Goal: Task Accomplishment & Management: Use online tool/utility

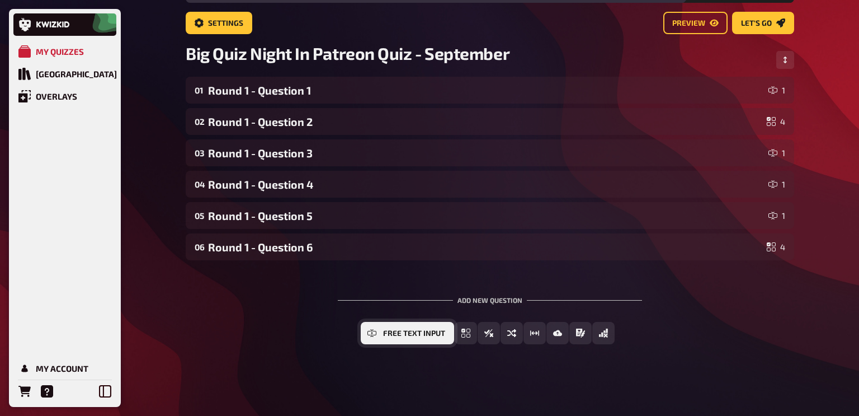
click at [404, 336] on span "Free Text Input" at bounding box center [414, 333] width 62 height 8
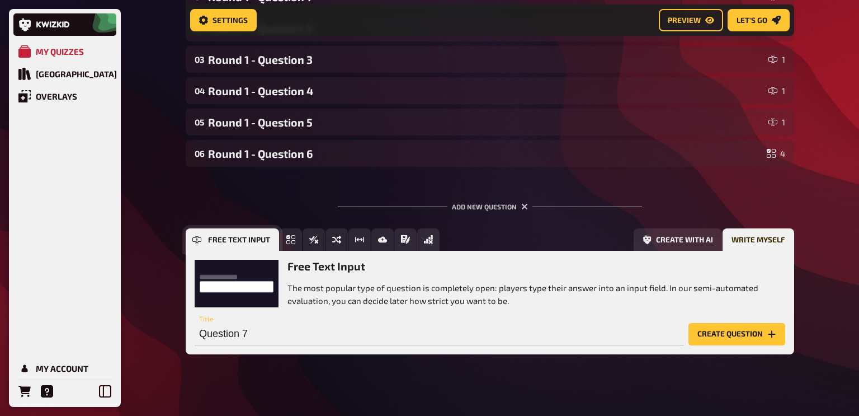
scroll to position [168, 0]
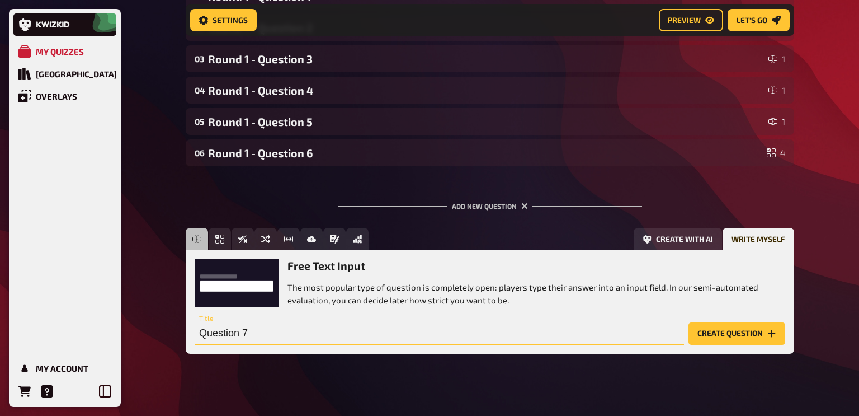
click at [200, 335] on input "Question 7" at bounding box center [439, 333] width 489 height 22
type input "Round 1 - Question 7"
click at [710, 333] on button "Create question" at bounding box center [737, 333] width 97 height 22
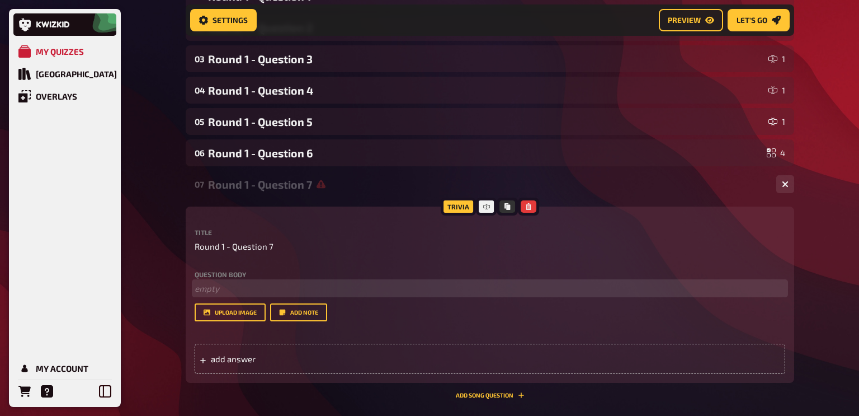
click at [212, 286] on p "﻿ empty" at bounding box center [490, 288] width 591 height 13
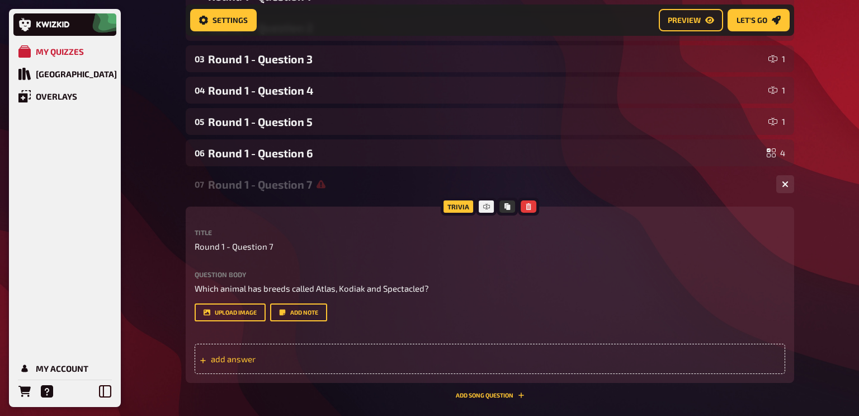
click at [256, 360] on span "add answer" at bounding box center [298, 358] width 174 height 10
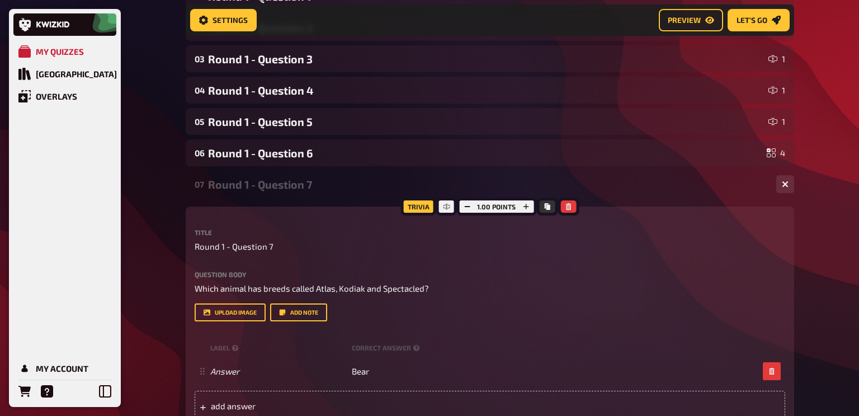
click at [158, 300] on div "My Quizzes Quiz Library Overlays My Account Home My Quizzes Big Quiz Night In P…" at bounding box center [429, 221] width 859 height 778
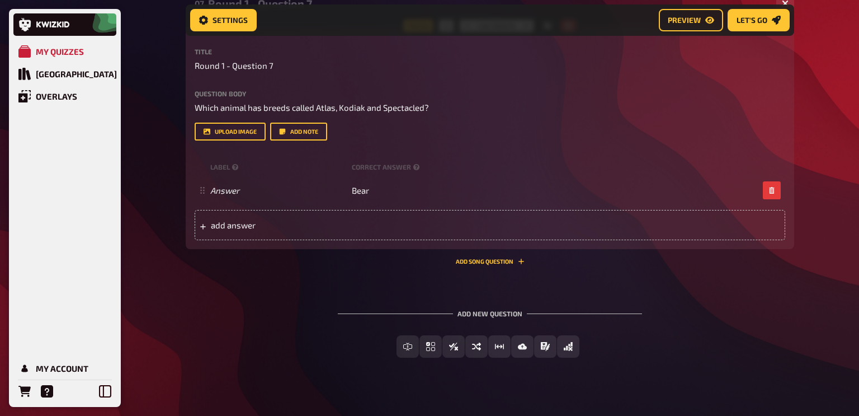
scroll to position [349, 0]
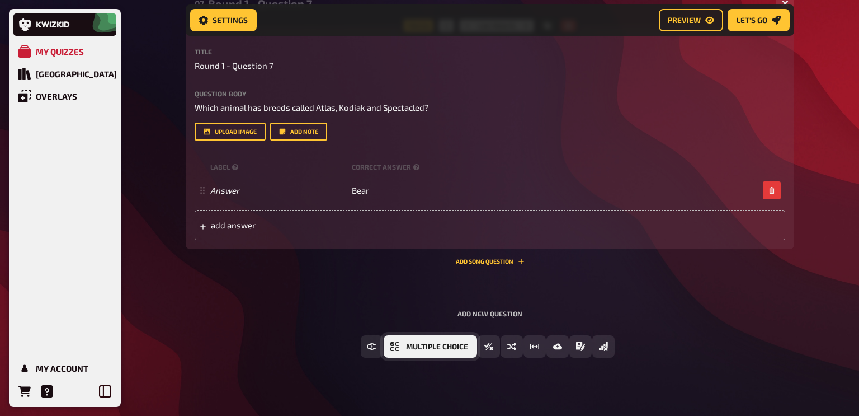
click at [455, 346] on span "Multiple Choice" at bounding box center [437, 347] width 62 height 8
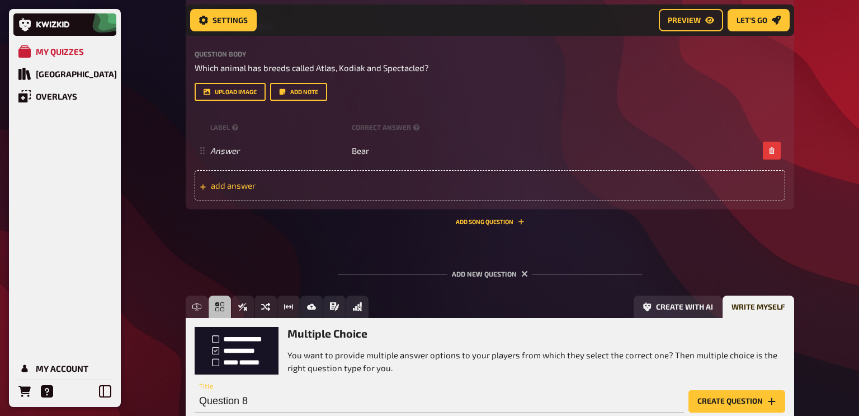
scroll to position [374, 0]
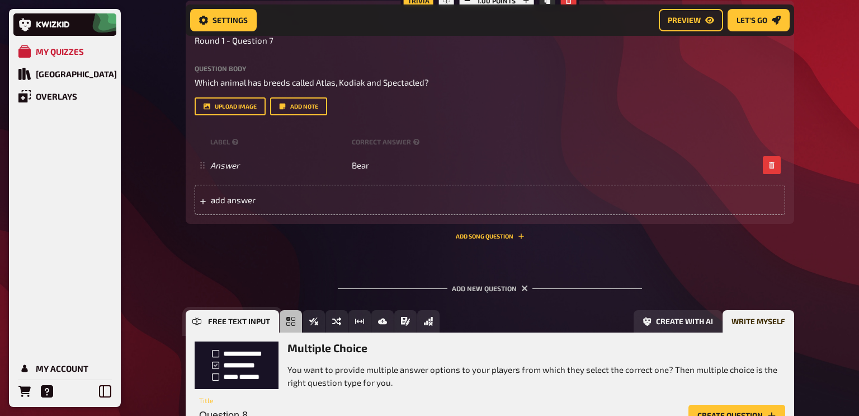
click at [191, 324] on button "Free Text Input" at bounding box center [232, 321] width 93 height 22
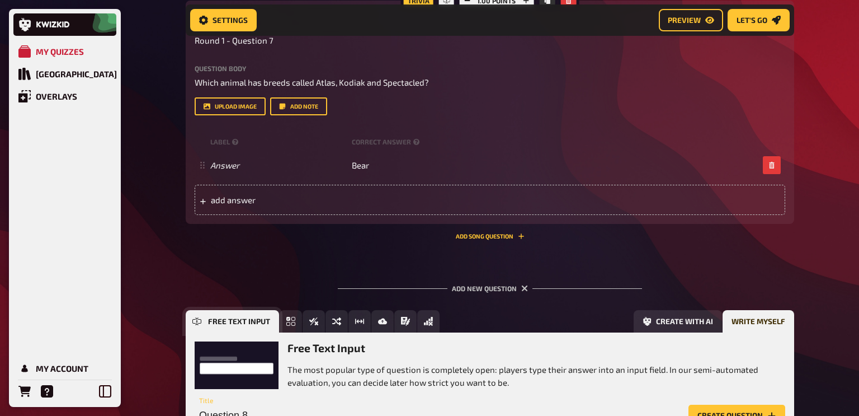
scroll to position [465, 0]
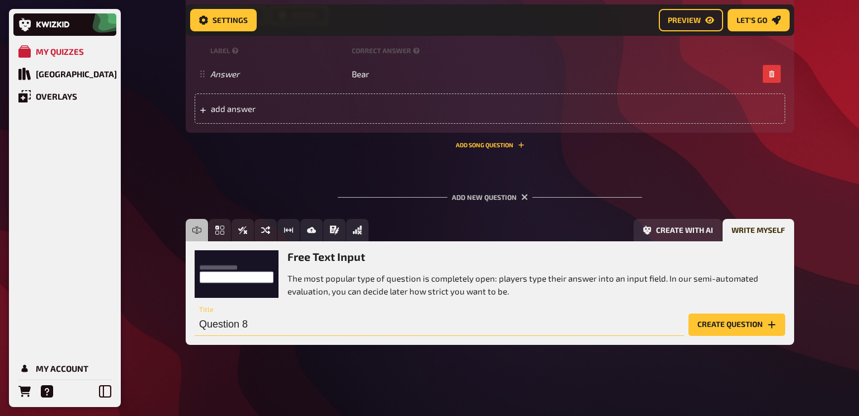
click at [201, 321] on input "Question 8" at bounding box center [439, 324] width 489 height 22
type input "Round 1 - Question 8"
click at [718, 329] on button "Create question" at bounding box center [737, 324] width 97 height 22
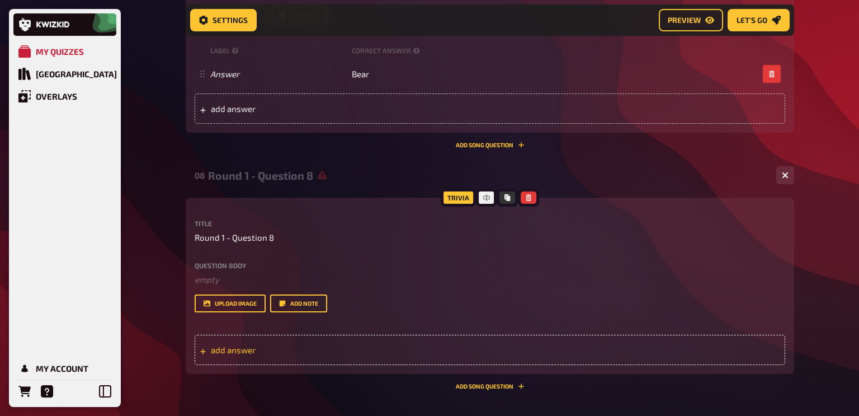
click at [229, 349] on span "add answer" at bounding box center [298, 350] width 174 height 10
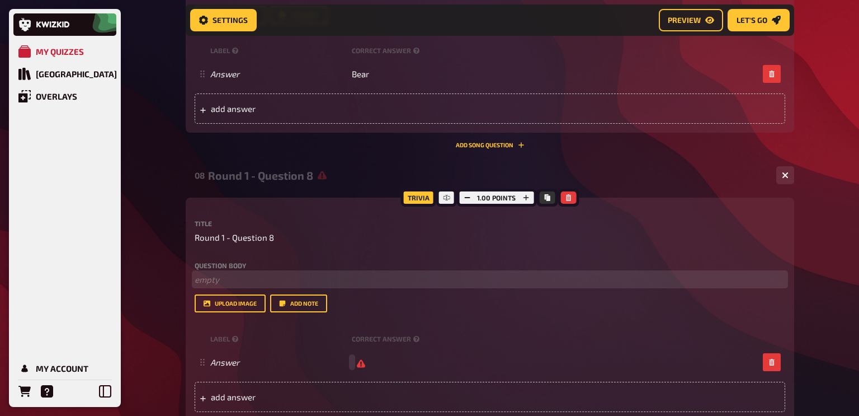
click at [220, 276] on p "﻿ empty" at bounding box center [490, 279] width 591 height 13
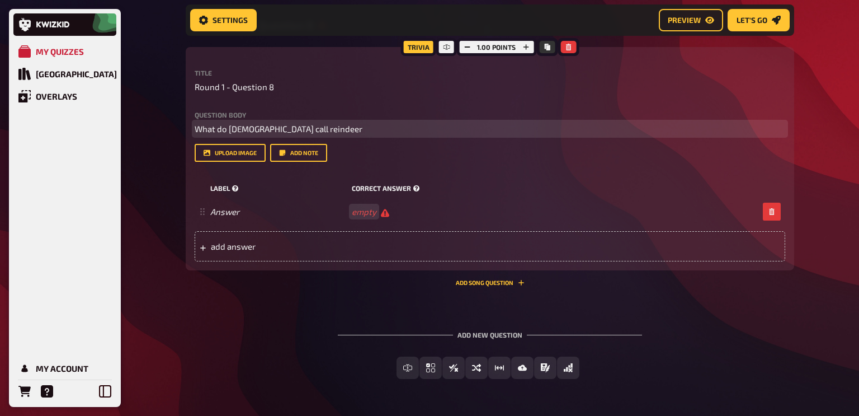
scroll to position [617, 0]
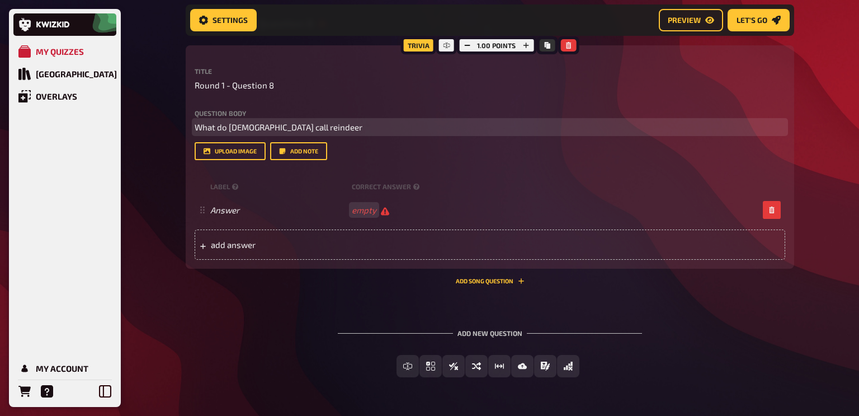
click at [230, 131] on span "What do [DEMOGRAPHIC_DATA] call reindeer" at bounding box center [279, 127] width 168 height 10
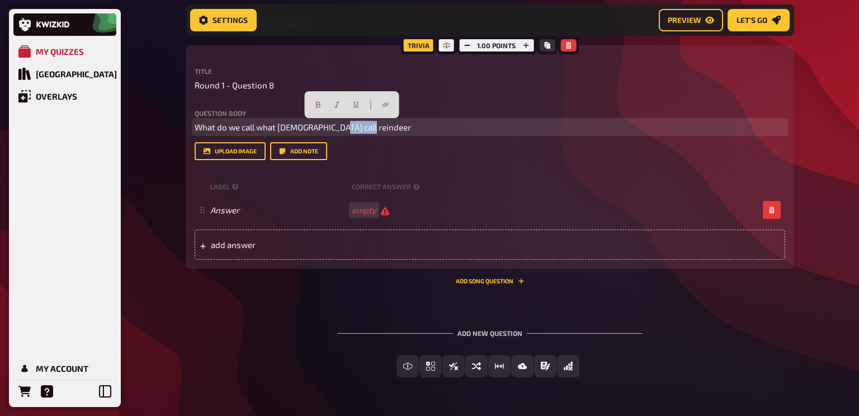
drag, startPoint x: 369, startPoint y: 129, endPoint x: 337, endPoint y: 130, distance: 31.9
click at [337, 130] on p "What do we call what [DEMOGRAPHIC_DATA] call reindeer" at bounding box center [490, 127] width 591 height 13
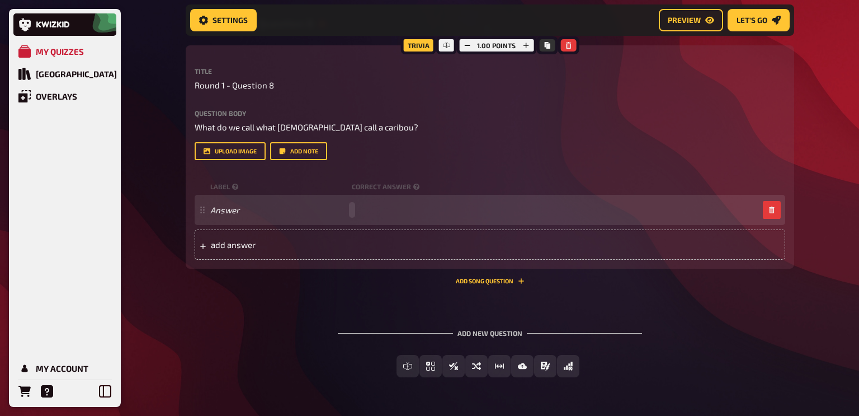
paste span
click at [354, 211] on span "reindeer" at bounding box center [368, 210] width 32 height 10
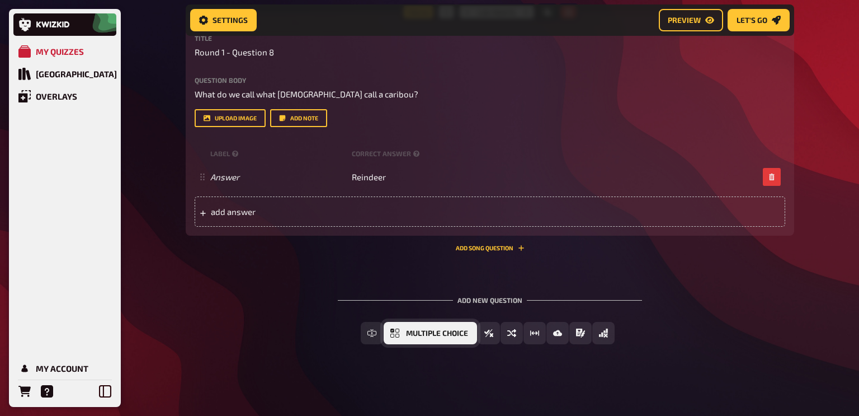
click at [433, 331] on span "Multiple Choice" at bounding box center [437, 333] width 62 height 8
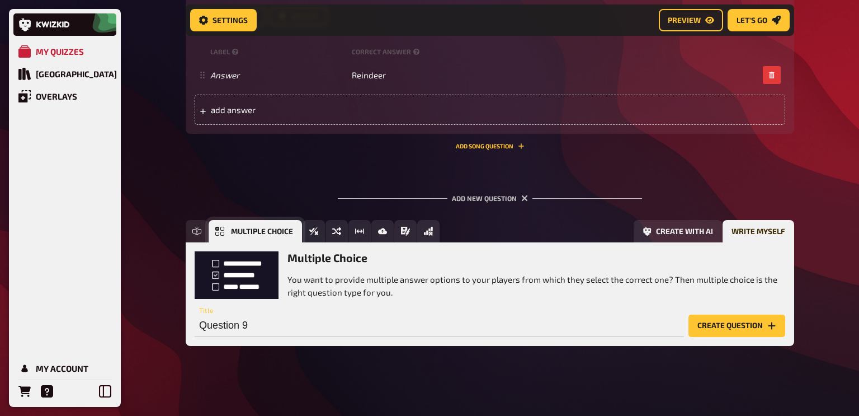
scroll to position [754, 0]
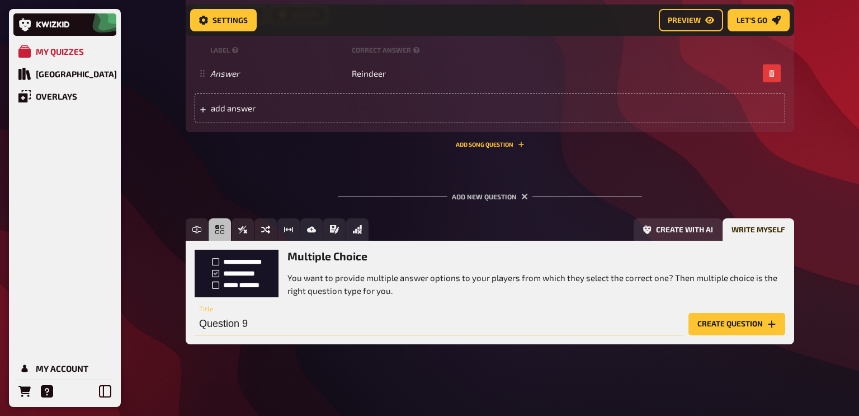
click at [199, 320] on input "Question 9" at bounding box center [439, 324] width 489 height 22
type input "Round 1 - Question 9"
click at [711, 324] on button "Create question" at bounding box center [737, 324] width 97 height 22
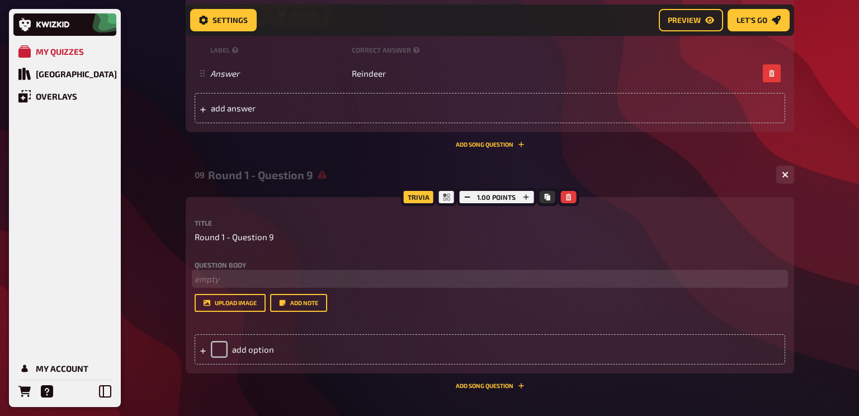
click at [214, 280] on p "﻿ empty" at bounding box center [490, 278] width 591 height 13
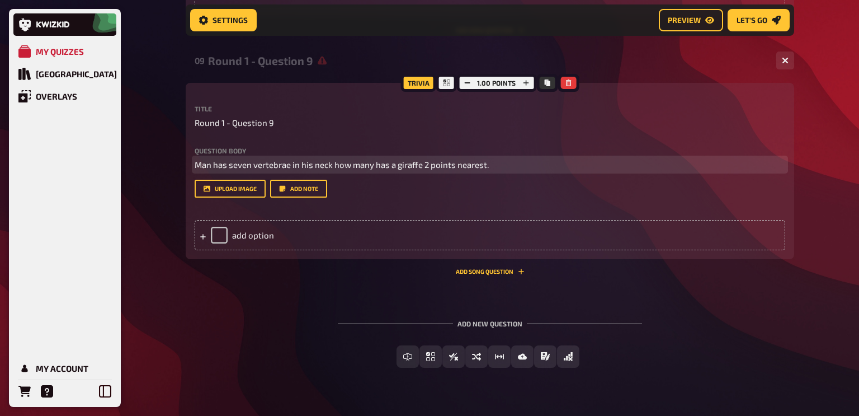
scroll to position [888, 0]
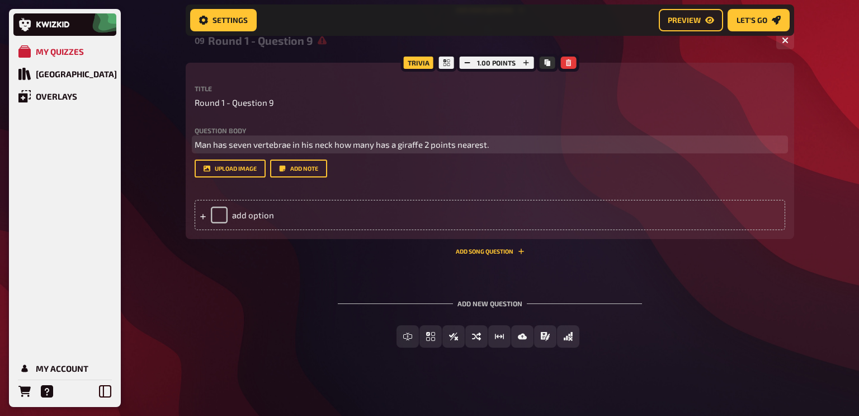
click at [211, 145] on span "Man has seven vertebrae in his neck how many has a giraffe 2 points nearest." at bounding box center [342, 144] width 294 height 10
click at [239, 144] on span "Humans has seven vertebrae in his neck how many has a giraffe 2 points nearest." at bounding box center [349, 144] width 309 height 10
click at [331, 143] on span "Humans have seven vertebrae in his neck how many has a giraffe 2 points nearest." at bounding box center [352, 144] width 314 height 10
click at [356, 145] on span "Humans have seven vertebrae in their neck how many has a giraffe 2 points neare…" at bounding box center [355, 144] width 320 height 10
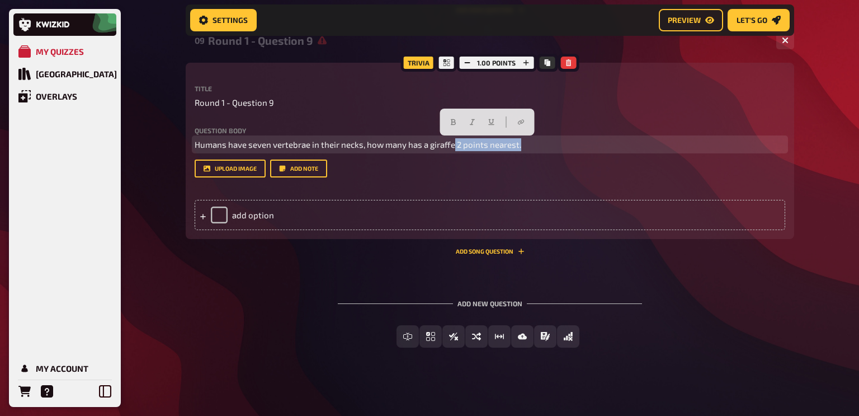
drag, startPoint x: 522, startPoint y: 145, endPoint x: 452, endPoint y: 153, distance: 70.4
click at [452, 153] on div "Question body Humans have seven vertebrae in their necks, how many has a giraff…" at bounding box center [490, 152] width 591 height 51
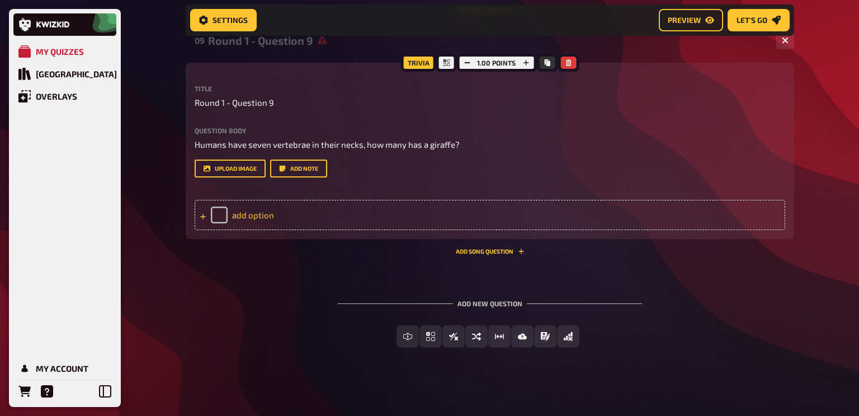
click at [250, 214] on div "add option" at bounding box center [490, 215] width 591 height 30
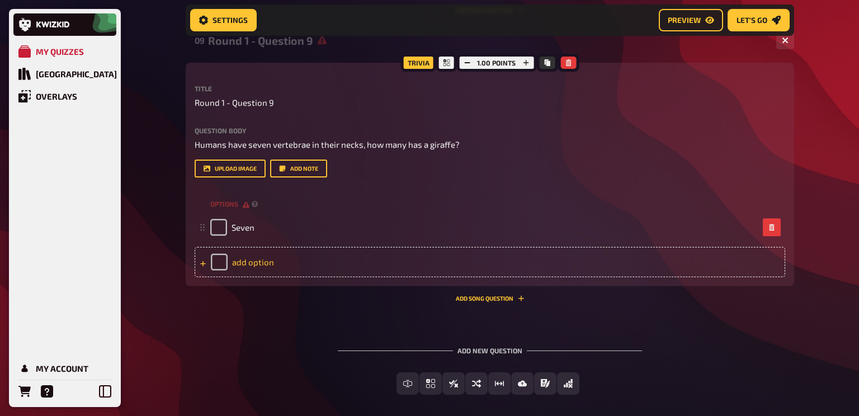
click at [247, 261] on div "add option" at bounding box center [490, 262] width 591 height 30
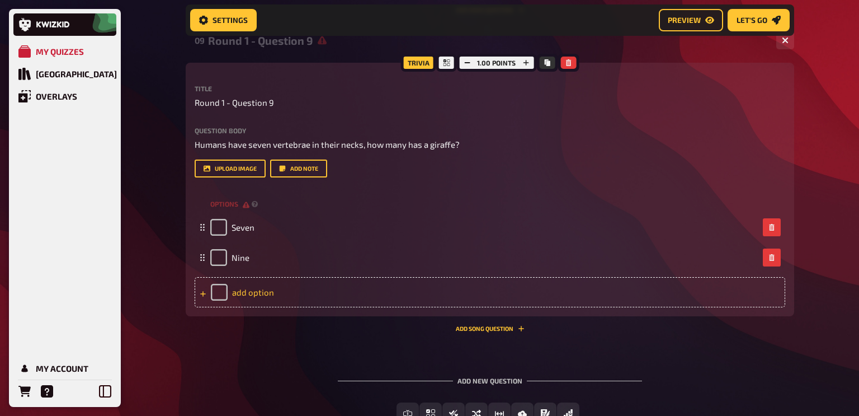
click at [242, 297] on div "add option" at bounding box center [490, 292] width 591 height 30
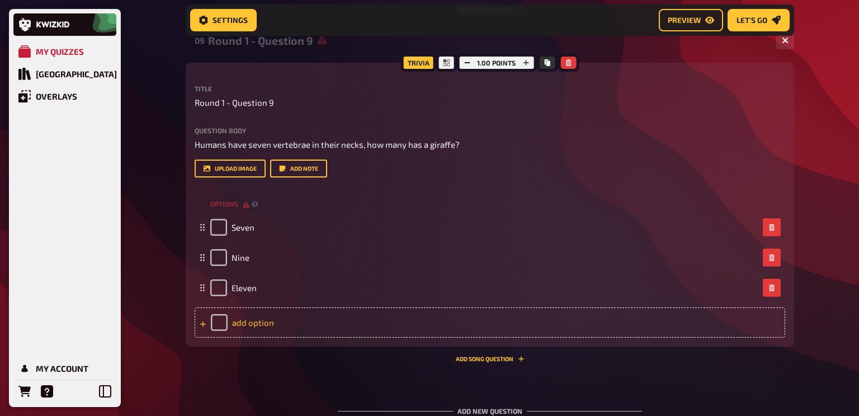
click at [246, 326] on div "add option" at bounding box center [490, 322] width 591 height 30
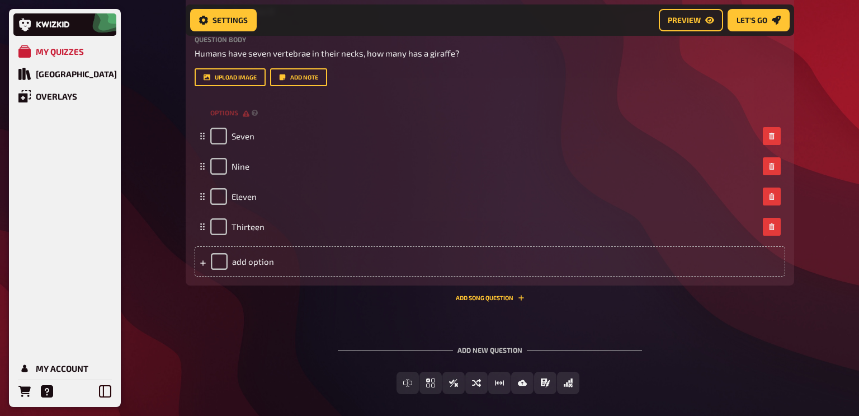
scroll to position [979, 0]
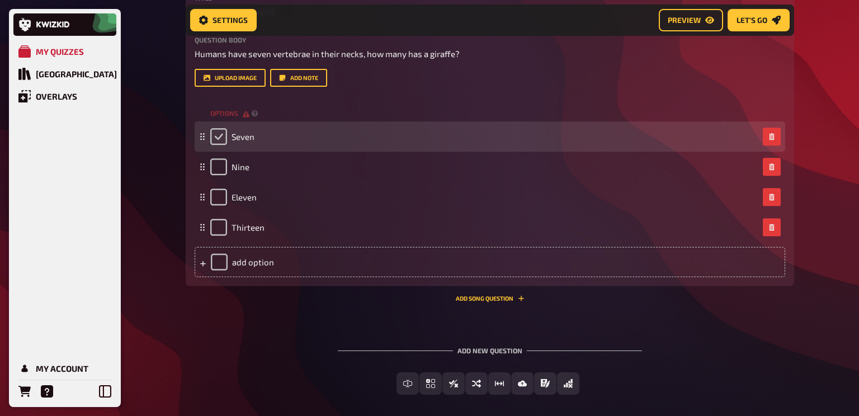
click at [217, 141] on input "checkbox" at bounding box center [218, 136] width 17 height 17
checkbox input "true"
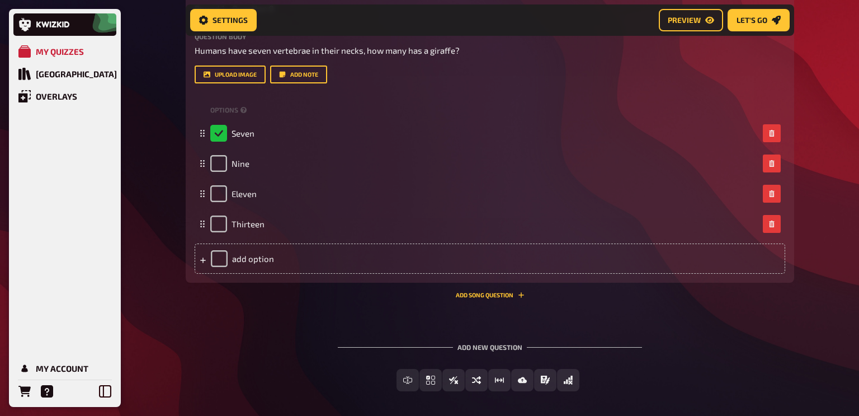
scroll to position [1029, 0]
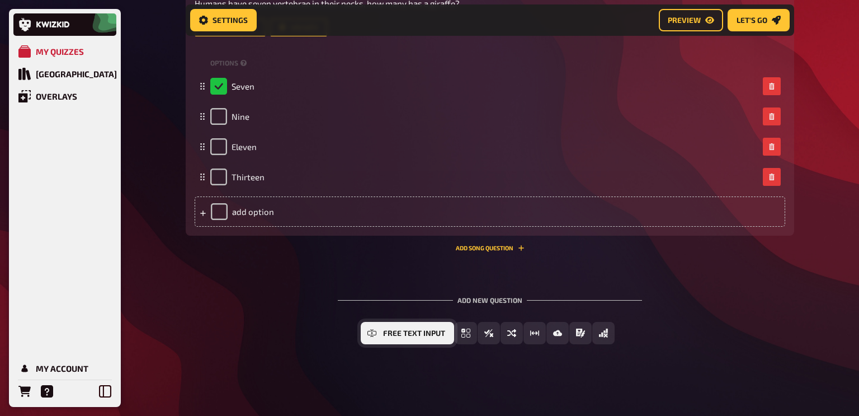
click at [407, 333] on span "Free Text Input" at bounding box center [414, 333] width 62 height 8
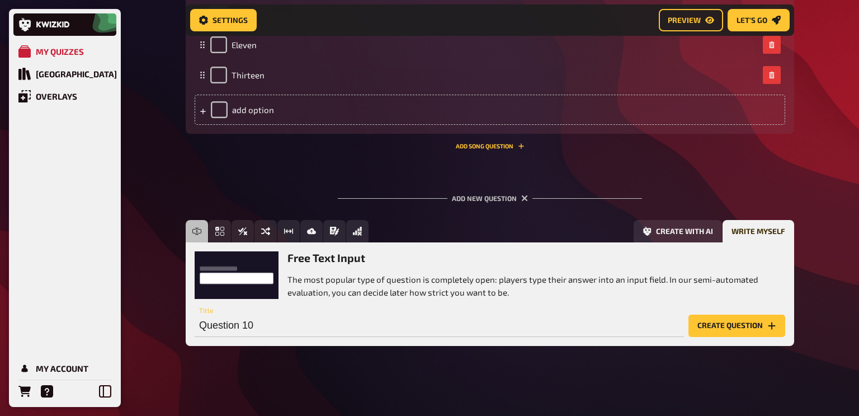
scroll to position [1132, 0]
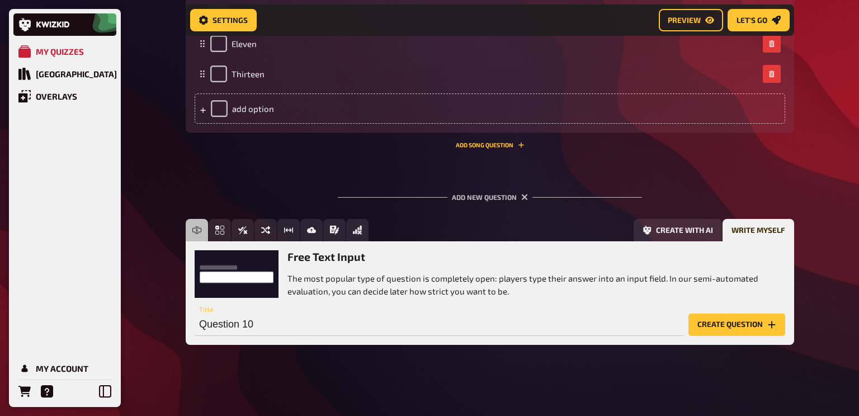
click at [199, 324] on input "Question 10" at bounding box center [439, 324] width 489 height 22
type input "Round 1 - Question 10"
click at [725, 324] on button "Create question" at bounding box center [737, 324] width 97 height 22
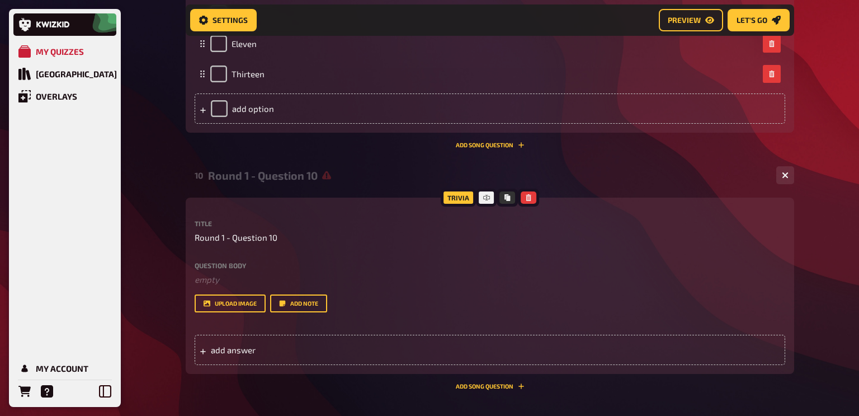
click at [200, 258] on div "Title Round 1 - Question 10 Question body ﻿ empty Drop here to upload upload im…" at bounding box center [490, 266] width 591 height 92
click at [200, 271] on div "Question body ﻿ empty Drop here to upload" at bounding box center [490, 274] width 591 height 24
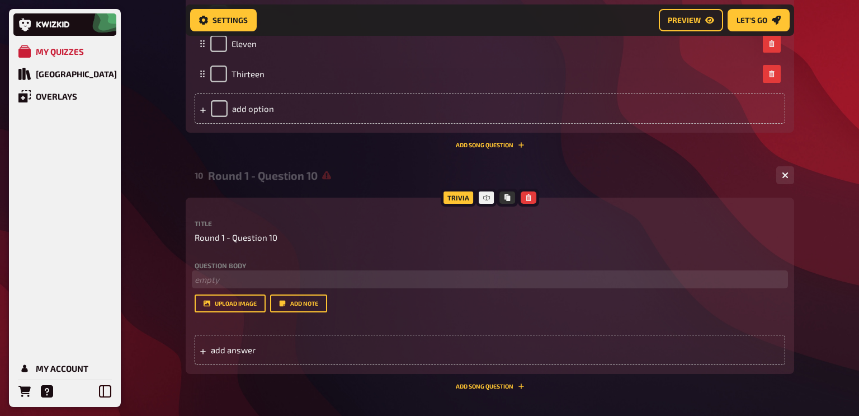
click at [205, 276] on p "﻿ empty" at bounding box center [490, 279] width 591 height 13
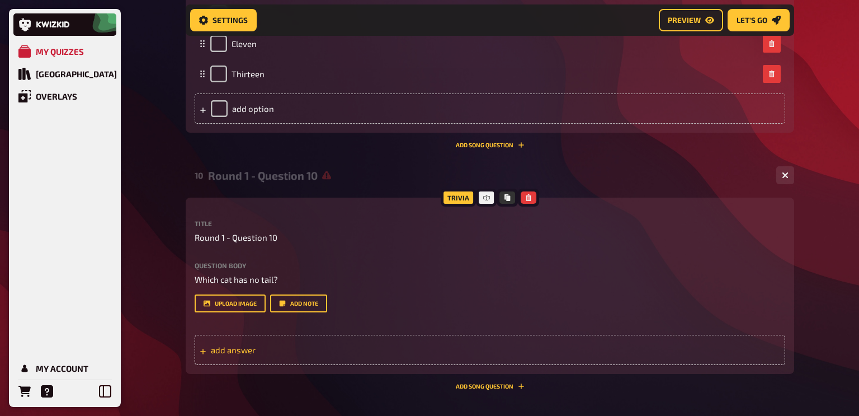
click at [238, 360] on div "add answer" at bounding box center [490, 349] width 591 height 30
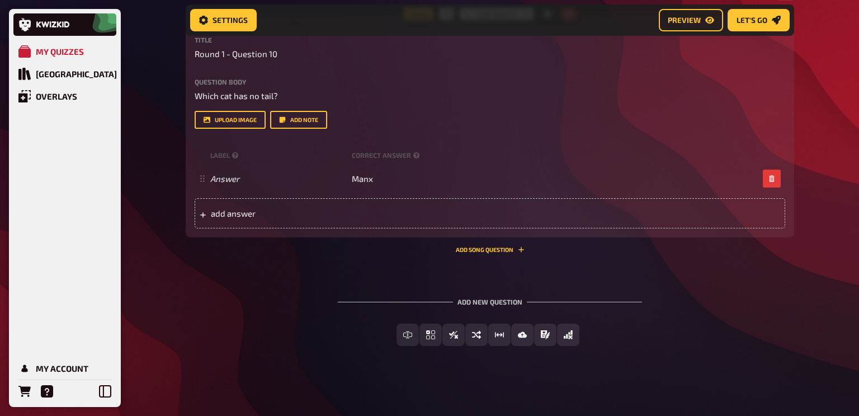
scroll to position [1317, 0]
click at [360, 284] on div "Add new question" at bounding box center [490, 295] width 304 height 35
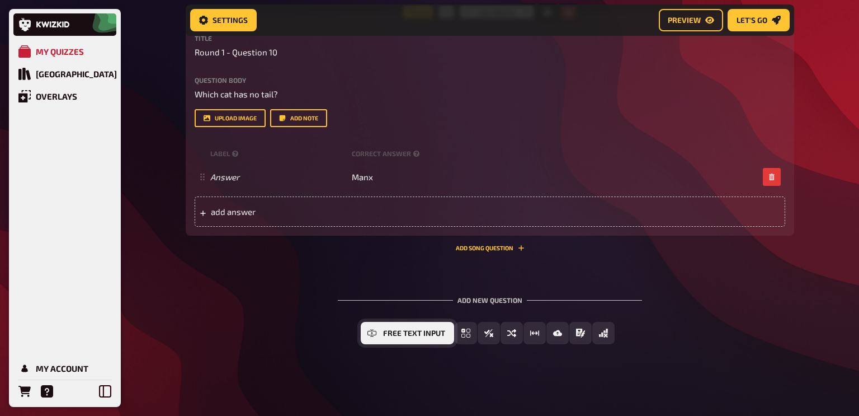
click at [406, 333] on span "Free Text Input" at bounding box center [414, 333] width 62 height 8
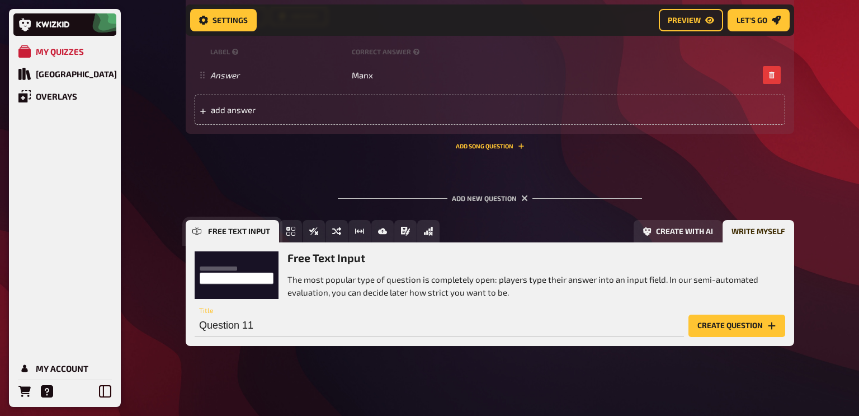
scroll to position [1421, 0]
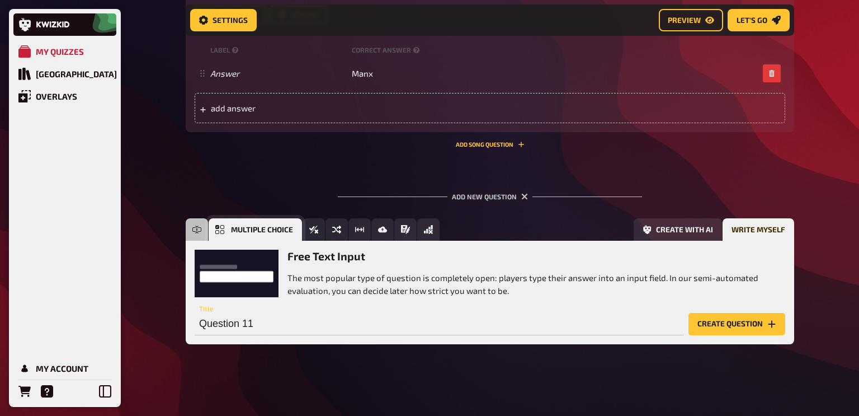
click at [223, 229] on icon "Multiple Choice" at bounding box center [219, 229] width 9 height 9
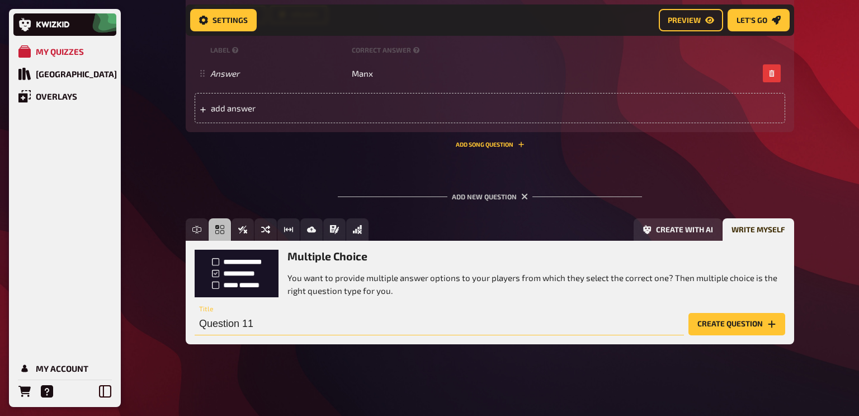
click at [196, 324] on input "Question 11" at bounding box center [439, 324] width 489 height 22
type input "Round 1 - Question 11"
click at [728, 322] on button "Create question" at bounding box center [737, 324] width 97 height 22
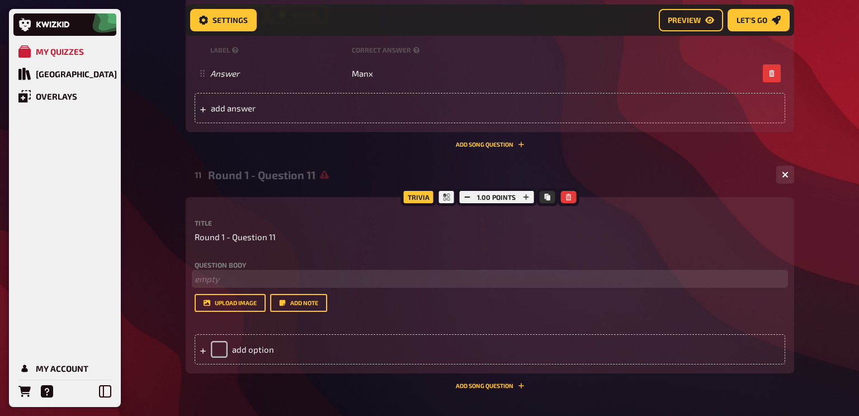
click at [235, 278] on p "﻿ empty" at bounding box center [490, 278] width 591 height 13
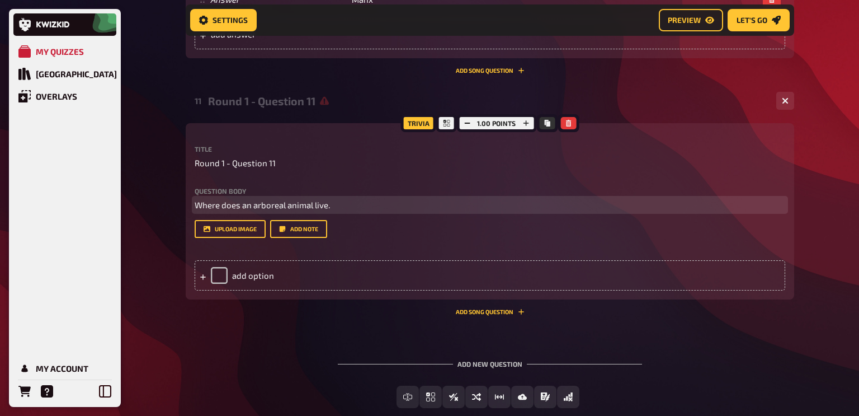
scroll to position [1558, 0]
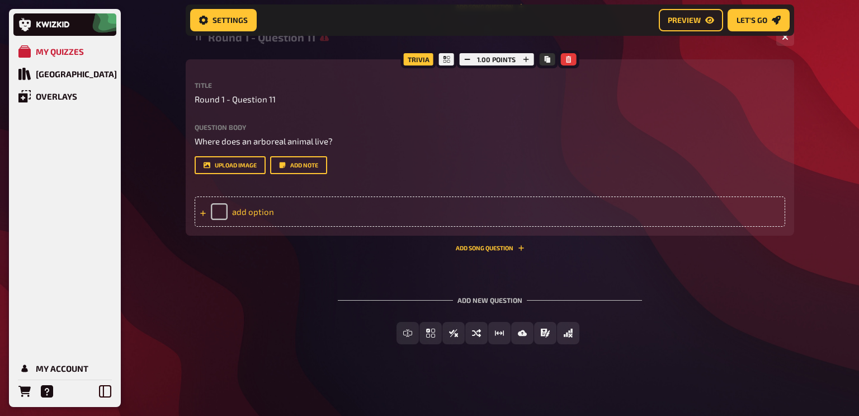
click at [243, 213] on div "add option" at bounding box center [490, 211] width 591 height 30
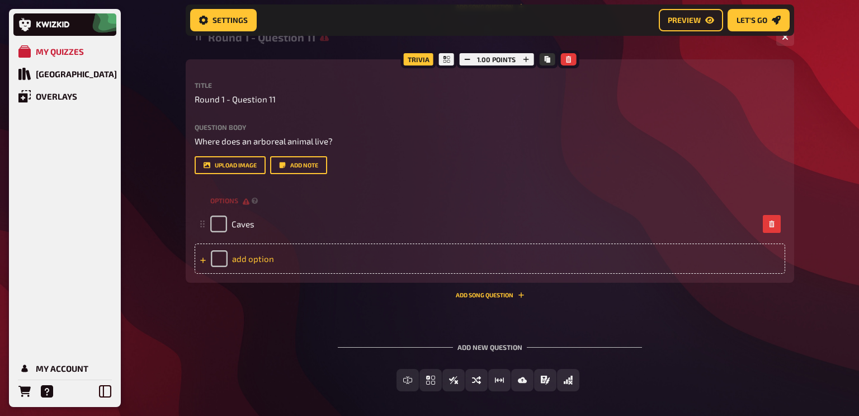
click at [246, 261] on div "add option" at bounding box center [490, 258] width 591 height 30
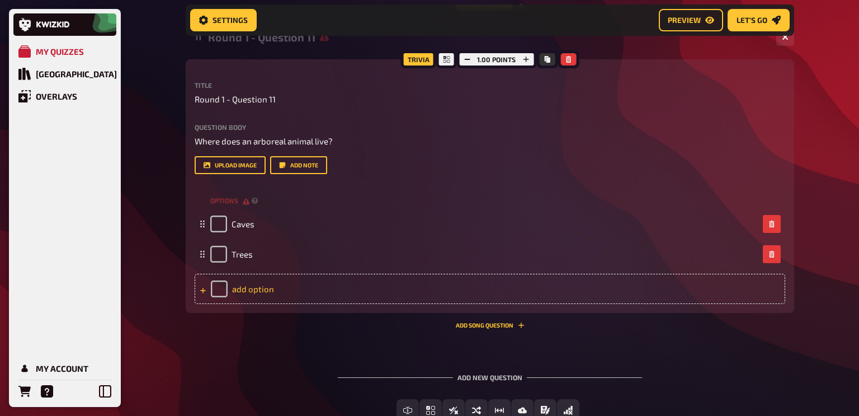
click at [244, 285] on div "add option" at bounding box center [490, 289] width 591 height 30
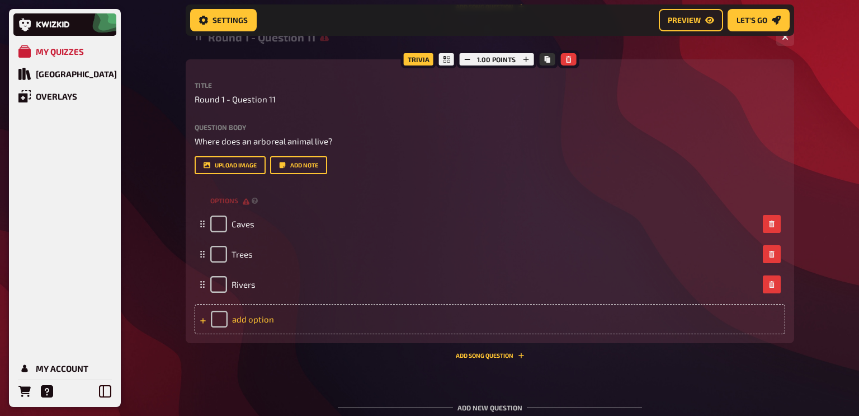
click at [243, 326] on div "add option" at bounding box center [490, 319] width 591 height 30
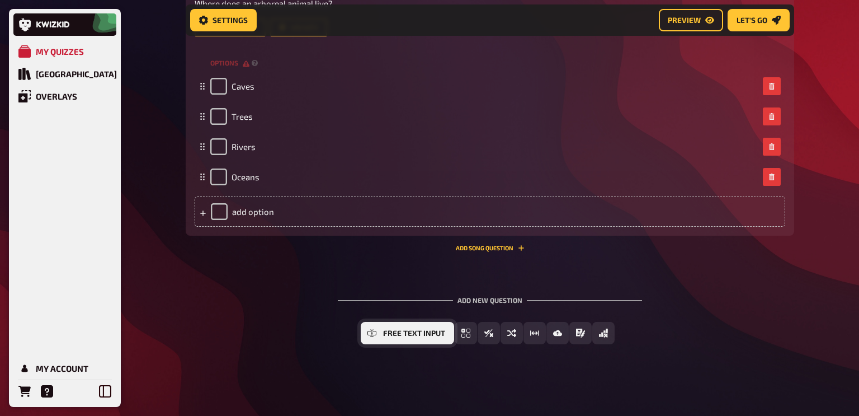
click at [403, 335] on span "Free Text Input" at bounding box center [414, 333] width 62 height 8
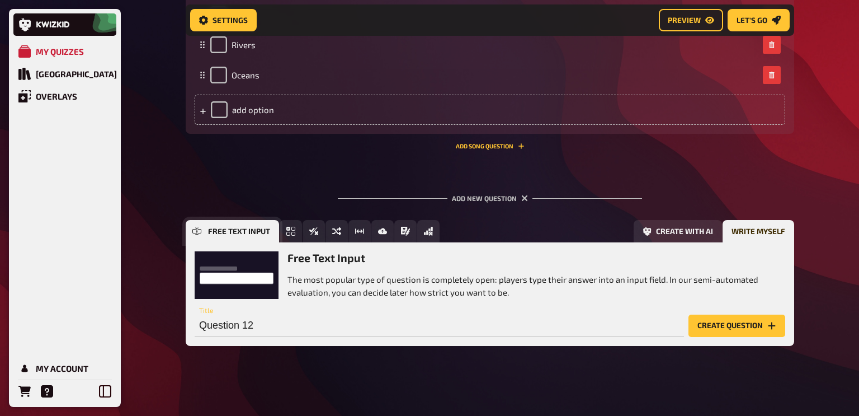
scroll to position [1799, 0]
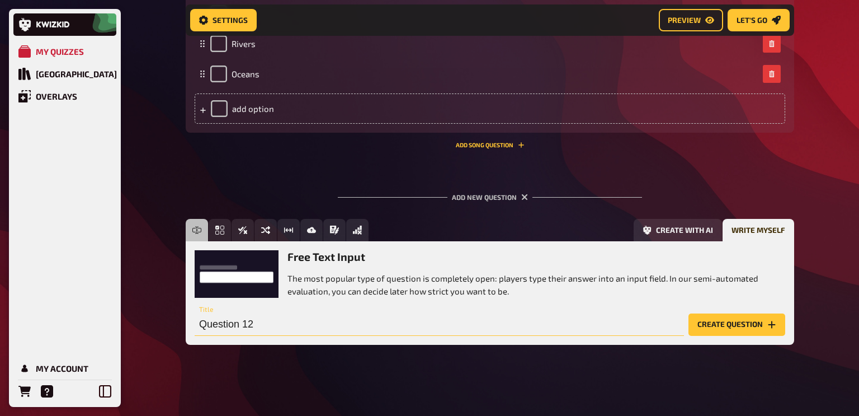
click at [200, 328] on input "Question 12" at bounding box center [439, 324] width 489 height 22
type input "Round 1 - Question 12"
click at [722, 328] on button "Create question" at bounding box center [737, 324] width 97 height 22
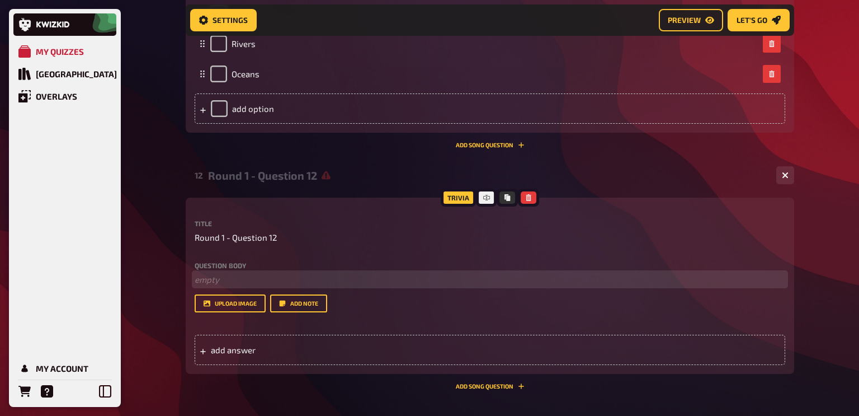
click at [212, 281] on p "﻿ empty" at bounding box center [490, 279] width 591 height 13
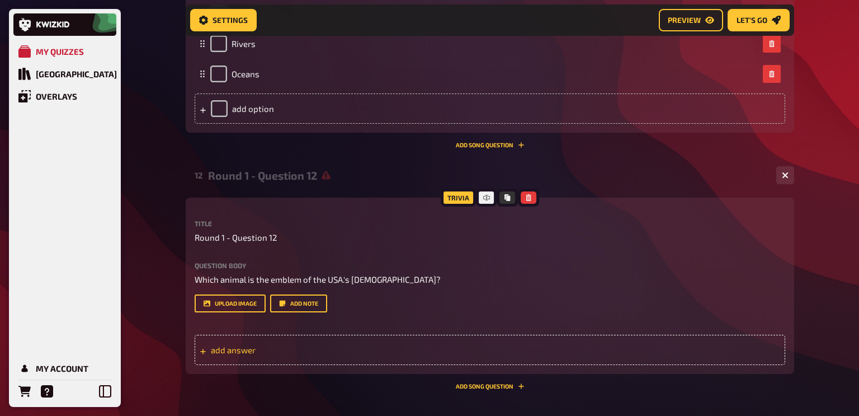
click at [227, 351] on span "add answer" at bounding box center [298, 350] width 174 height 10
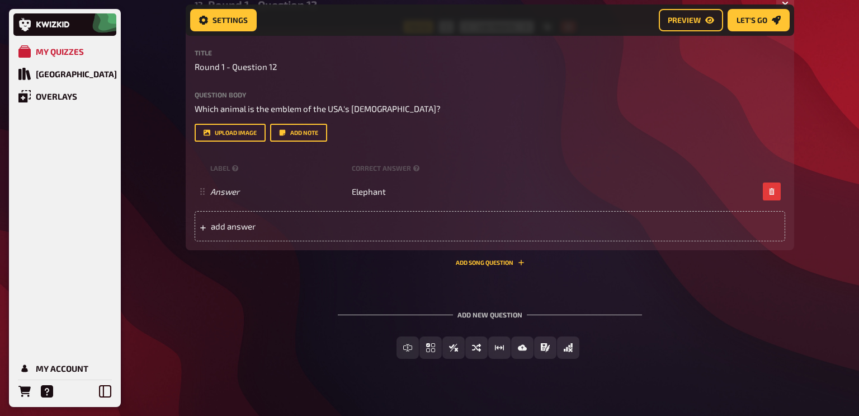
scroll to position [1984, 0]
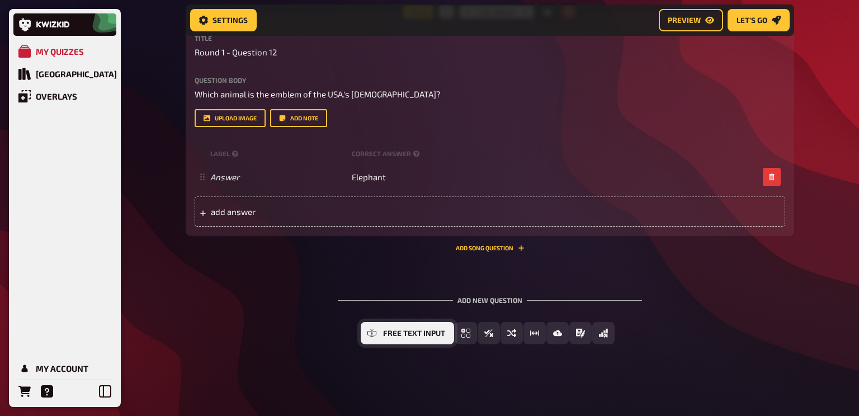
click at [379, 333] on button "Free Text Input" at bounding box center [407, 333] width 93 height 22
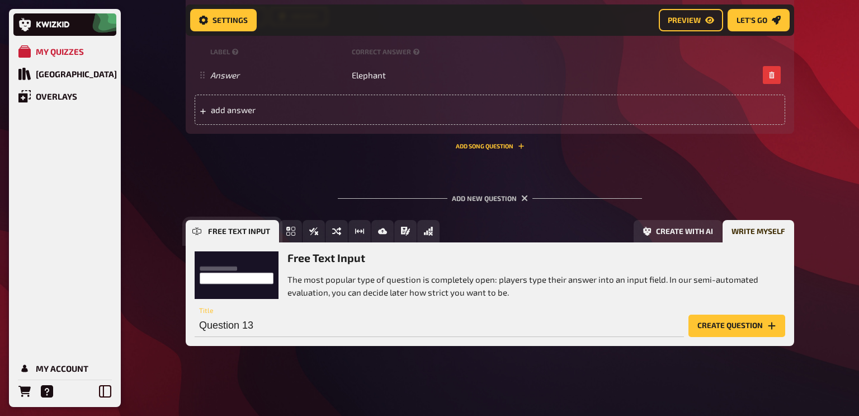
scroll to position [2087, 0]
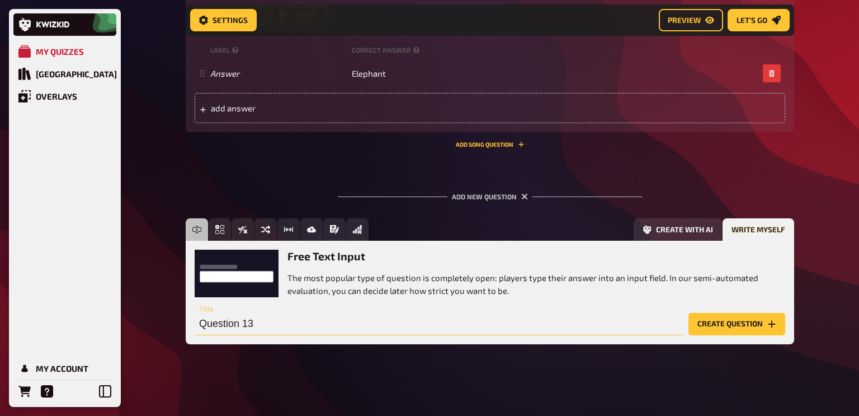
click at [199, 323] on input "Question 13" at bounding box center [439, 324] width 489 height 22
type input "Round 1 - Question 13"
click at [728, 321] on button "Create question" at bounding box center [737, 324] width 97 height 22
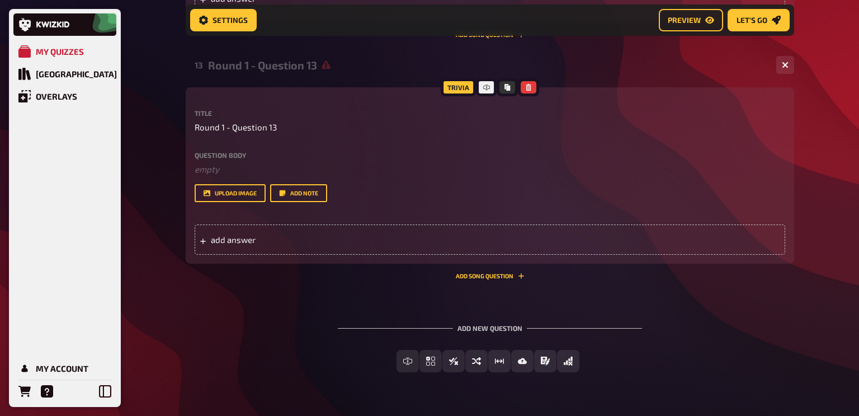
scroll to position [2198, 0]
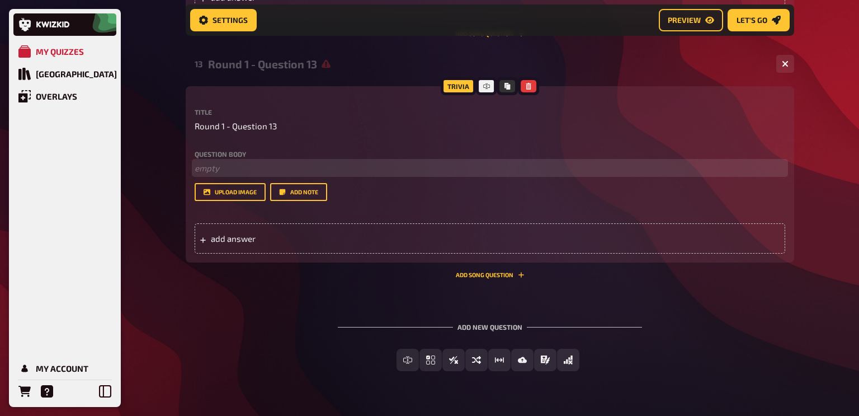
click at [212, 165] on p "﻿ empty" at bounding box center [490, 168] width 591 height 13
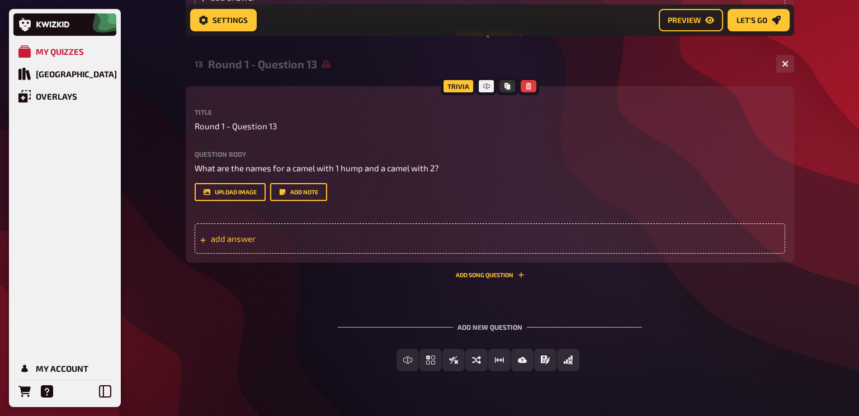
click at [239, 236] on span "add answer" at bounding box center [298, 238] width 174 height 10
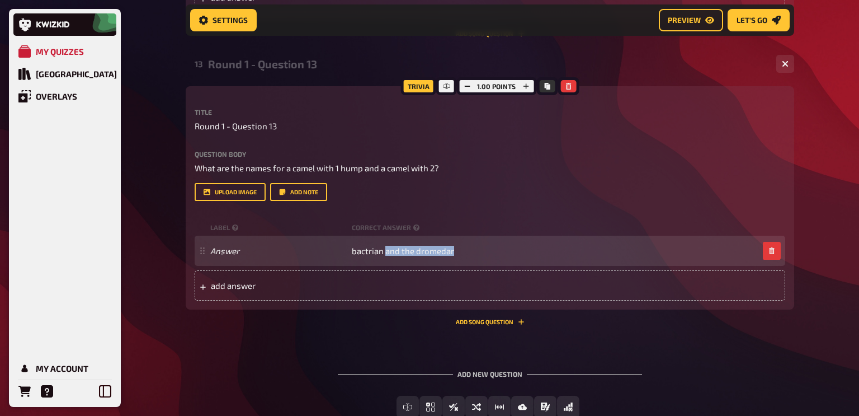
drag, startPoint x: 385, startPoint y: 251, endPoint x: 492, endPoint y: 264, distance: 107.7
click at [492, 264] on div "Answer bactrian and the dromedar" at bounding box center [490, 250] width 591 height 30
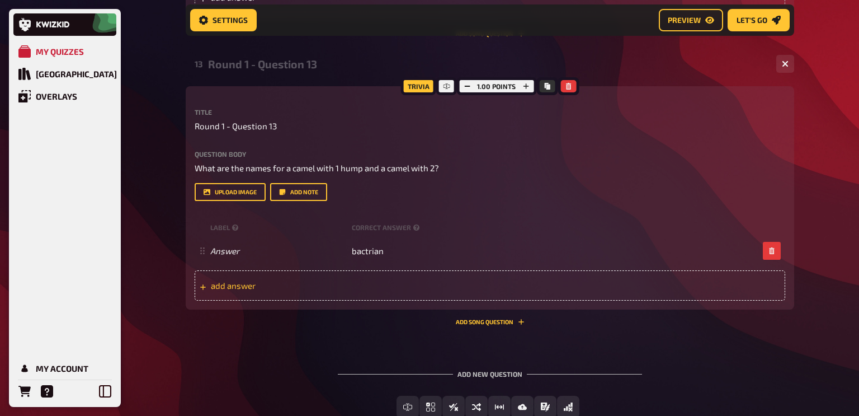
click at [277, 287] on span "add answer" at bounding box center [298, 285] width 174 height 10
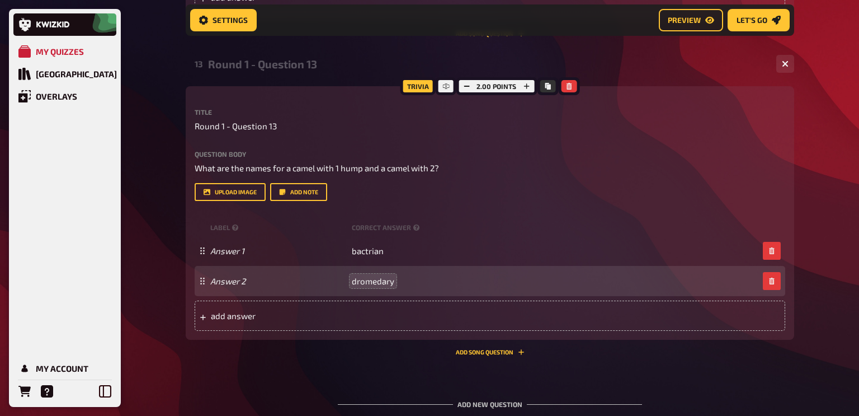
click at [356, 281] on span "dromedary" at bounding box center [373, 281] width 43 height 10
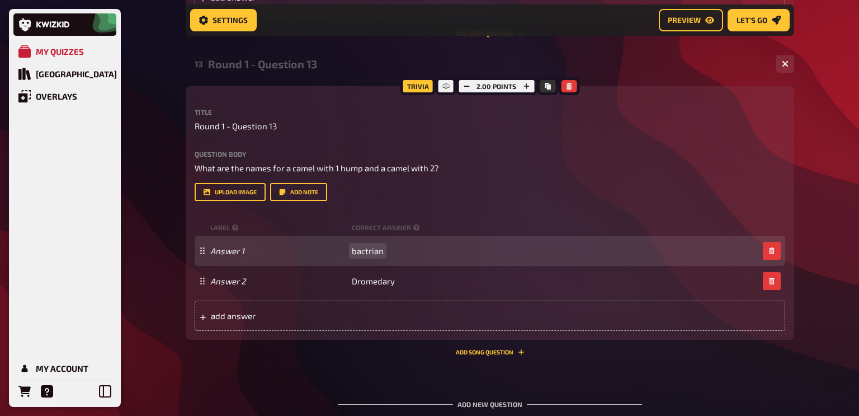
click at [357, 248] on span "bactrian" at bounding box center [368, 251] width 32 height 10
click at [356, 251] on span "bactrian" at bounding box center [368, 251] width 32 height 10
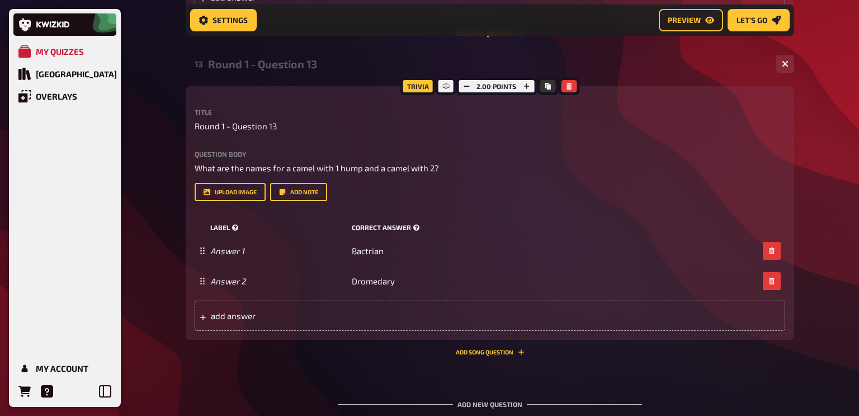
click at [490, 219] on div "label correct answer" at bounding box center [490, 227] width 591 height 17
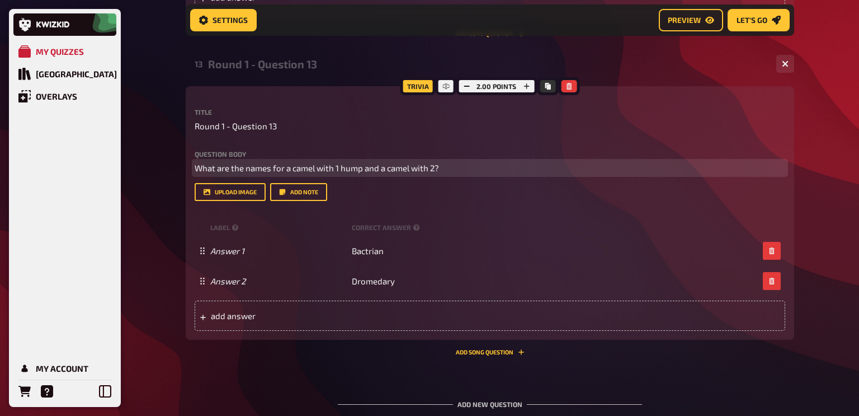
click at [437, 167] on span "What are the names for a camel with 1 hump and a camel with 2?" at bounding box center [317, 168] width 244 height 10
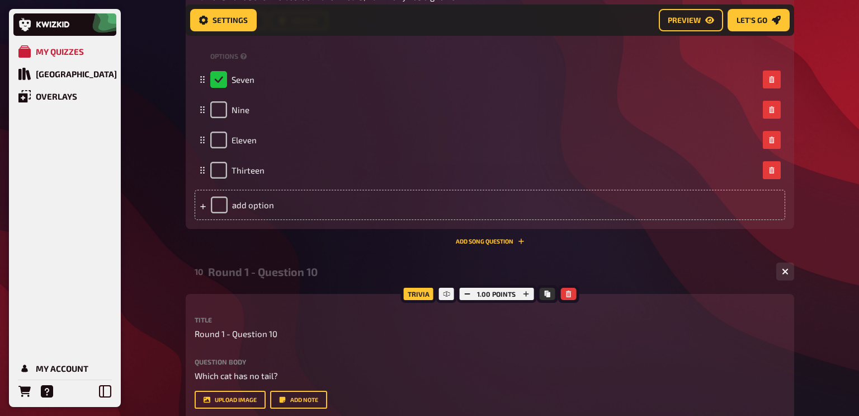
scroll to position [2302, 0]
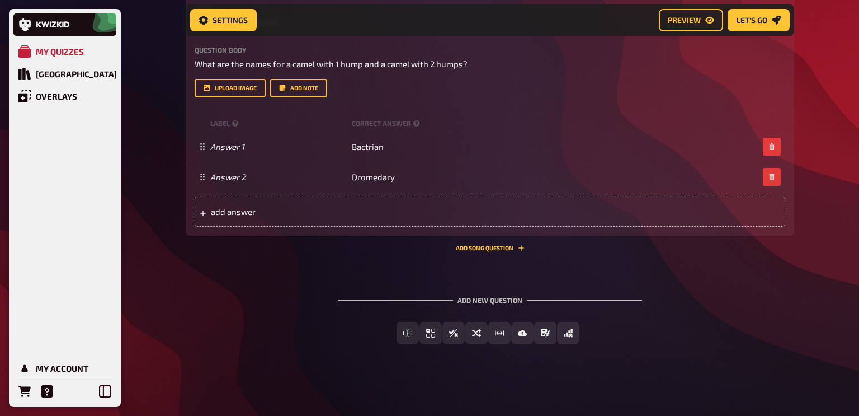
click at [229, 293] on div "Add new question Free Text Input Multiple Choice True / False Sorting Question …" at bounding box center [490, 320] width 609 height 84
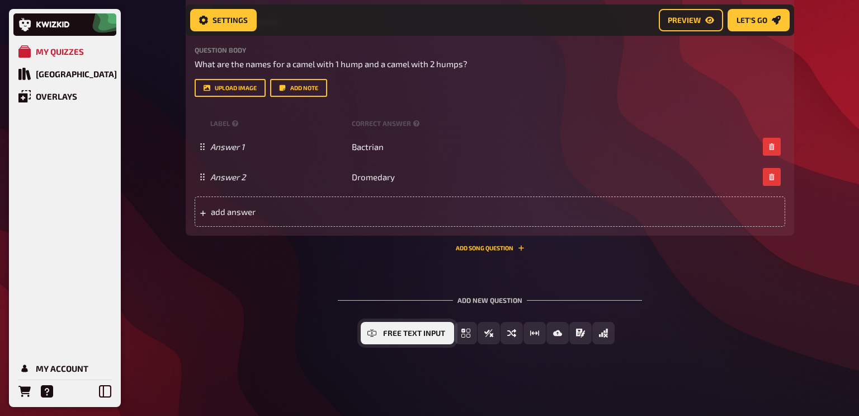
click at [383, 336] on button "Free Text Input" at bounding box center [407, 333] width 93 height 22
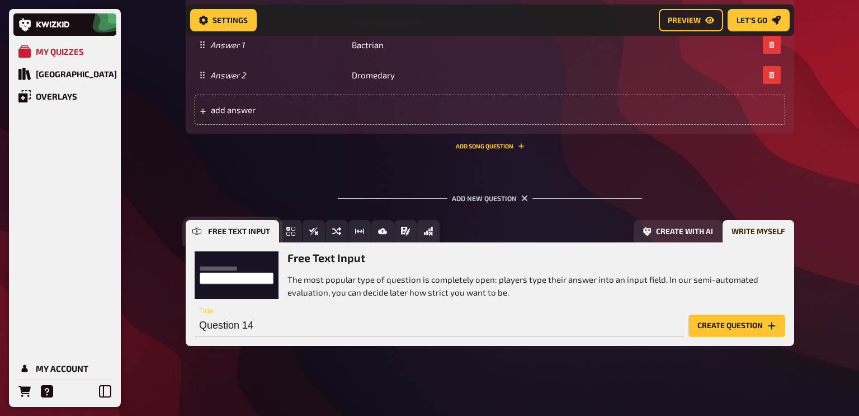
scroll to position [2405, 0]
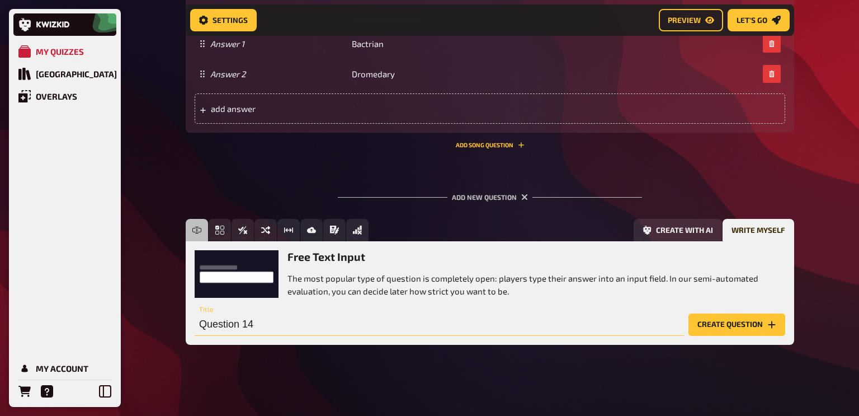
click at [198, 324] on input "Question 14" at bounding box center [439, 324] width 489 height 22
type input "Round 1 - Question 14"
click at [714, 319] on button "Create question" at bounding box center [737, 324] width 97 height 22
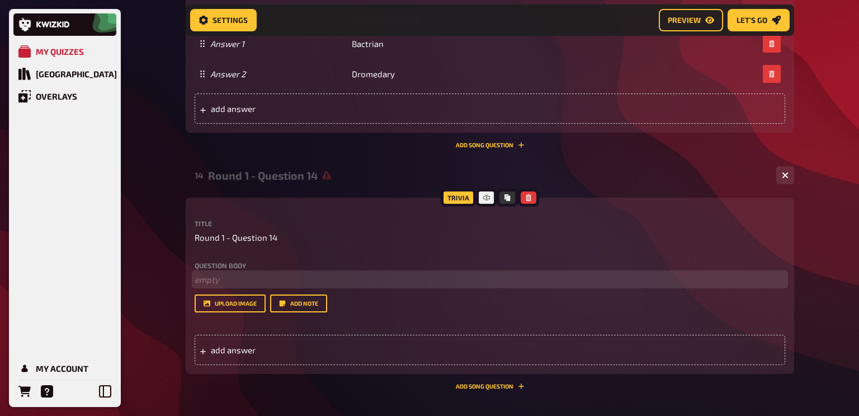
click at [218, 282] on p "﻿ empty" at bounding box center [490, 279] width 591 height 13
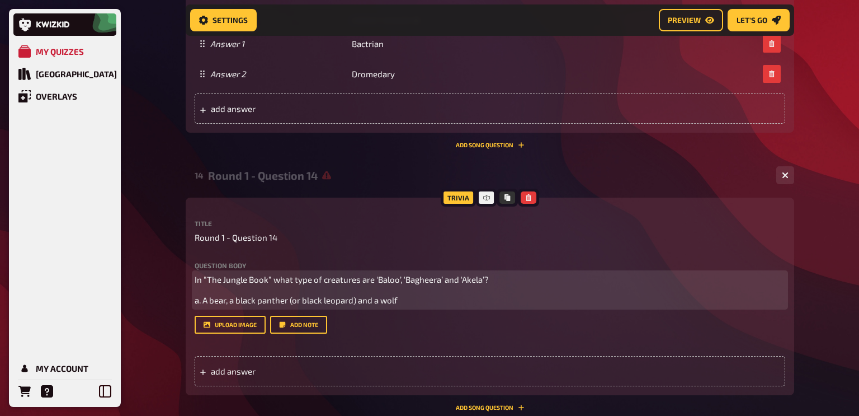
click at [204, 300] on span "a. A bear, a black panther (or black leopard) and a wolf" at bounding box center [296, 300] width 203 height 10
click at [235, 374] on span "add answer" at bounding box center [298, 371] width 174 height 10
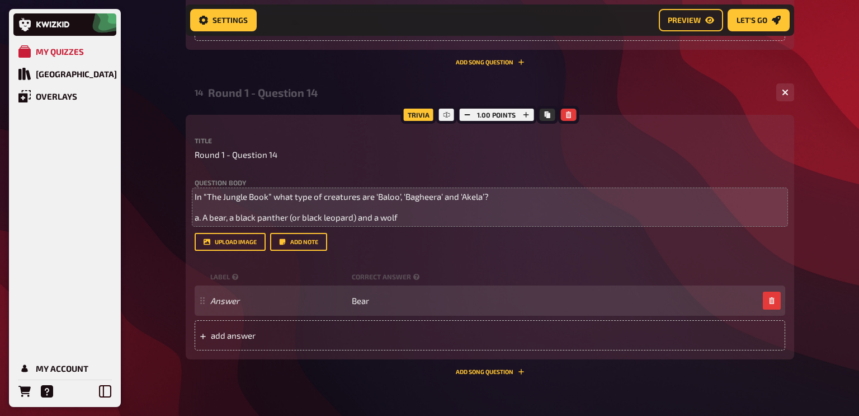
scroll to position [2490, 0]
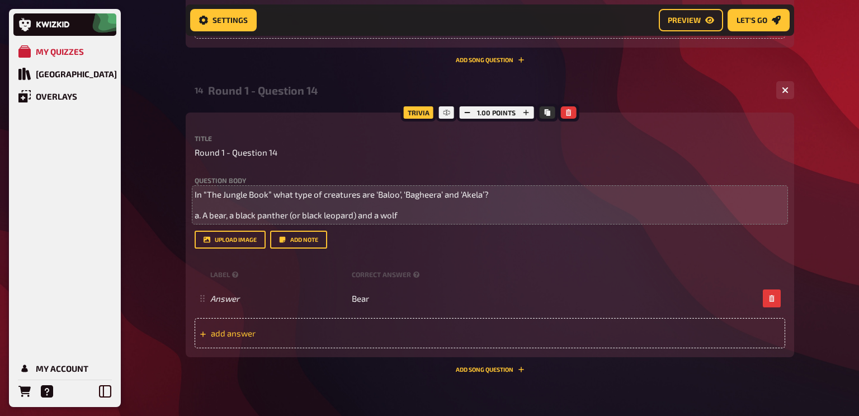
click at [386, 330] on div "add answer" at bounding box center [490, 333] width 591 height 30
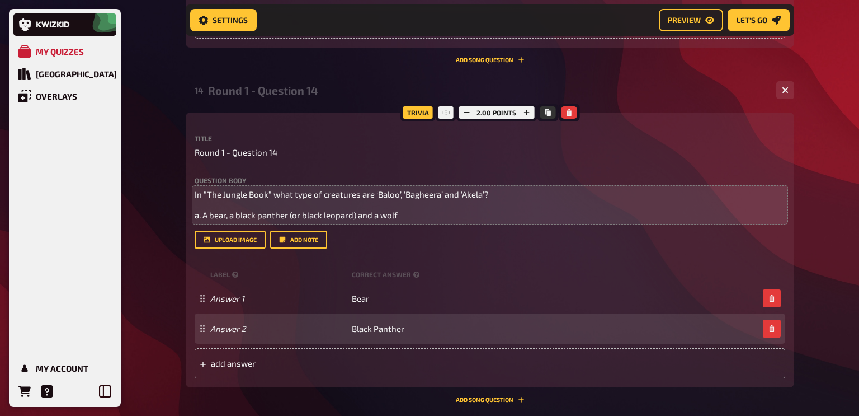
click at [409, 329] on div "Answer 2 Black Panther" at bounding box center [484, 328] width 548 height 10
click at [390, 324] on span "Black Panther" at bounding box center [378, 328] width 53 height 10
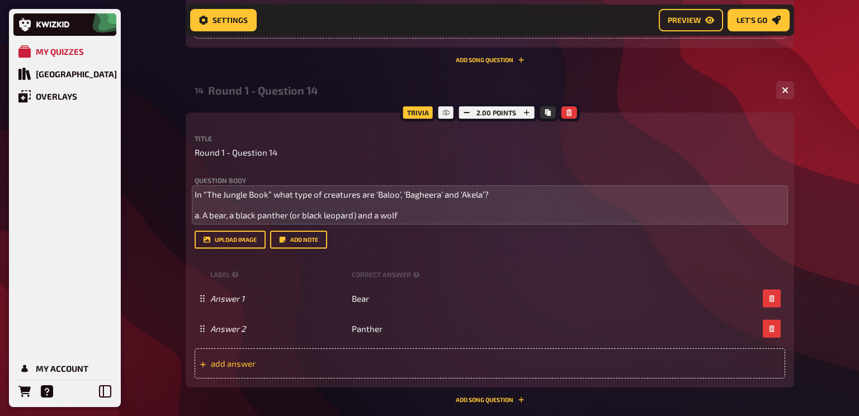
click at [228, 356] on div "add answer" at bounding box center [490, 363] width 591 height 30
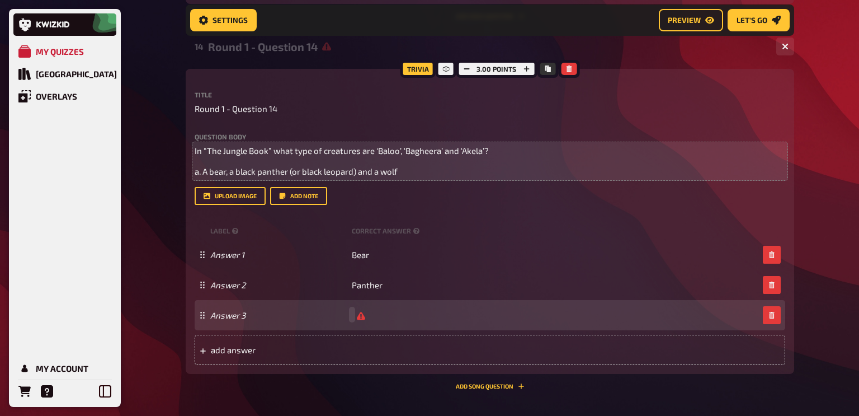
scroll to position [2537, 0]
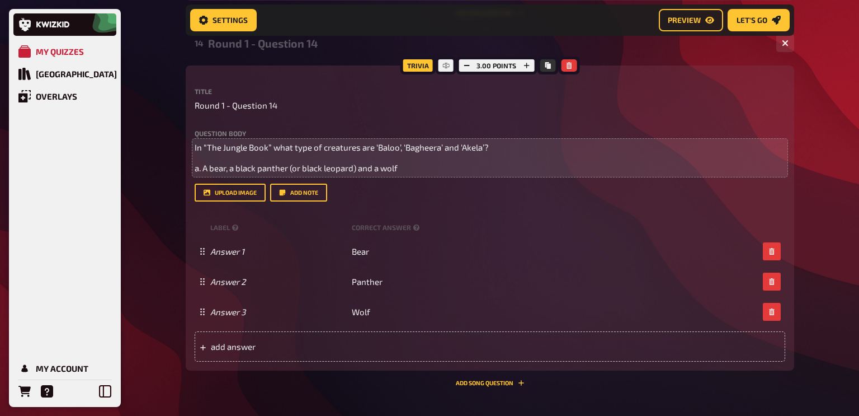
click at [417, 164] on p "a. A bear, a black panther (or black leopard) and a wolf" at bounding box center [490, 168] width 591 height 13
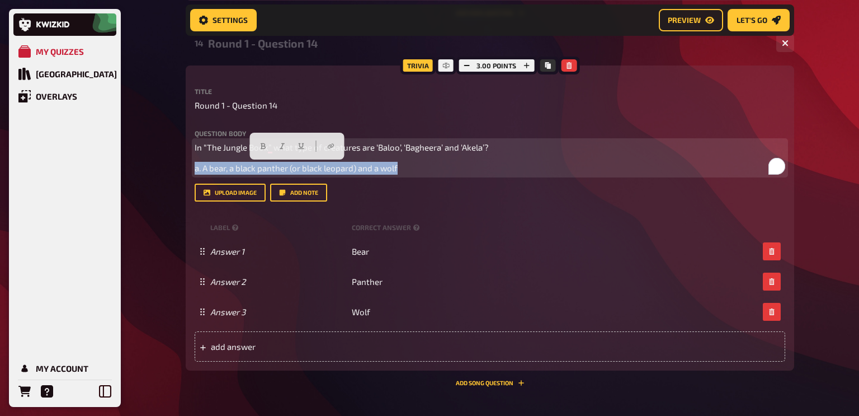
drag, startPoint x: 417, startPoint y: 164, endPoint x: 146, endPoint y: 179, distance: 271.7
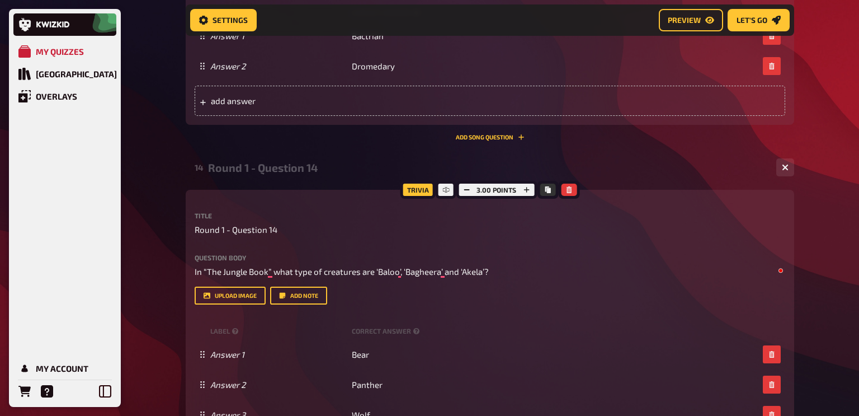
scroll to position [2651, 0]
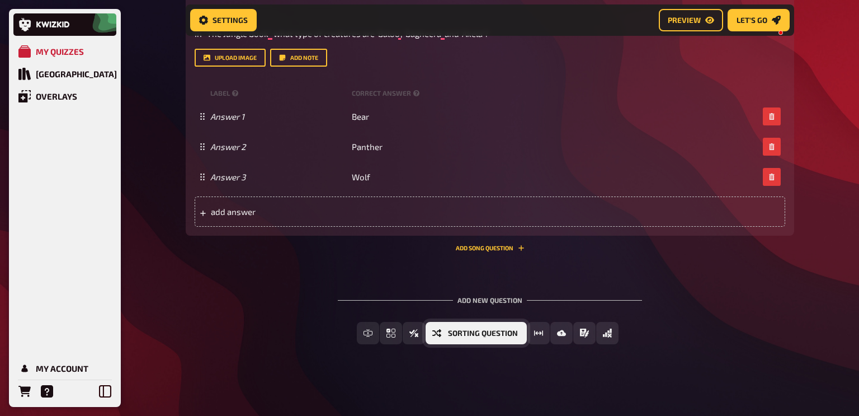
click at [485, 331] on span "Sorting Question" at bounding box center [483, 333] width 70 height 8
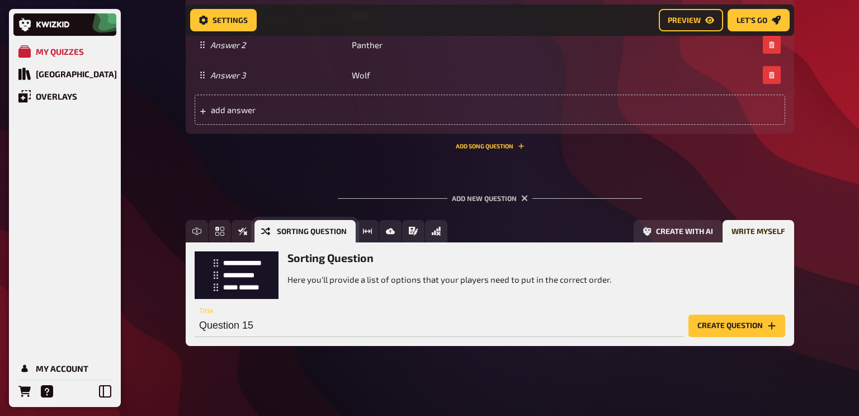
scroll to position [2754, 0]
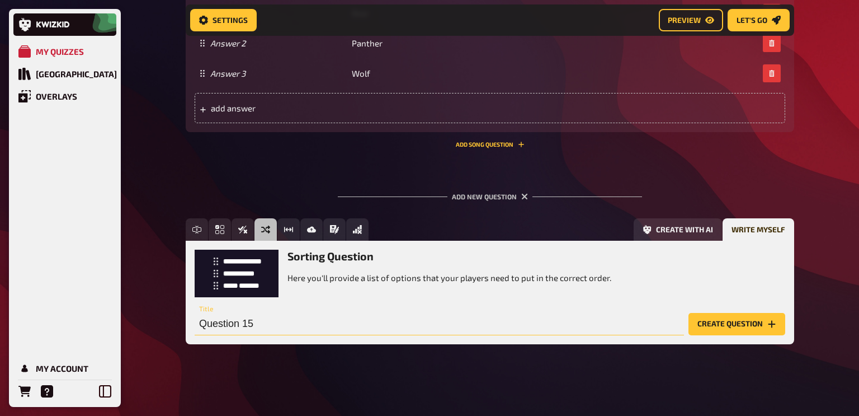
click at [200, 328] on input "Question 15" at bounding box center [439, 324] width 489 height 22
type input "Round 1 - Question 15"
click at [705, 328] on button "Create question" at bounding box center [737, 324] width 97 height 22
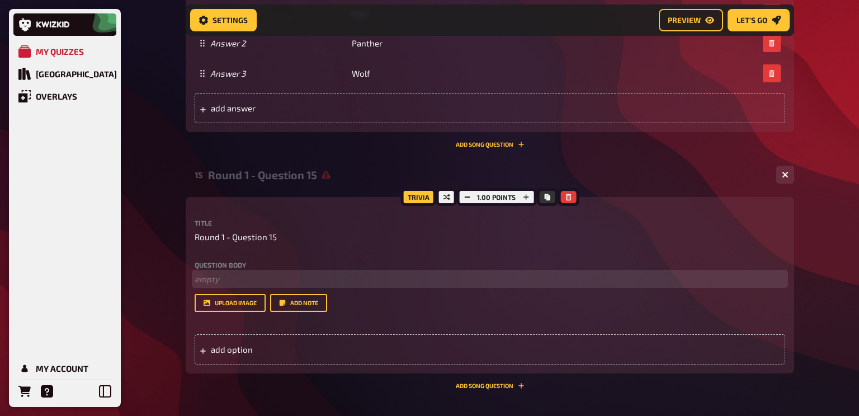
click at [224, 275] on p "﻿ empty" at bounding box center [490, 278] width 591 height 13
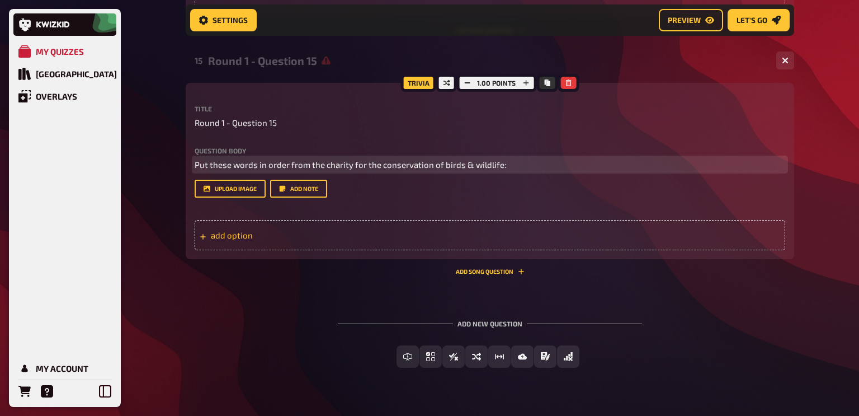
scroll to position [2892, 0]
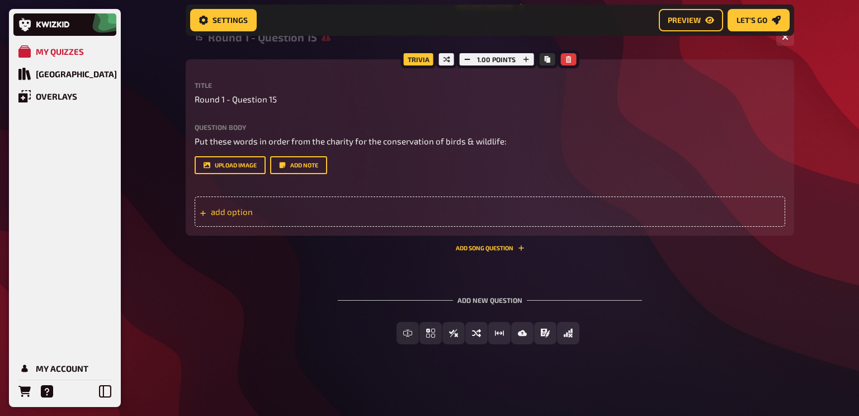
click at [241, 211] on div "add option" at bounding box center [490, 211] width 591 height 30
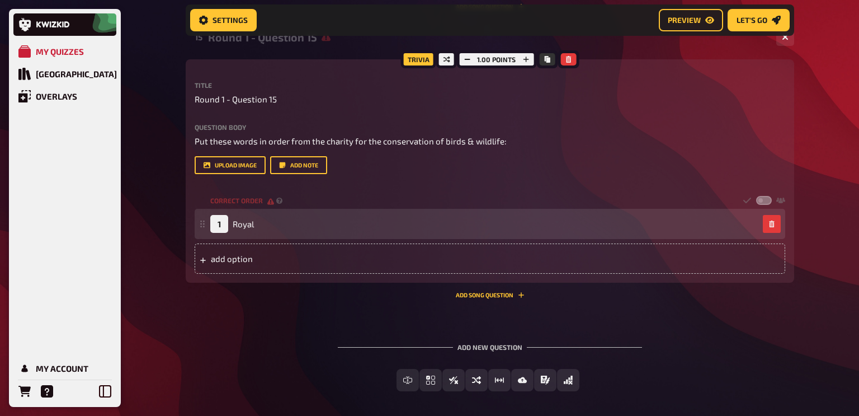
click at [265, 225] on div "1 Royal" at bounding box center [484, 224] width 548 height 18
click at [253, 227] on span "Royal" at bounding box center [243, 224] width 21 height 10
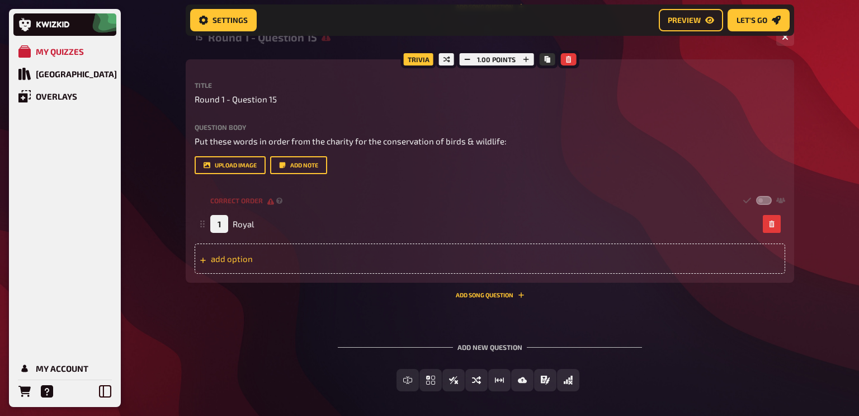
click at [244, 260] on div "add option" at bounding box center [490, 258] width 591 height 30
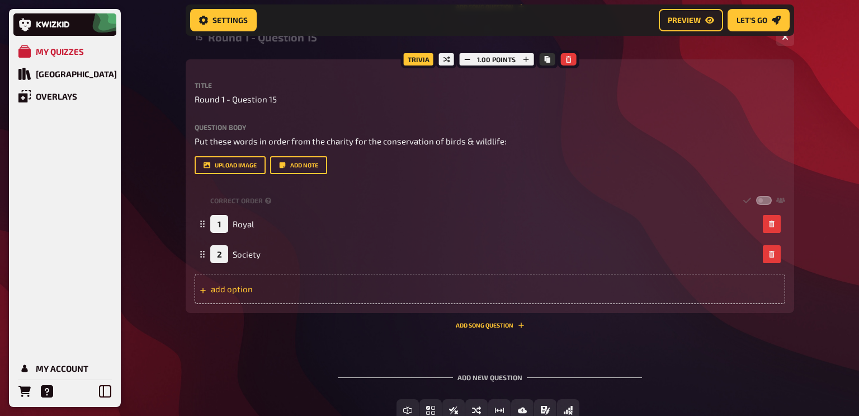
click at [227, 285] on div "add option" at bounding box center [490, 289] width 591 height 30
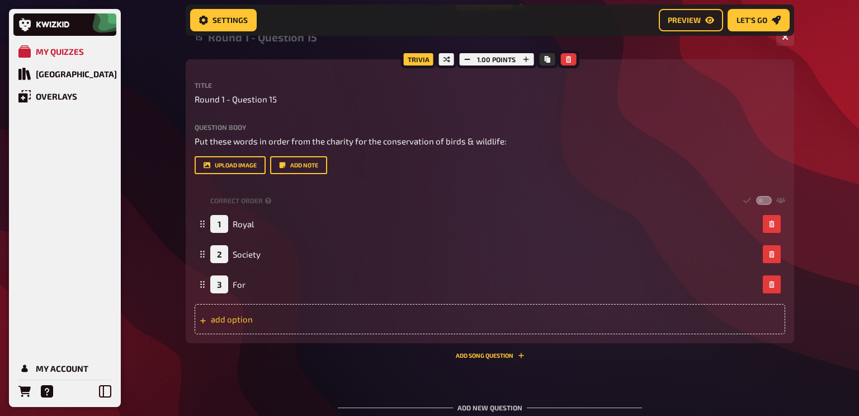
click at [237, 320] on div "add option" at bounding box center [490, 319] width 591 height 30
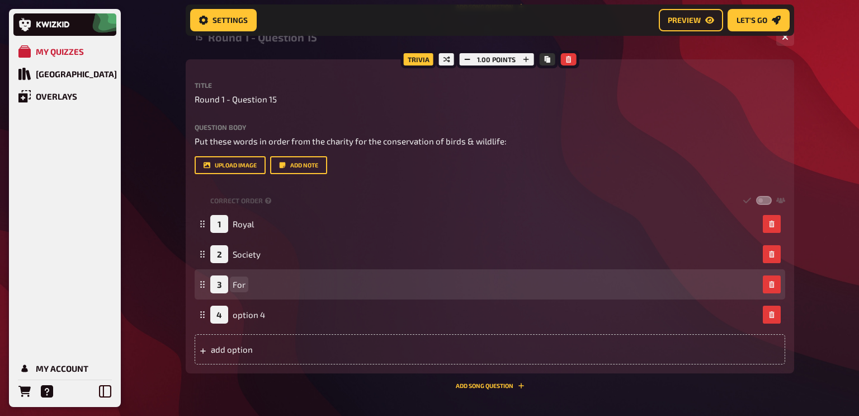
click at [237, 286] on span "For" at bounding box center [239, 284] width 13 height 10
click at [234, 282] on span "For" at bounding box center [239, 284] width 13 height 10
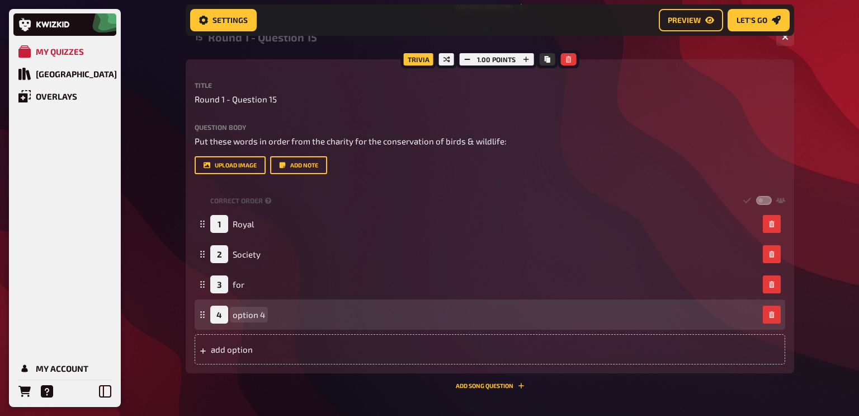
click at [242, 317] on span "option 4" at bounding box center [249, 314] width 32 height 10
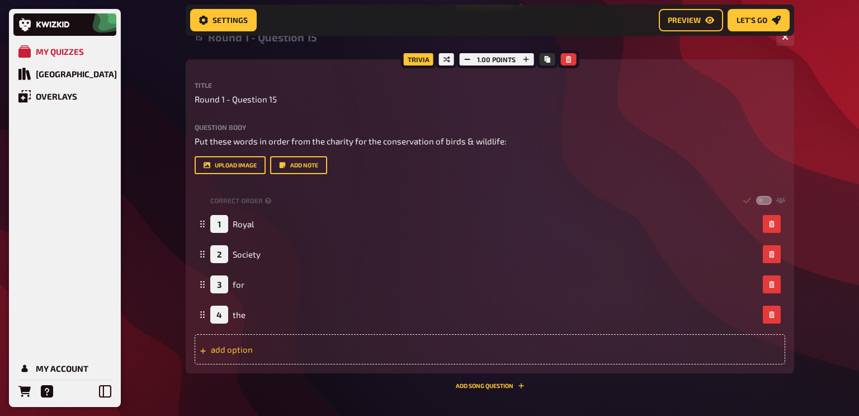
click at [229, 355] on div "add option" at bounding box center [490, 349] width 591 height 30
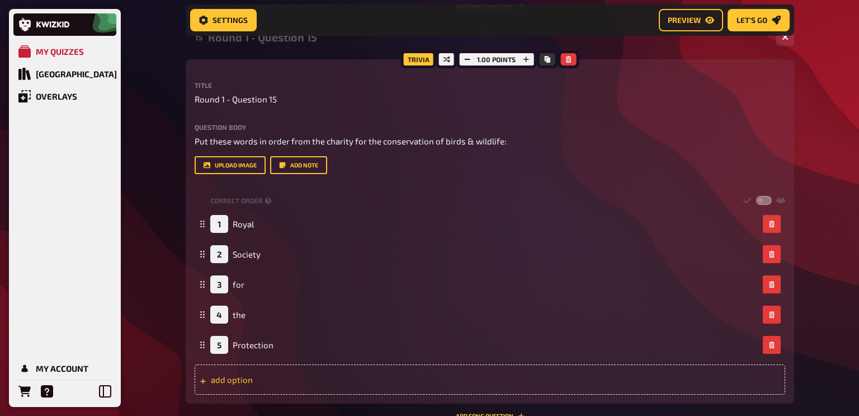
click at [233, 380] on div "add option" at bounding box center [490, 379] width 591 height 30
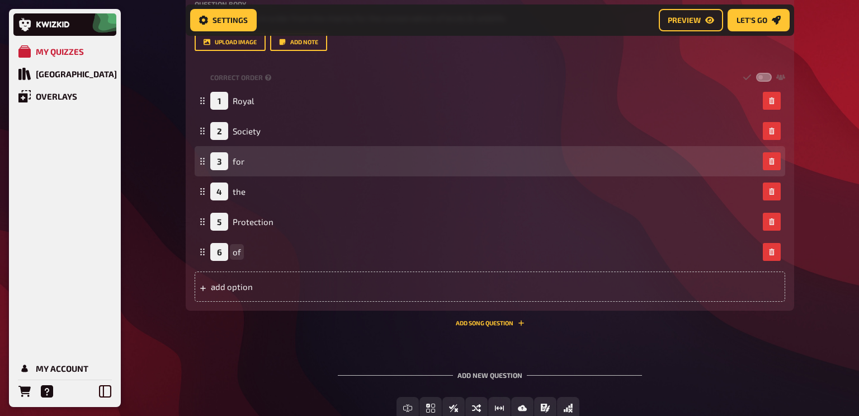
scroll to position [3014, 0]
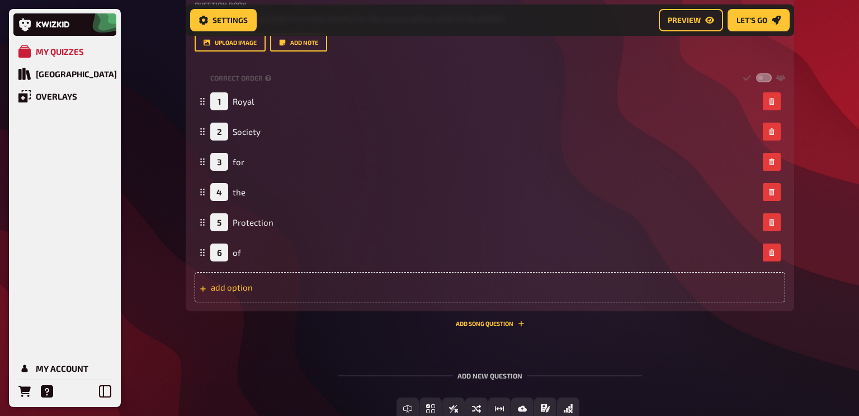
click at [261, 281] on div "add option" at bounding box center [490, 287] width 591 height 30
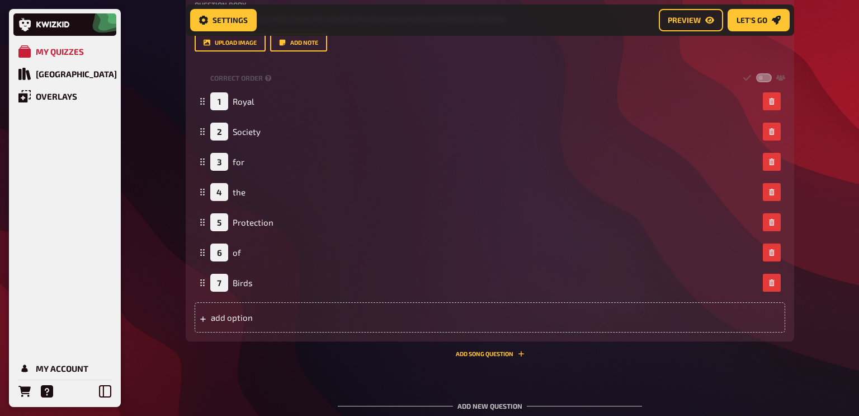
click at [762, 78] on label at bounding box center [764, 78] width 16 height 10
click at [756, 73] on input "checkbox" at bounding box center [756, 73] width 1 height 1
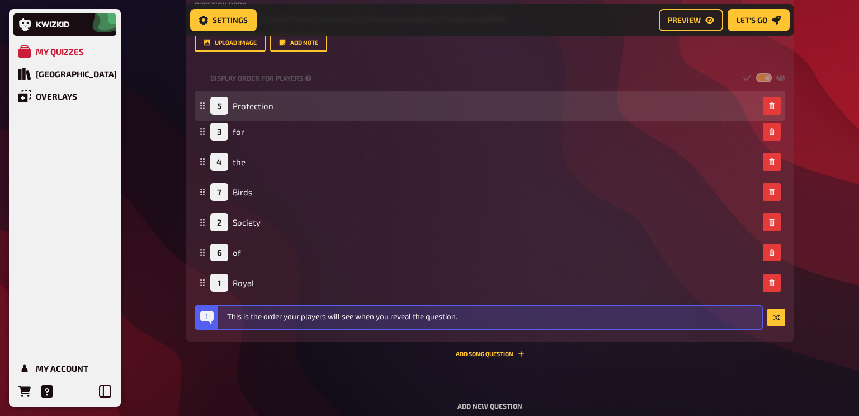
drag, startPoint x: 200, startPoint y: 164, endPoint x: 200, endPoint y: 106, distance: 58.2
click at [200, 108] on rect at bounding box center [200, 108] width 1 height 1
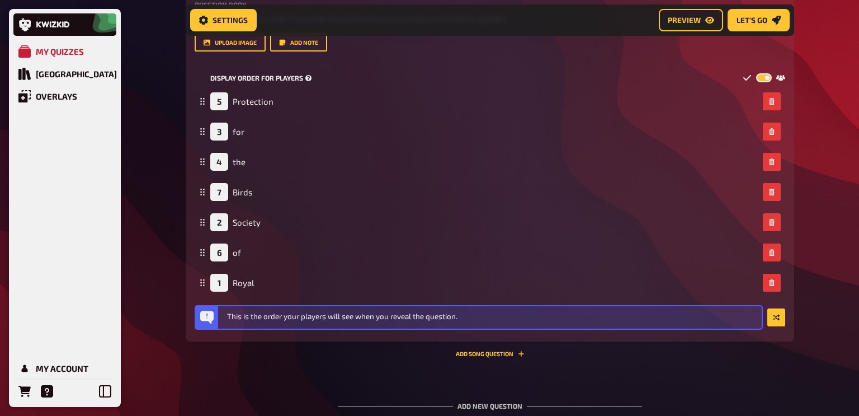
click at [761, 81] on label at bounding box center [764, 78] width 16 height 10
click at [756, 73] on input "checkbox" at bounding box center [756, 73] width 1 height 1
checkbox input "false"
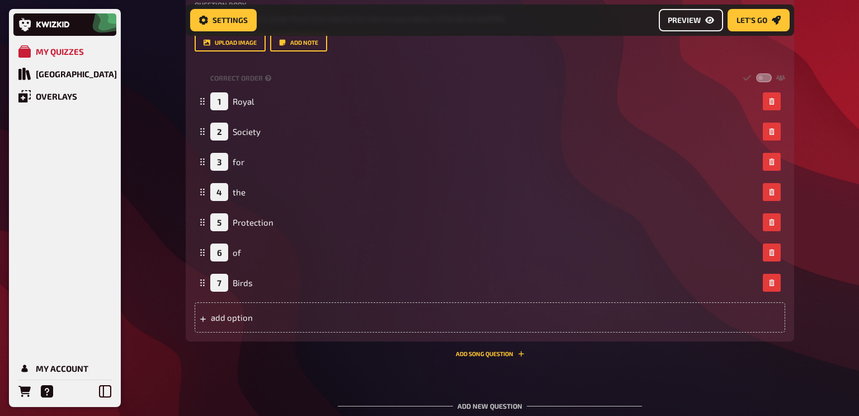
click at [683, 23] on span "Preview" at bounding box center [684, 20] width 33 height 8
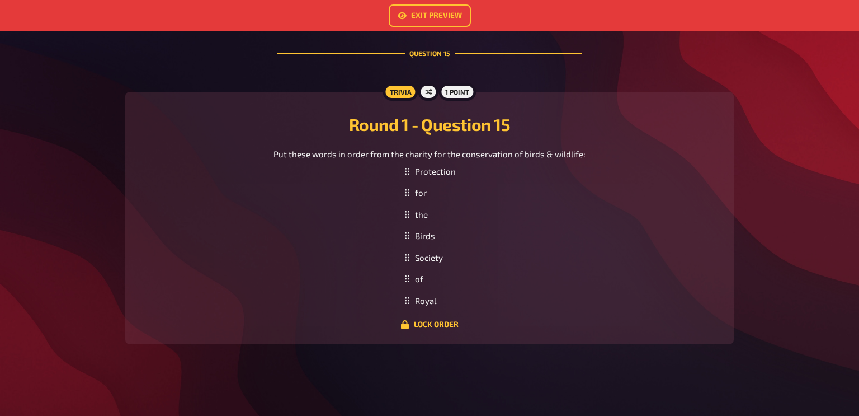
scroll to position [3353, 0]
click at [411, 174] on div "Protection" at bounding box center [429, 169] width 61 height 22
drag, startPoint x: 408, startPoint y: 302, endPoint x: 432, endPoint y: 167, distance: 137.6
click at [432, 167] on div "Royal" at bounding box center [429, 166] width 61 height 22
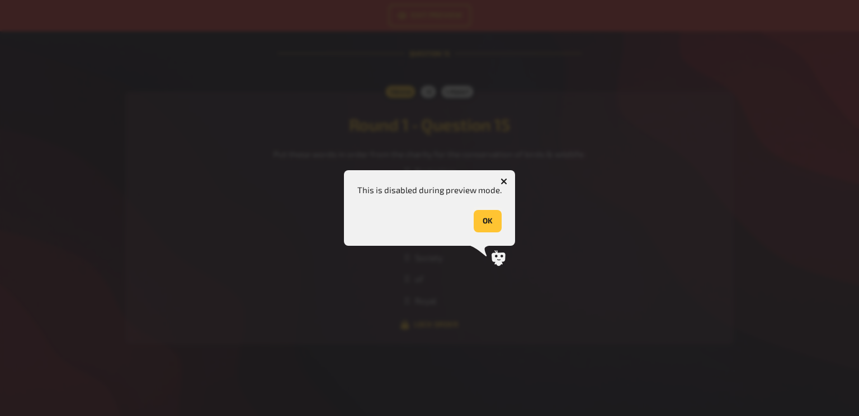
click at [489, 220] on button "OK" at bounding box center [488, 221] width 28 height 22
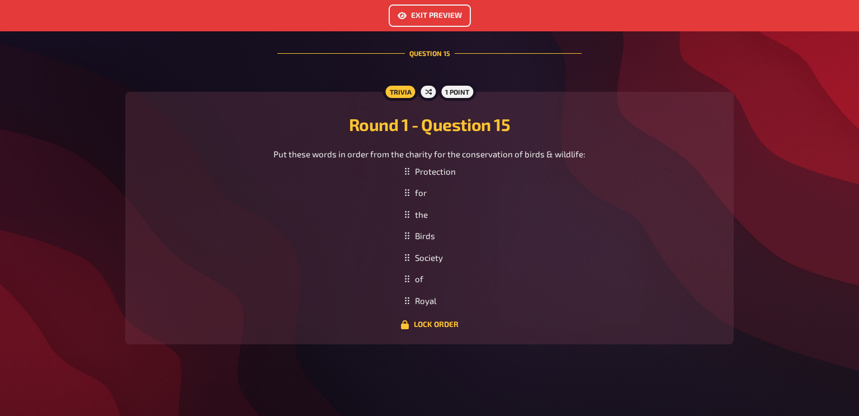
click at [421, 25] on link "Exit Preview" at bounding box center [430, 15] width 82 height 22
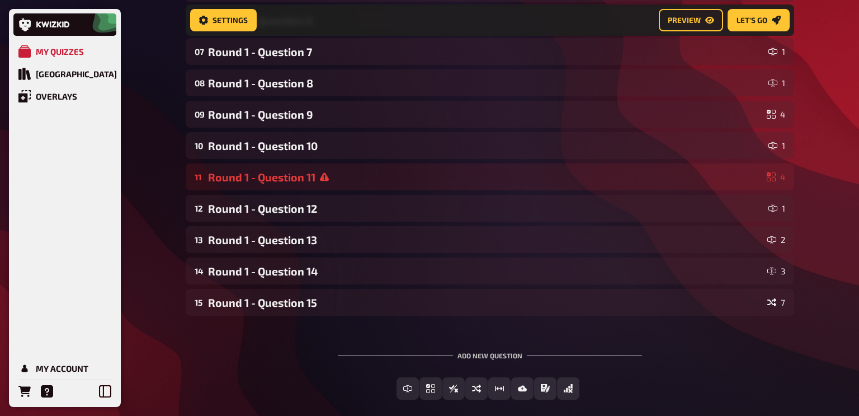
scroll to position [304, 0]
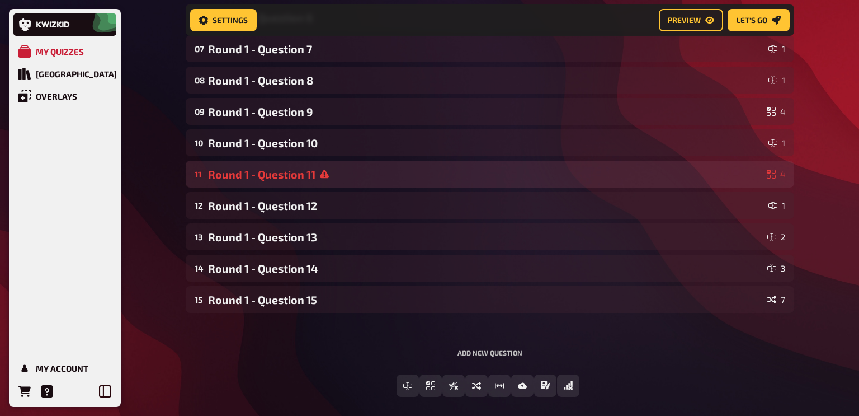
click at [220, 176] on div "Round 1 - Question 11" at bounding box center [485, 174] width 554 height 13
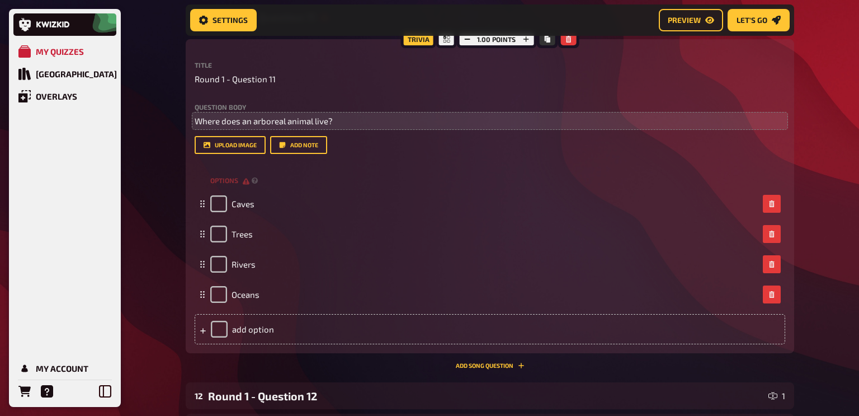
scroll to position [464, 0]
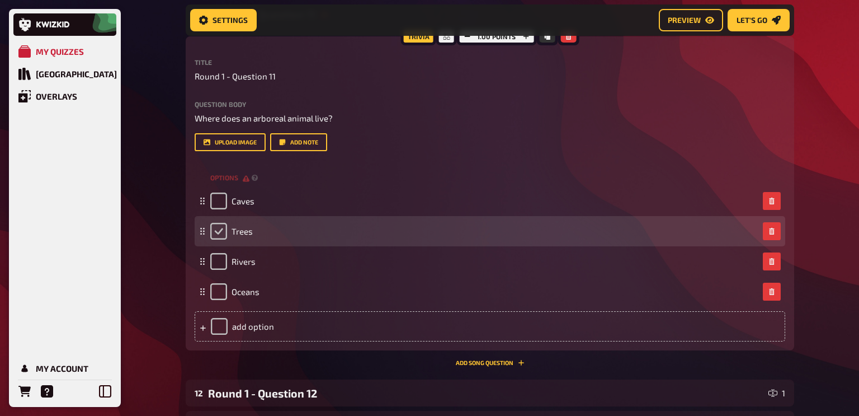
click at [218, 228] on input "checkbox" at bounding box center [218, 231] width 17 height 17
checkbox input "true"
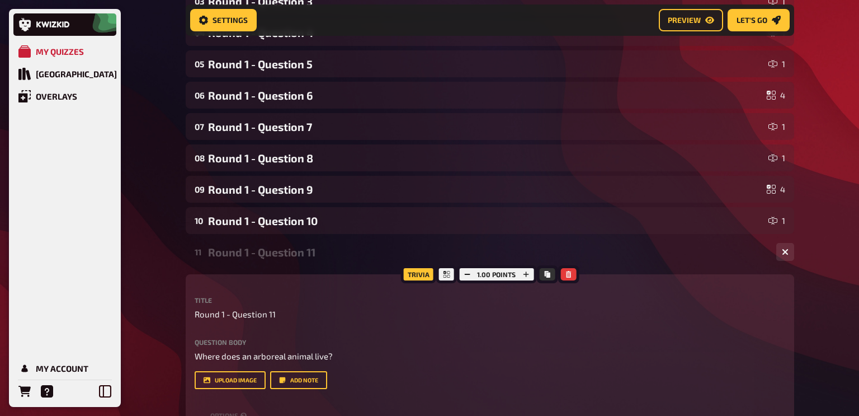
scroll to position [225, 0]
click at [676, 22] on span "Preview" at bounding box center [684, 20] width 33 height 8
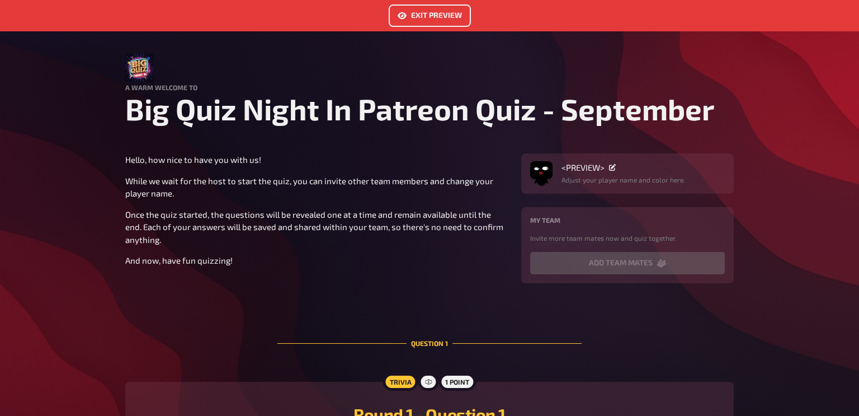
click at [412, 18] on link "Exit Preview" at bounding box center [430, 15] width 82 height 22
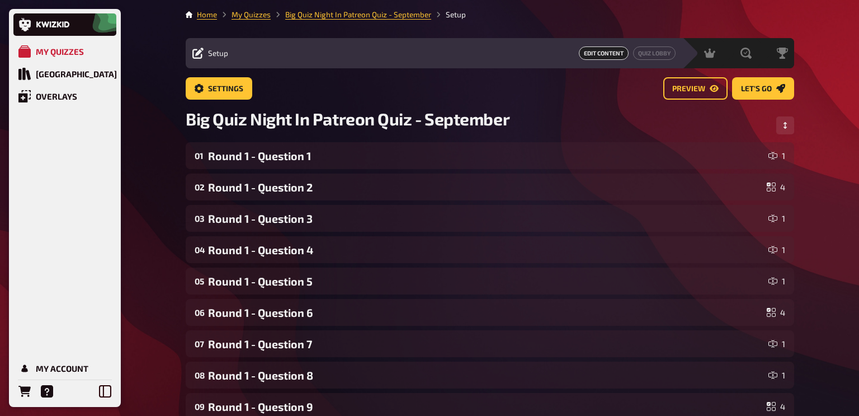
click at [202, 51] on icon at bounding box center [197, 53] width 11 height 11
click at [195, 55] on icon at bounding box center [197, 53] width 11 height 11
click at [592, 54] on span "Edit Content" at bounding box center [604, 52] width 50 height 13
click at [206, 93] on link "Settings" at bounding box center [219, 88] width 67 height 22
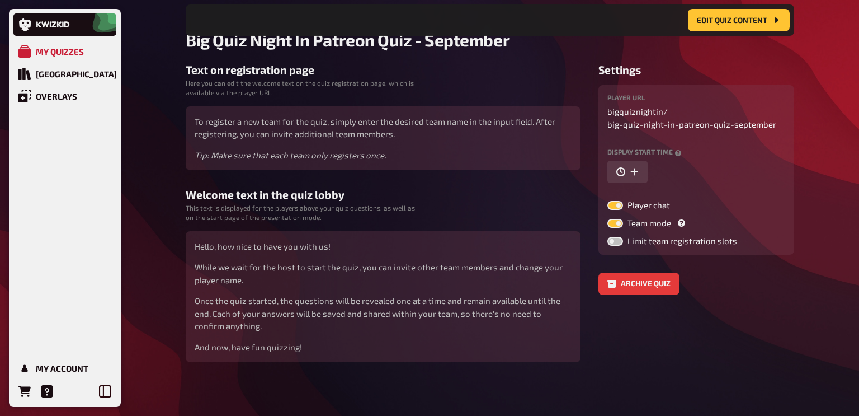
scroll to position [88, 0]
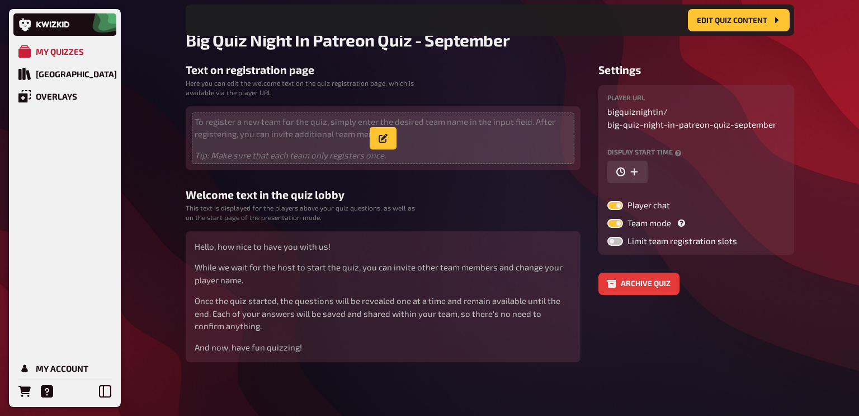
click at [213, 133] on p "To register a new team for the quiz, simply enter the desired team name in the …" at bounding box center [383, 127] width 377 height 25
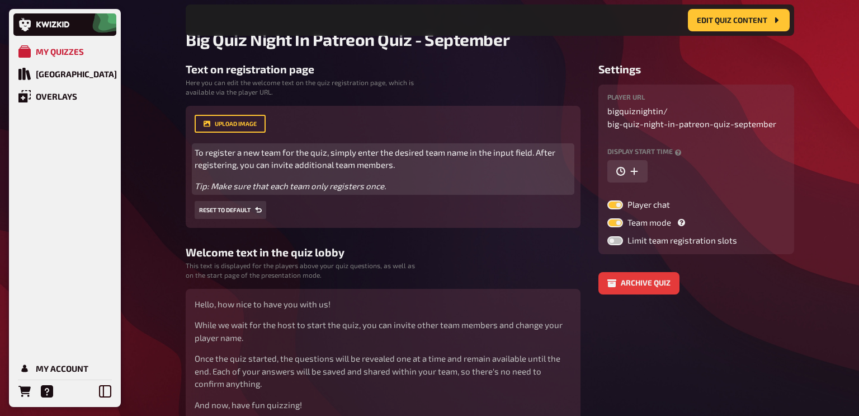
click at [196, 149] on span "To register a new team for the quiz, simply enter the desired team name in the …" at bounding box center [376, 158] width 362 height 23
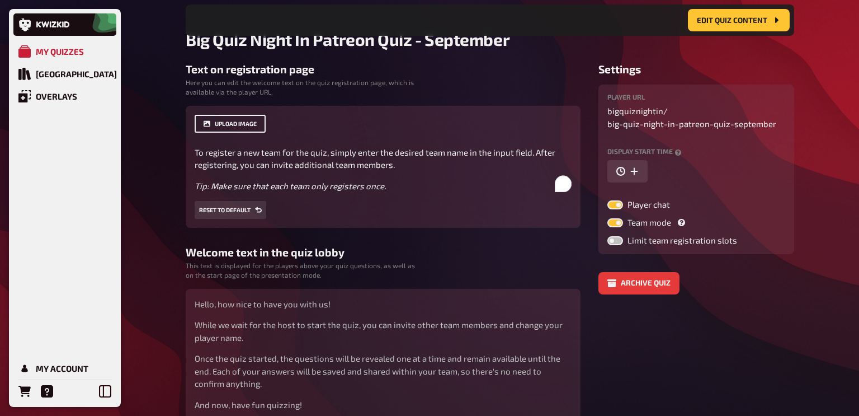
click at [213, 121] on button "upload image" at bounding box center [230, 124] width 71 height 18
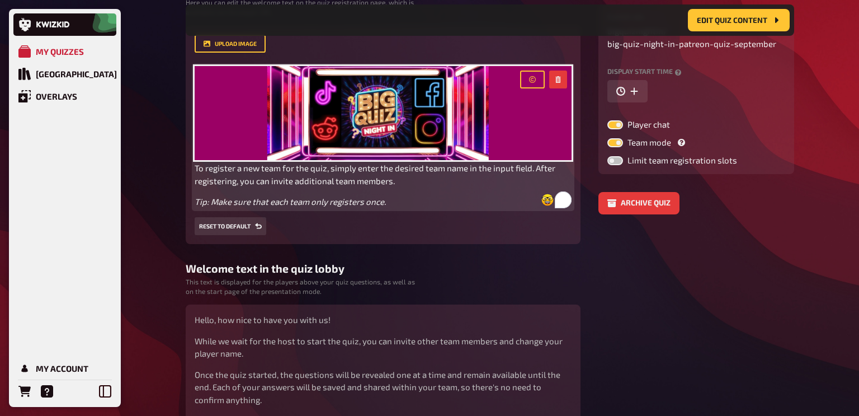
scroll to position [242, 0]
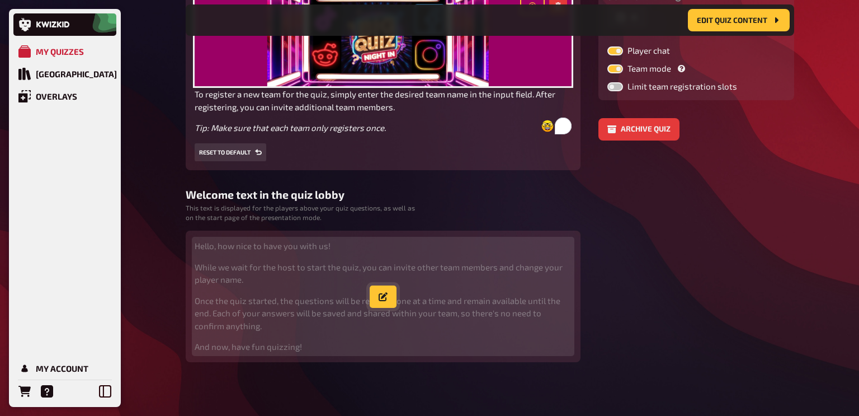
click at [380, 297] on icon "button" at bounding box center [383, 296] width 9 height 9
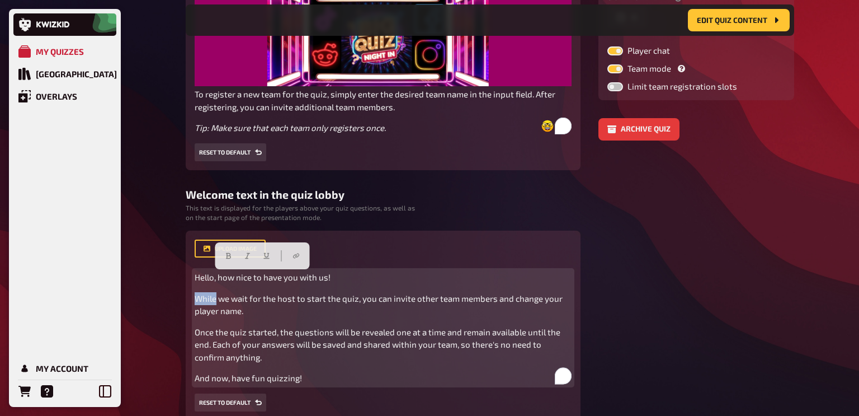
drag, startPoint x: 332, startPoint y: 281, endPoint x: 215, endPoint y: 284, distance: 116.9
click at [215, 284] on div "Hello, how nice to have you with us! While we wait for the host to start the qu…" at bounding box center [383, 328] width 377 height 114
click at [195, 280] on span "Hello, how nice to have you with us!" at bounding box center [263, 277] width 136 height 10
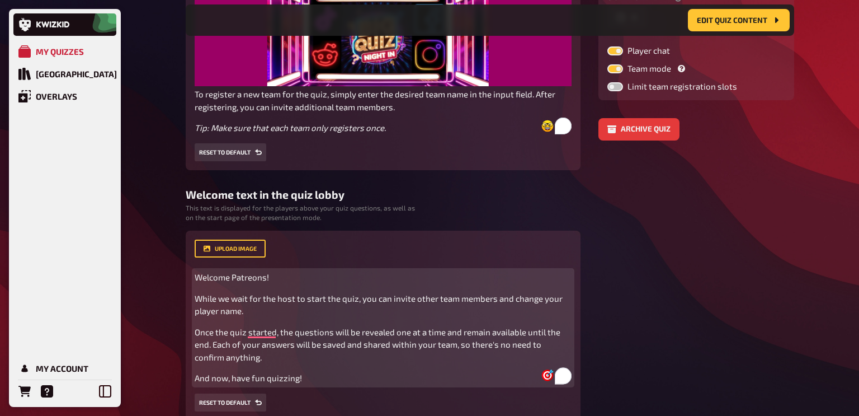
click at [296, 300] on span "While we wait for the host to start the quiz, you can invite other team members…" at bounding box center [380, 304] width 370 height 23
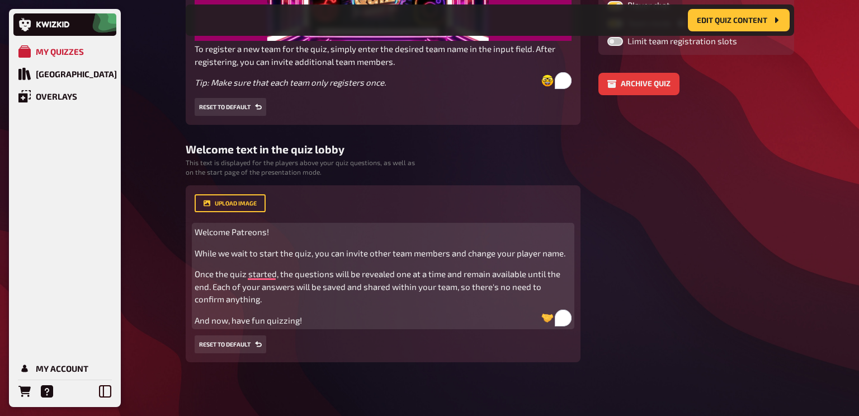
scroll to position [287, 0]
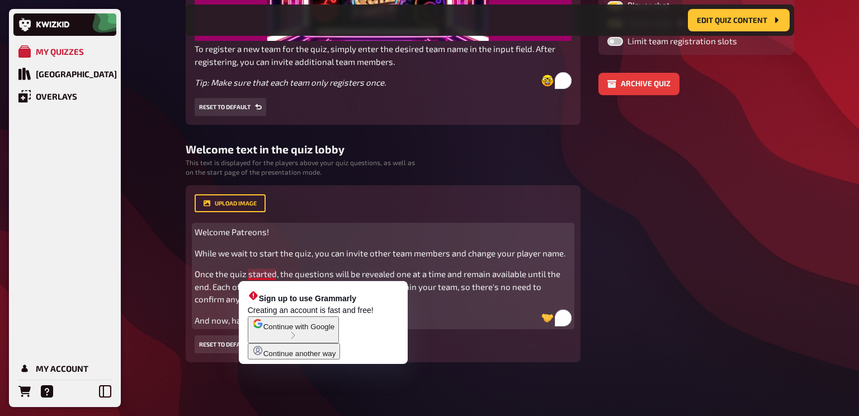
click at [273, 278] on span "Once the quiz started, the questions will be revealed one at a time and remain …" at bounding box center [378, 285] width 367 height 35
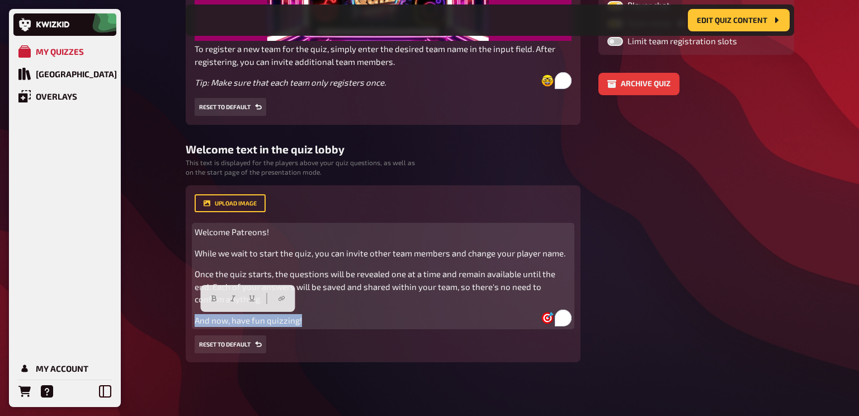
drag, startPoint x: 305, startPoint y: 321, endPoint x: 135, endPoint y: 334, distance: 170.0
click at [135, 334] on div "My Quizzes Quiz Library Overlays My Account Home My Quizzes Big Quiz Night In P…" at bounding box center [429, 64] width 859 height 703
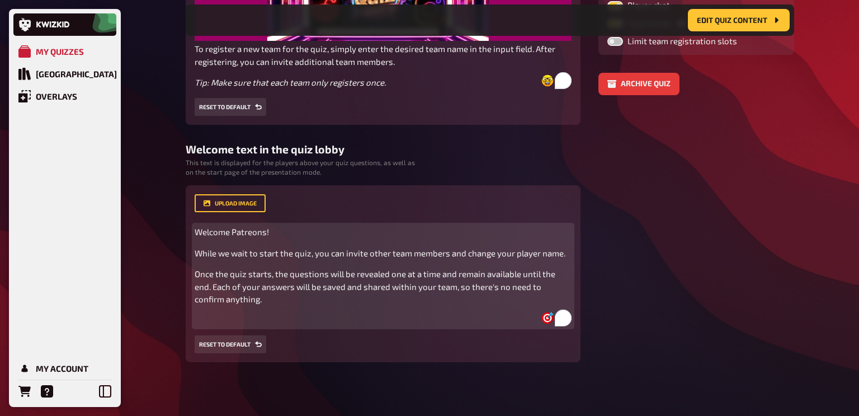
click at [523, 275] on span "Once the quiz starts, the questions will be revealed one at a time and remain a…" at bounding box center [376, 285] width 362 height 35
click at [271, 299] on p "Once the quiz starts, the questions will be revealed one at a time and remain a…" at bounding box center [383, 286] width 377 height 38
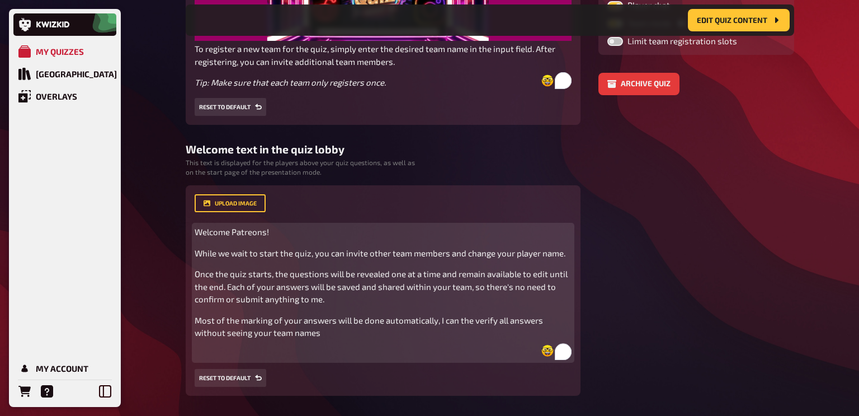
click at [473, 320] on span "Most of the marking of your answers will be done automatically, I can the verif…" at bounding box center [370, 326] width 350 height 23
click at [517, 321] on span "Most of the marking of your answers will be done automatically, I can then veri…" at bounding box center [372, 326] width 355 height 23
click at [343, 335] on p "Most of the marking of your answers will be done automatically, I can then veri…" at bounding box center [383, 326] width 377 height 25
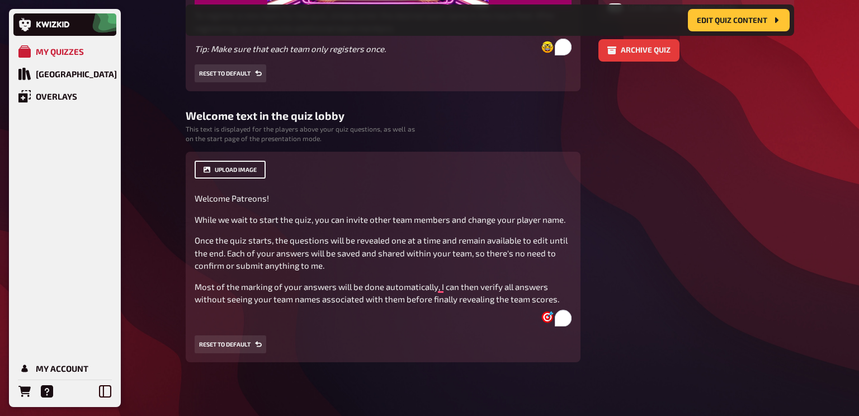
click at [228, 167] on button "upload image" at bounding box center [230, 170] width 71 height 18
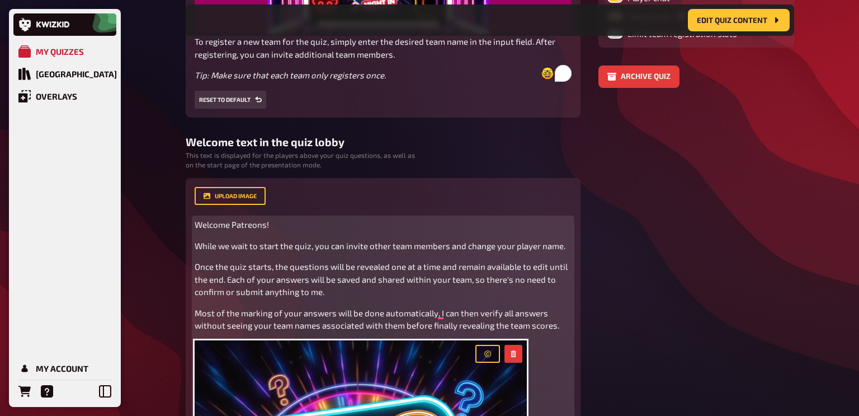
scroll to position [0, 0]
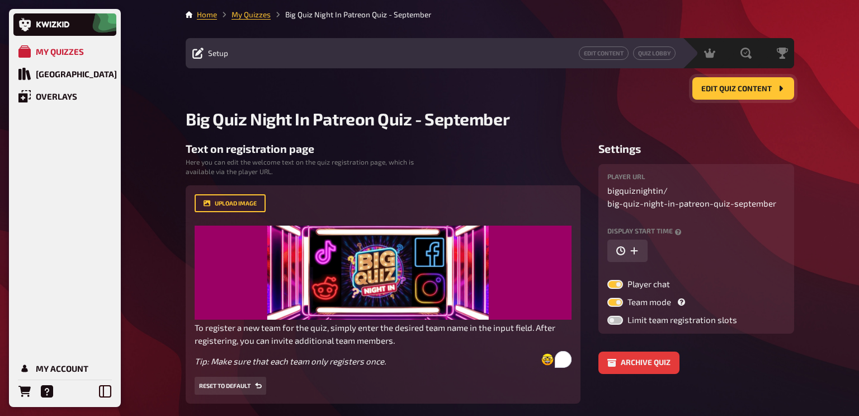
click at [741, 90] on span "Edit Quiz content" at bounding box center [736, 89] width 70 height 8
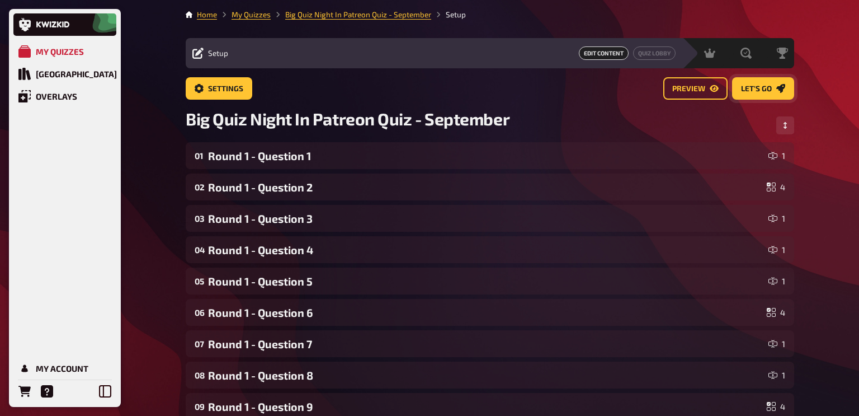
click at [755, 87] on span "Let's go" at bounding box center [756, 89] width 31 height 8
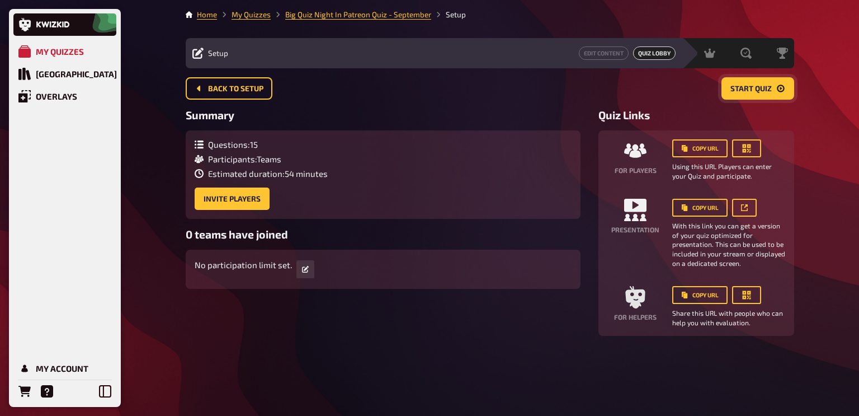
click at [735, 94] on button "Start Quiz" at bounding box center [758, 88] width 73 height 22
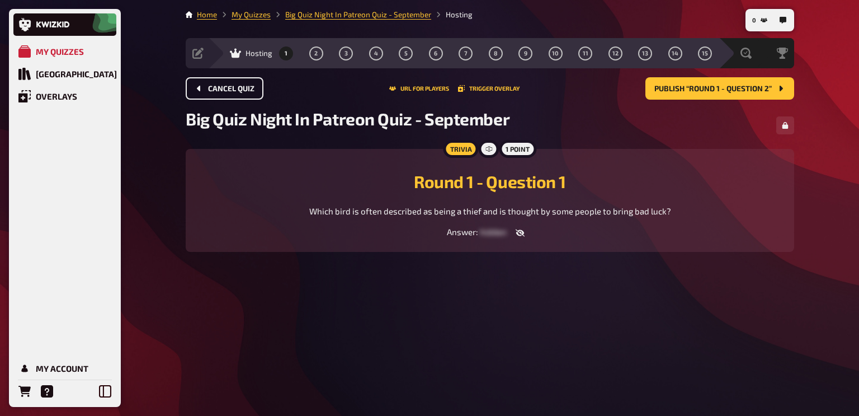
click at [221, 85] on span "Cancel Quiz" at bounding box center [231, 89] width 46 height 8
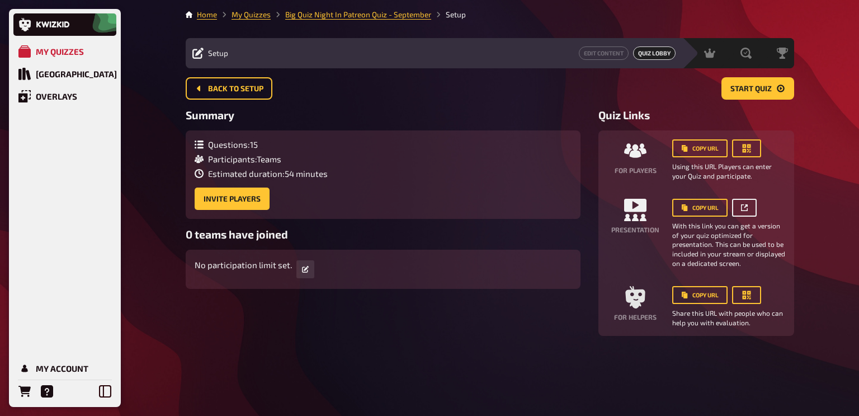
click at [747, 204] on icon at bounding box center [744, 207] width 7 height 7
click at [743, 85] on span "Start Quiz" at bounding box center [750, 89] width 41 height 8
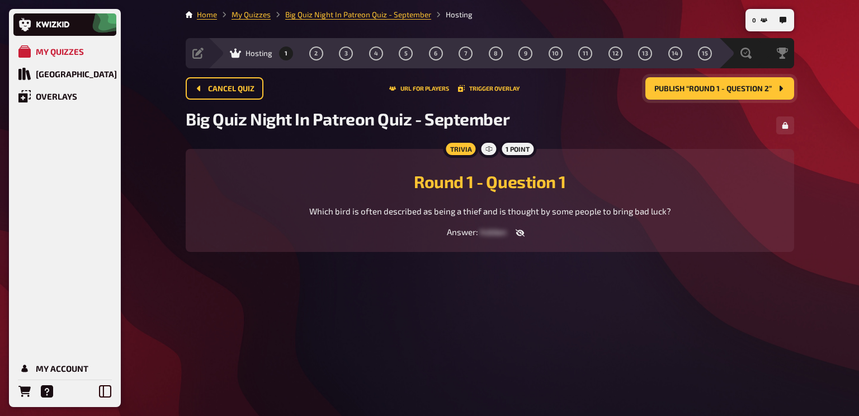
click at [743, 87] on span "Publish “Round 1 - Question 2”" at bounding box center [712, 89] width 117 height 8
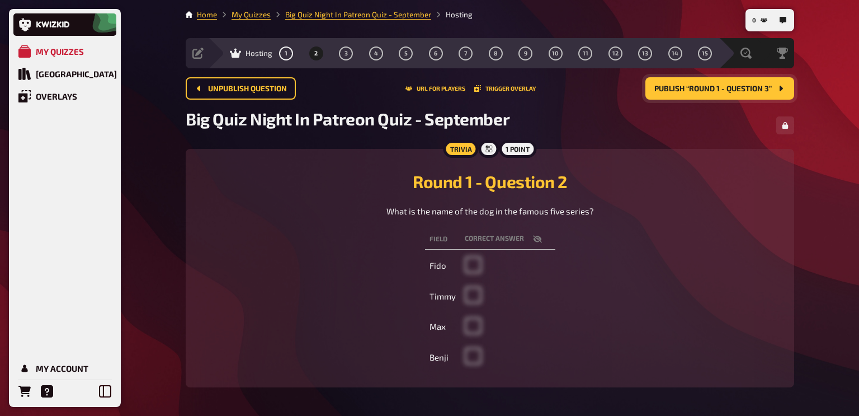
click at [680, 85] on span "Publish “Round 1 - Question 3”" at bounding box center [712, 89] width 117 height 8
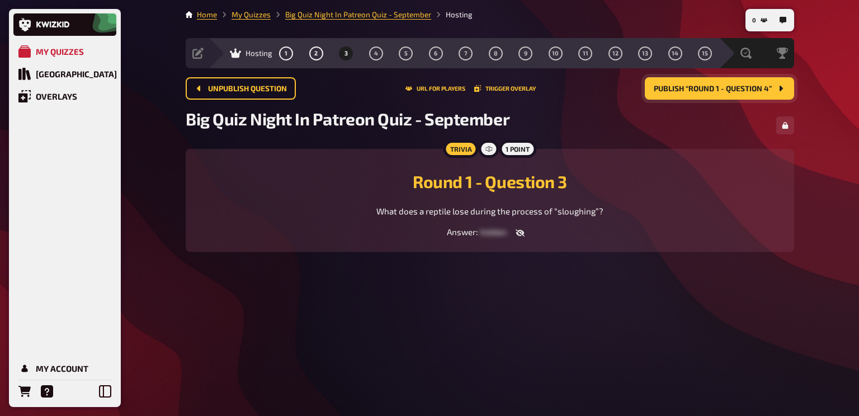
click at [684, 90] on span "Publish “Round 1 - Question 4”" at bounding box center [713, 89] width 118 height 8
click at [689, 85] on span "Publish “Round 1 - Question 5”" at bounding box center [713, 89] width 117 height 8
click at [247, 15] on link "My Quizzes" at bounding box center [251, 14] width 39 height 9
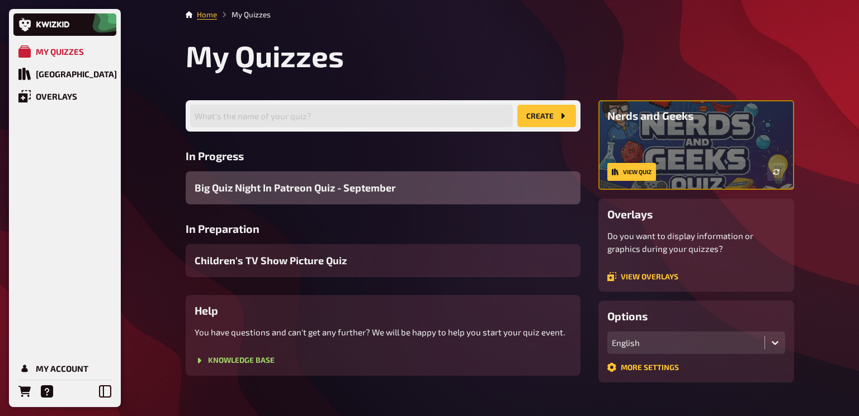
click at [333, 186] on span "Big Quiz Night In Patreon Quiz - September" at bounding box center [295, 187] width 201 height 15
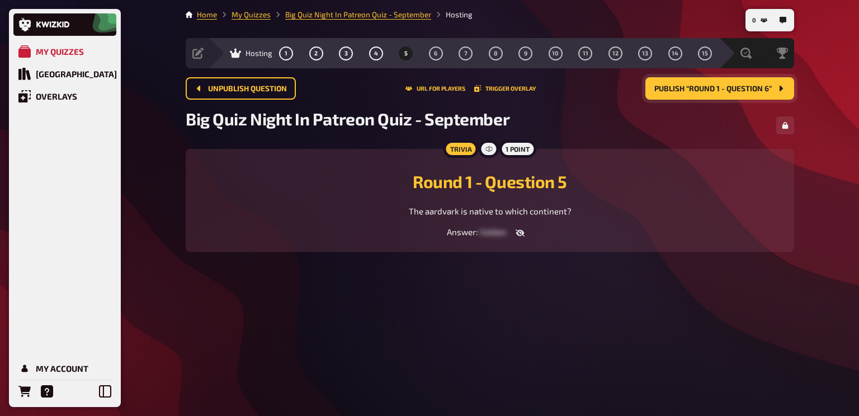
click at [749, 92] on span "Publish “Round 1 - Question 6”" at bounding box center [712, 89] width 117 height 8
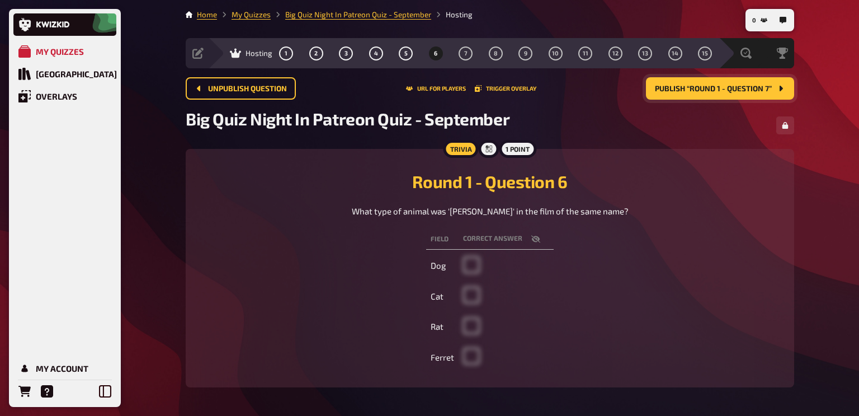
click at [749, 92] on span "Publish “Round 1 - Question 7”" at bounding box center [713, 89] width 117 height 8
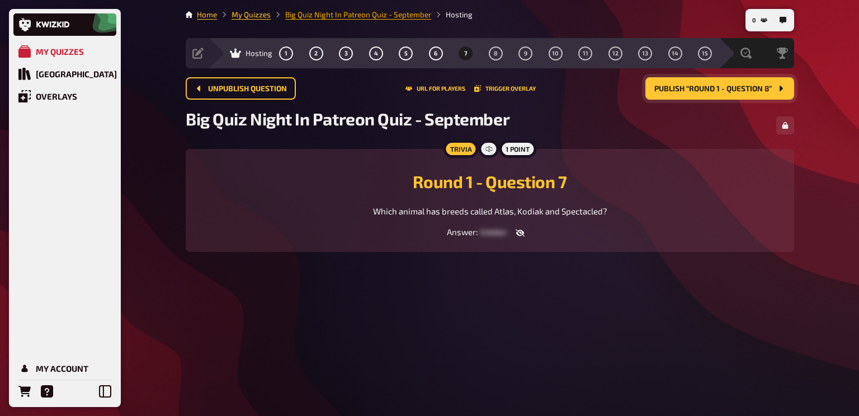
click at [328, 17] on link "Big Quiz Night In Patreon Quiz - September" at bounding box center [358, 14] width 146 height 9
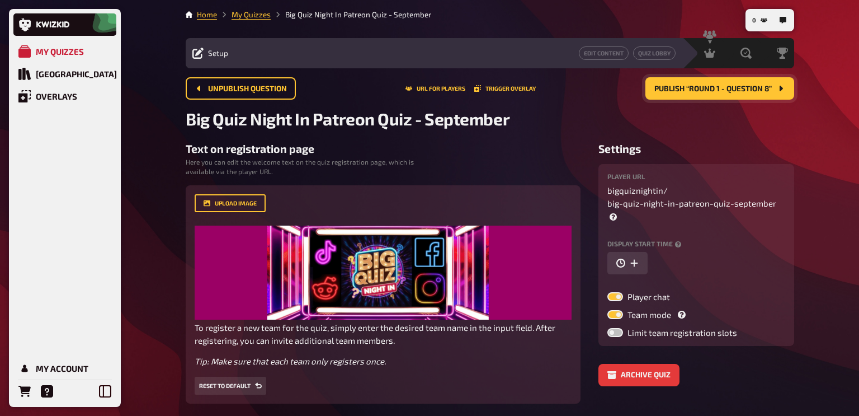
click at [725, 91] on span "Publish “Round 1 - Question 8”" at bounding box center [712, 89] width 117 height 8
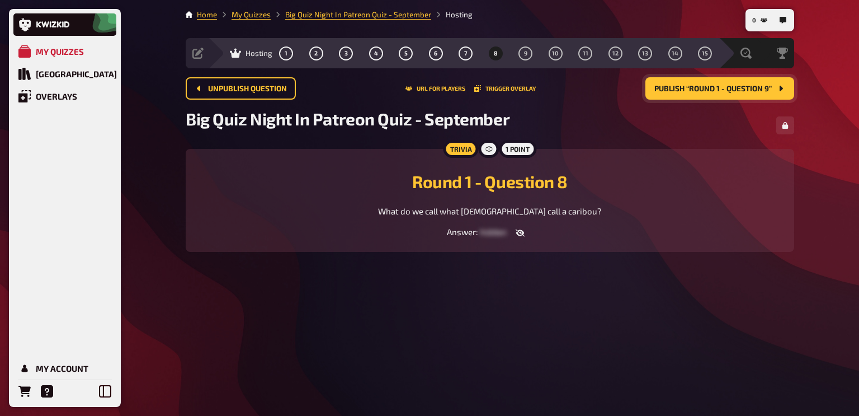
click at [725, 91] on span "Publish “Round 1 - Question 9”" at bounding box center [712, 89] width 117 height 8
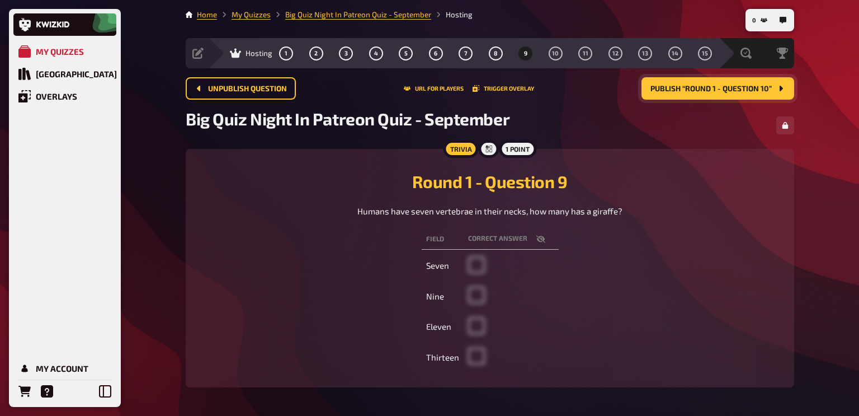
click at [725, 91] on span "Publish “Round 1 - Question 10”" at bounding box center [710, 89] width 121 height 8
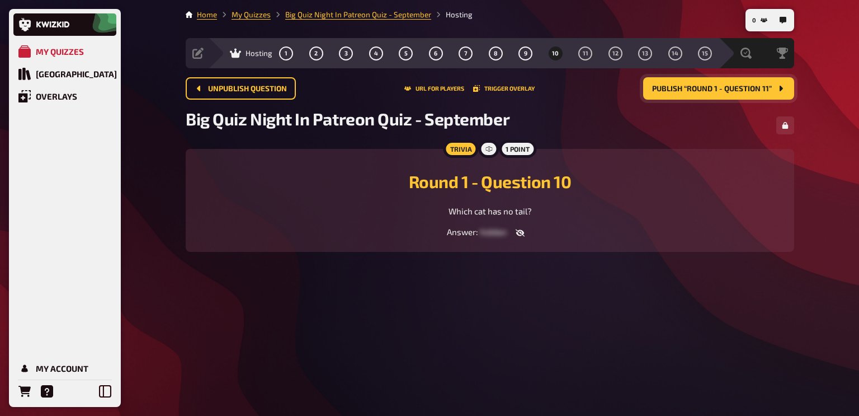
click at [725, 91] on span "Publish “Round 1 - Question 11”" at bounding box center [712, 89] width 120 height 8
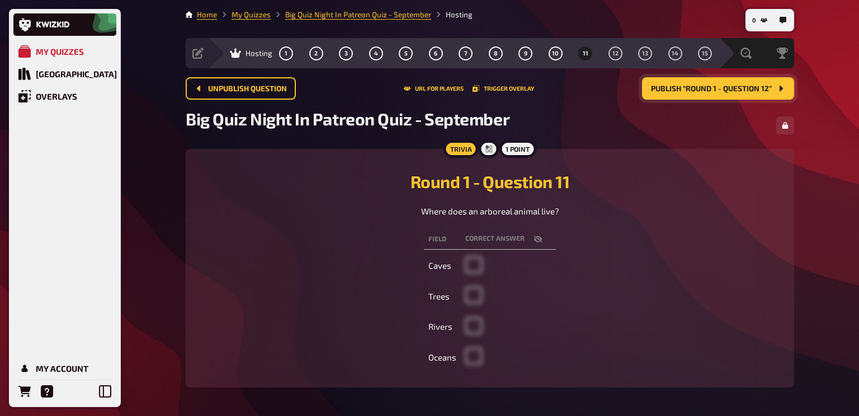
click at [725, 91] on span "Publish “Round 1 - Question 12”" at bounding box center [711, 89] width 121 height 8
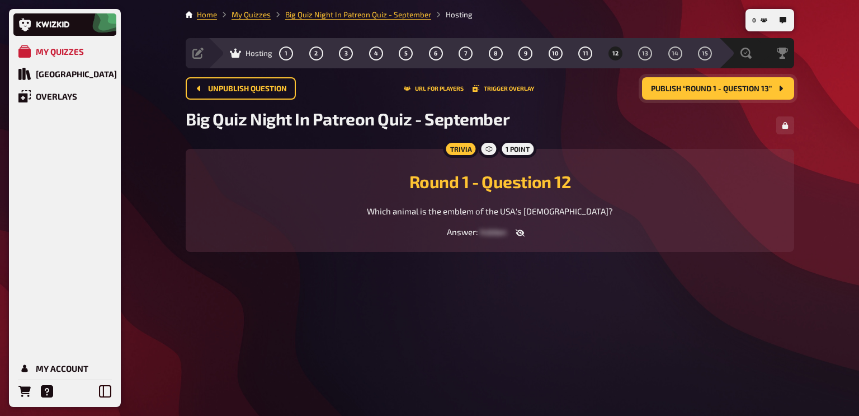
click at [725, 91] on span "Publish “Round 1 - Question 13”" at bounding box center [711, 89] width 121 height 8
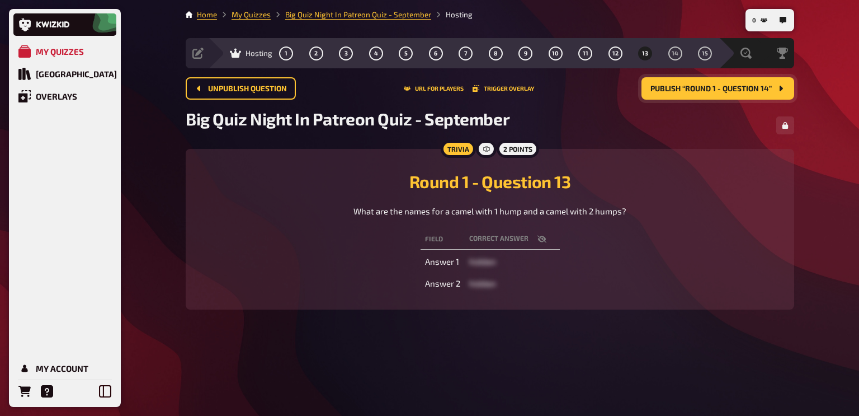
click at [725, 91] on span "Publish “Round 1 - Question 14”" at bounding box center [710, 89] width 121 height 8
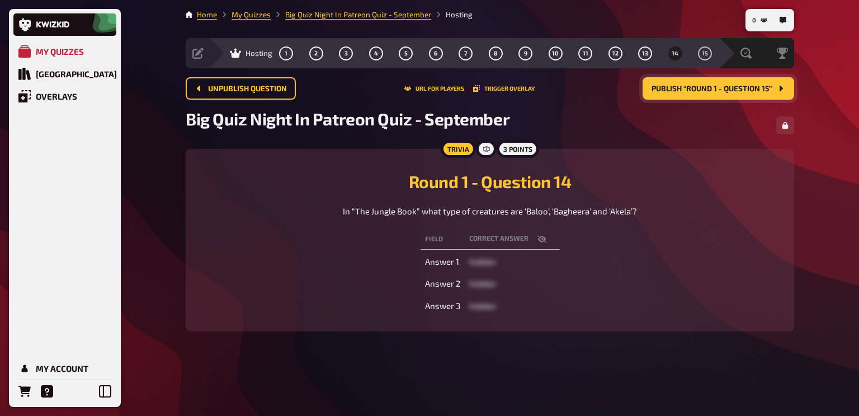
click at [725, 91] on span "Publish “Round 1 - Question 15”" at bounding box center [712, 89] width 120 height 8
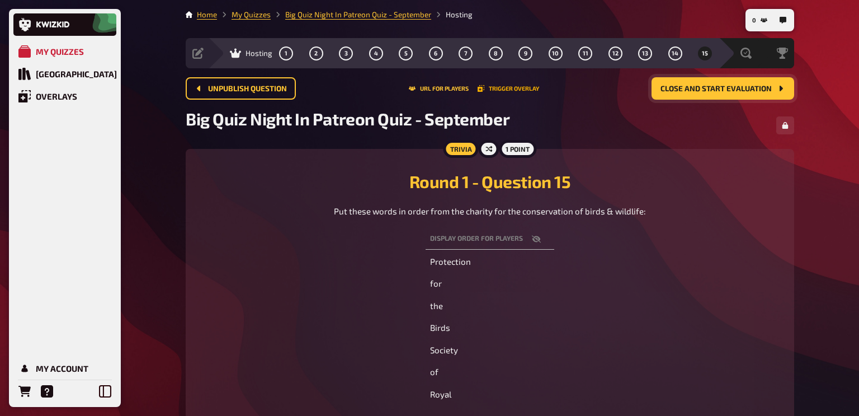
click at [508, 90] on button "Trigger Overlay" at bounding box center [509, 88] width 62 height 7
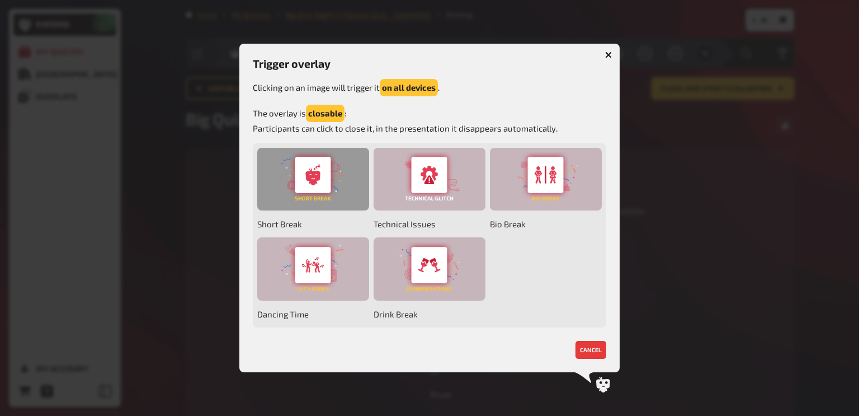
click at [309, 177] on div at bounding box center [313, 179] width 112 height 63
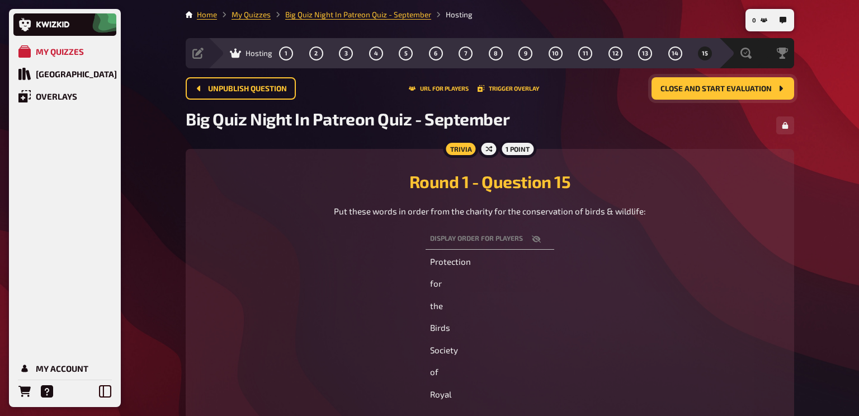
click at [737, 74] on main "Home My Quizzes Big Quiz Night In Patreon Quiz - September Hosting Setup Edit C…" at bounding box center [490, 223] width 609 height 428
click at [724, 89] on span "Close and start evaluation" at bounding box center [716, 89] width 111 height 8
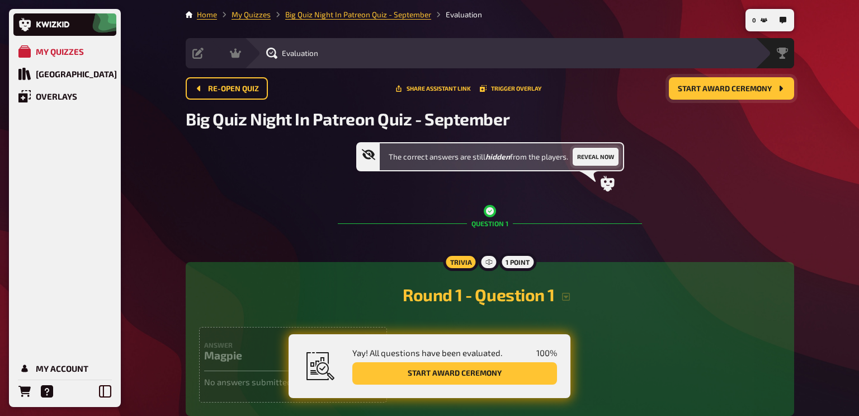
click at [592, 157] on button "Reveal now" at bounding box center [596, 157] width 46 height 18
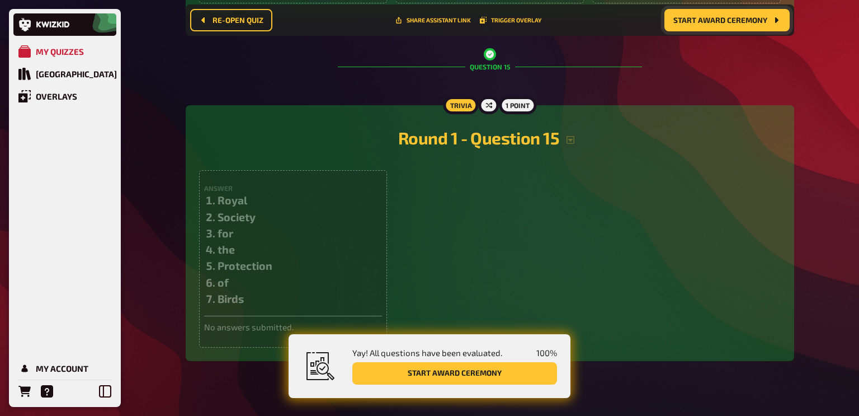
scroll to position [3571, 0]
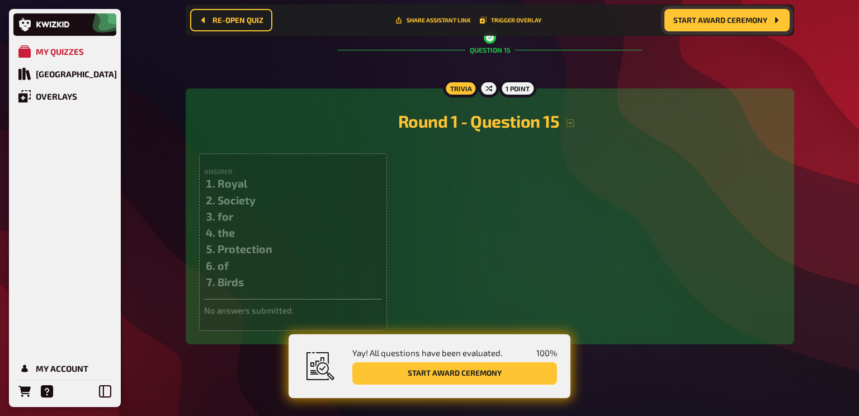
click at [477, 366] on button "Start award ceremony" at bounding box center [454, 373] width 205 height 22
click at [392, 375] on button "Start award ceremony" at bounding box center [454, 373] width 205 height 22
click at [699, 21] on span "Start award ceremony" at bounding box center [720, 20] width 94 height 8
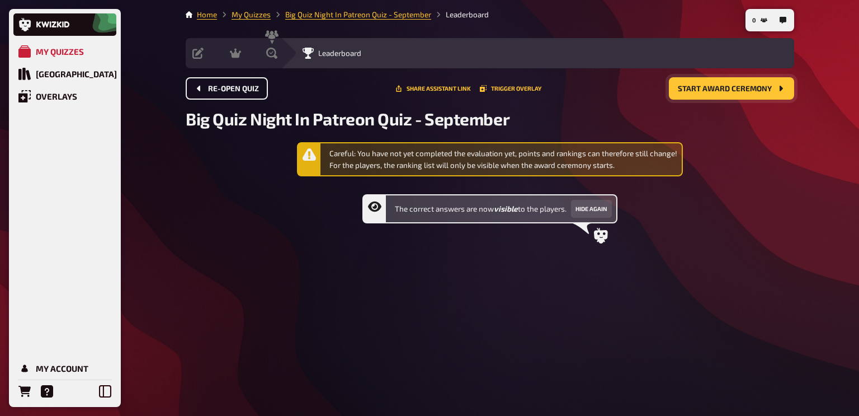
click at [214, 90] on span "Re-open Quiz" at bounding box center [233, 89] width 51 height 8
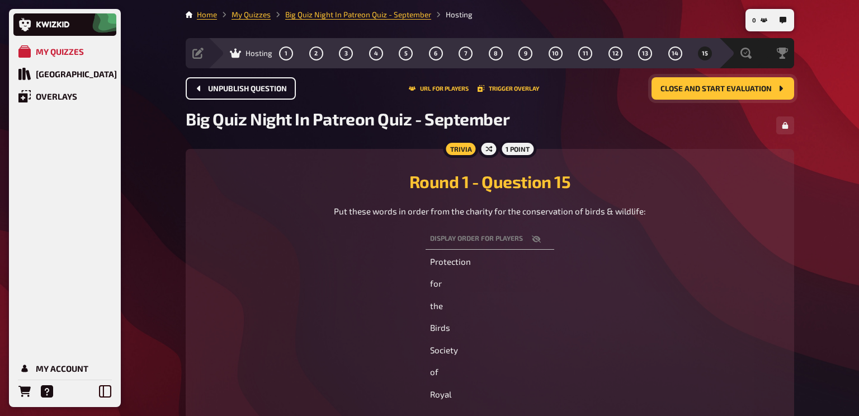
click at [685, 79] on button "Close and start evaluation" at bounding box center [723, 88] width 143 height 22
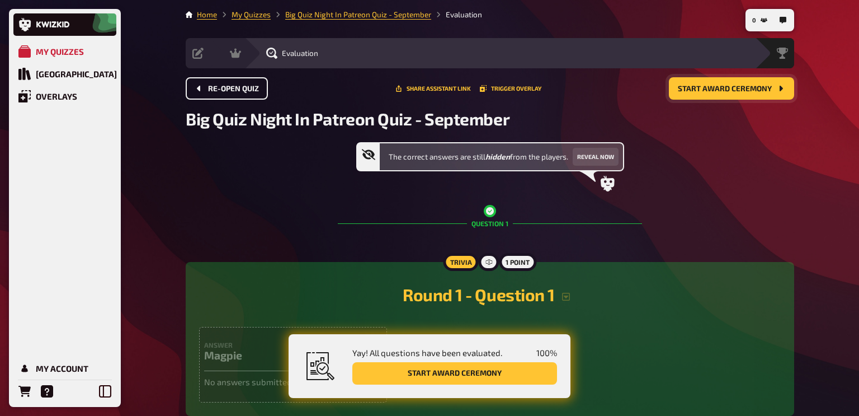
click at [738, 88] on span "Start award ceremony" at bounding box center [725, 89] width 94 height 8
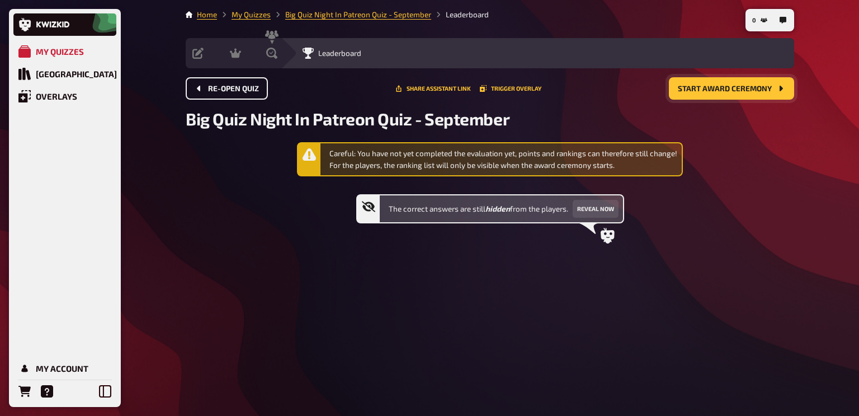
click at [738, 88] on span "Start award ceremony" at bounding box center [725, 89] width 94 height 8
click at [588, 203] on button "Reveal now" at bounding box center [596, 209] width 46 height 18
click at [579, 158] on div "Careful: You have not yet completed the evaluation yet, points and rankings can…" at bounding box center [503, 159] width 348 height 23
click at [353, 16] on link "Big Quiz Night In Patreon Quiz - September" at bounding box center [358, 14] width 146 height 9
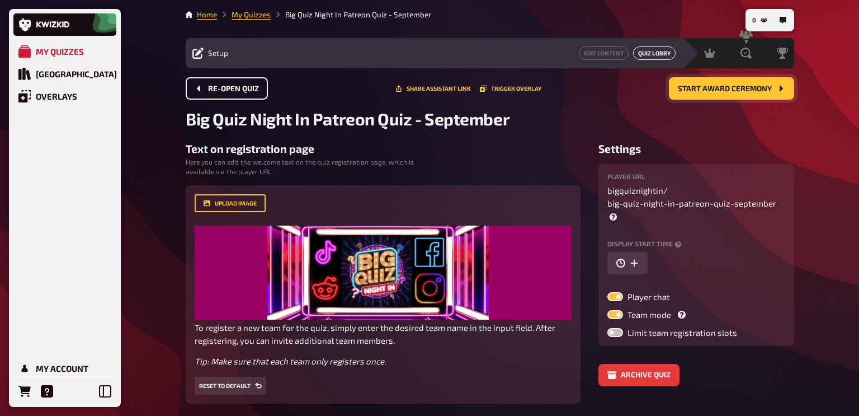
click at [646, 53] on link "Quiz Lobby" at bounding box center [654, 52] width 43 height 13
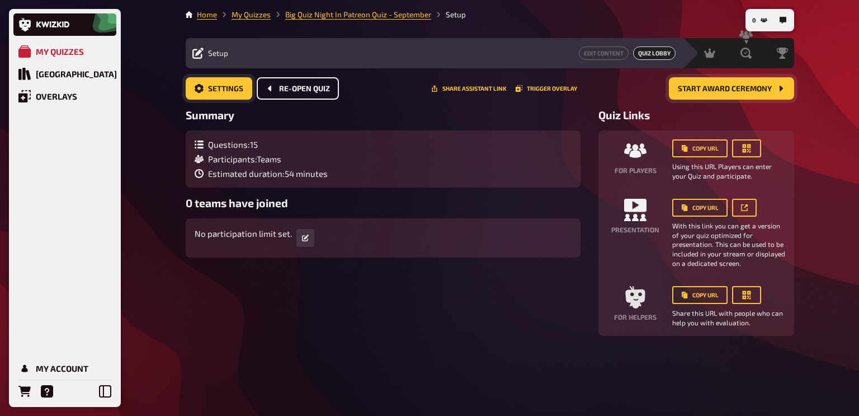
click at [209, 91] on span "Settings" at bounding box center [225, 89] width 35 height 8
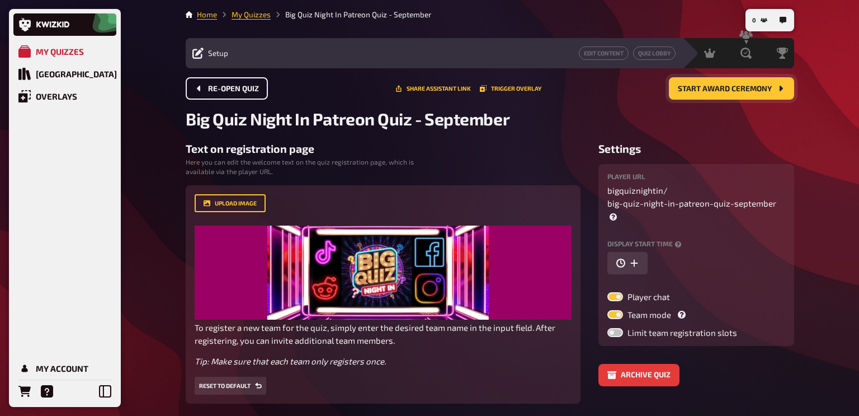
click at [249, 20] on li "My Quizzes" at bounding box center [244, 14] width 54 height 11
click at [251, 14] on link "My Quizzes" at bounding box center [251, 14] width 39 height 9
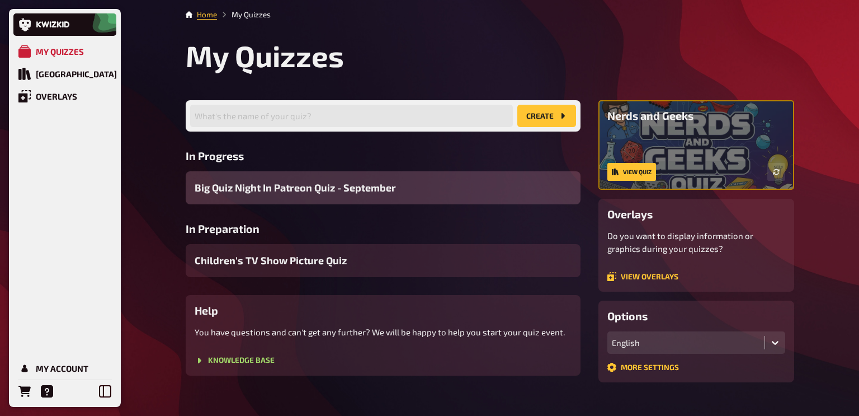
scroll to position [20, 0]
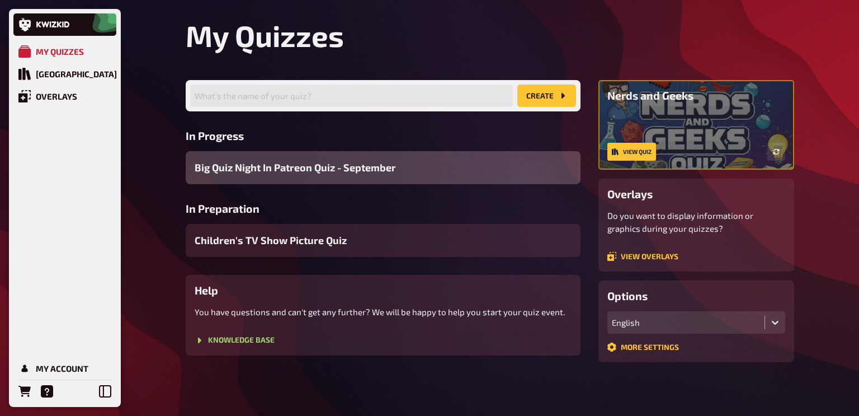
click at [237, 169] on span "Big Quiz Night In Patreon Quiz - September" at bounding box center [295, 167] width 201 height 15
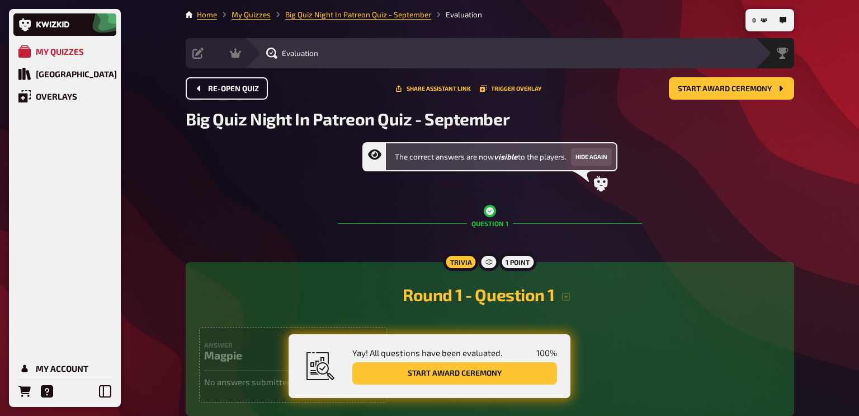
click at [208, 87] on span "Re-open Quiz" at bounding box center [233, 89] width 51 height 8
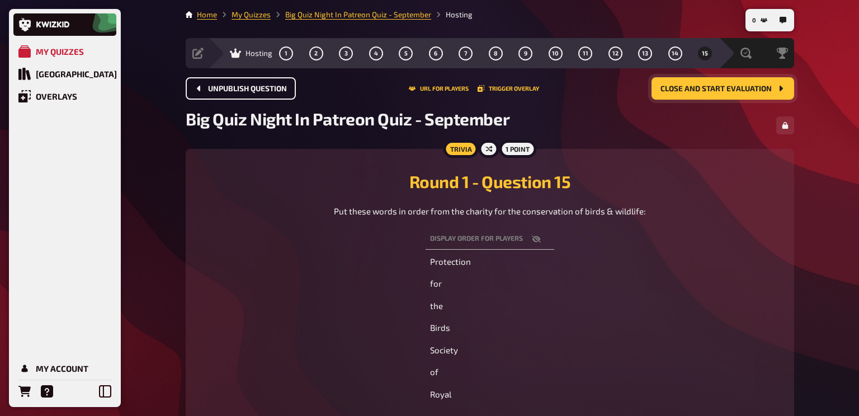
click at [701, 85] on span "Close and start evaluation" at bounding box center [716, 89] width 111 height 8
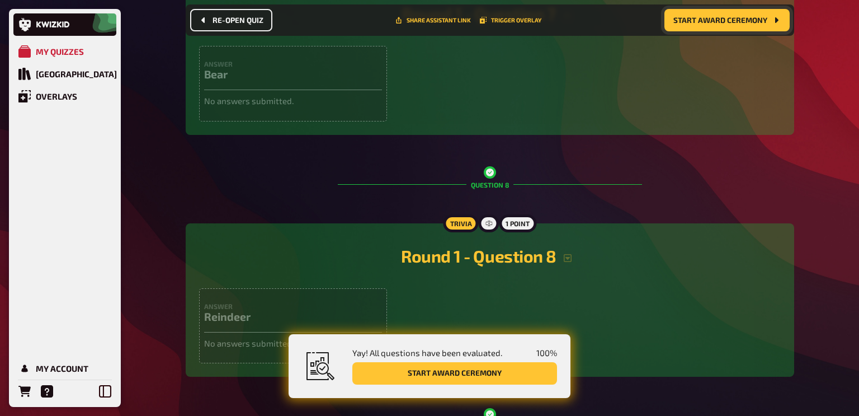
scroll to position [1750, 0]
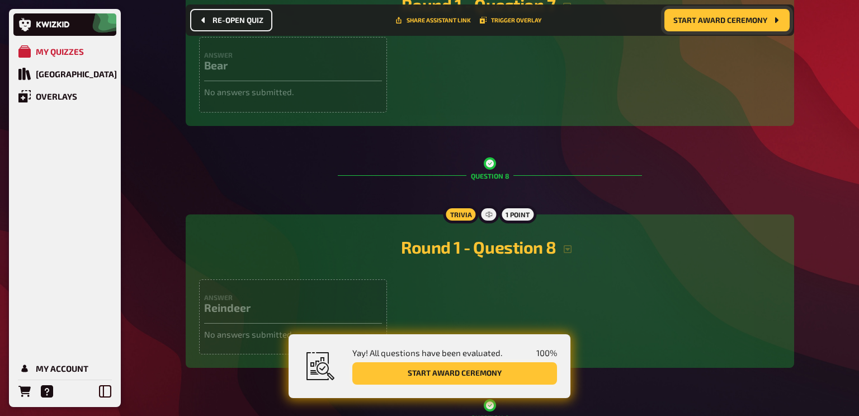
click at [422, 370] on button "Start award ceremony" at bounding box center [454, 373] width 205 height 22
click at [675, 28] on button "Start award ceremony" at bounding box center [726, 20] width 125 height 22
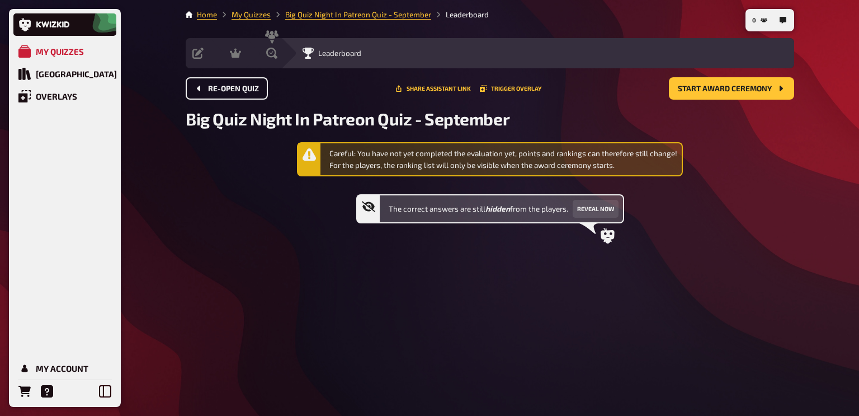
drag, startPoint x: 213, startPoint y: 87, endPoint x: 348, endPoint y: 72, distance: 136.2
click at [348, 72] on main "Home My Quizzes Big Quiz Night In Patreon Quiz - September Leaderboard Setup Ed…" at bounding box center [490, 135] width 609 height 252
click at [331, 15] on link "Big Quiz Night In Patreon Quiz - September" at bounding box center [358, 14] width 146 height 9
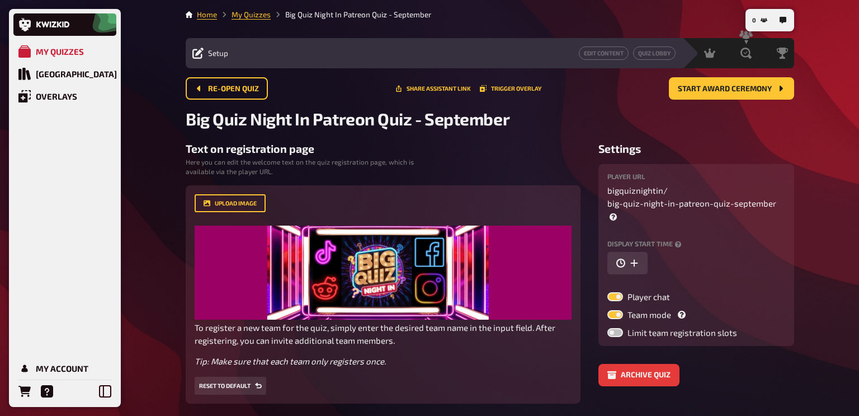
click at [239, 20] on li "My Quizzes" at bounding box center [244, 14] width 54 height 11
click at [250, 13] on link "My Quizzes" at bounding box center [251, 14] width 39 height 9
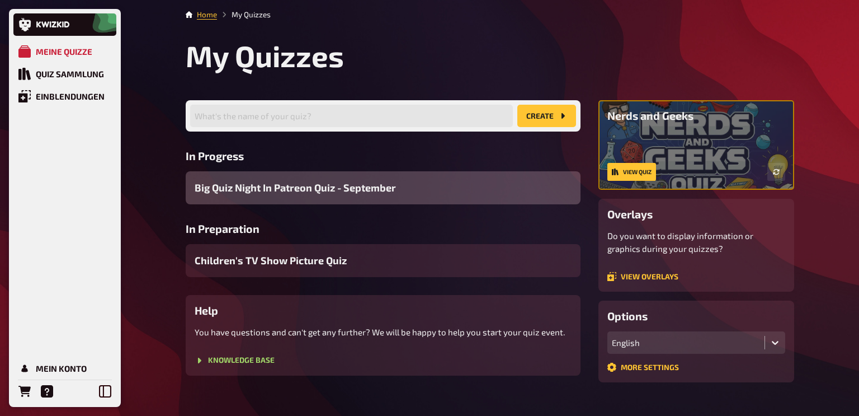
scroll to position [20, 0]
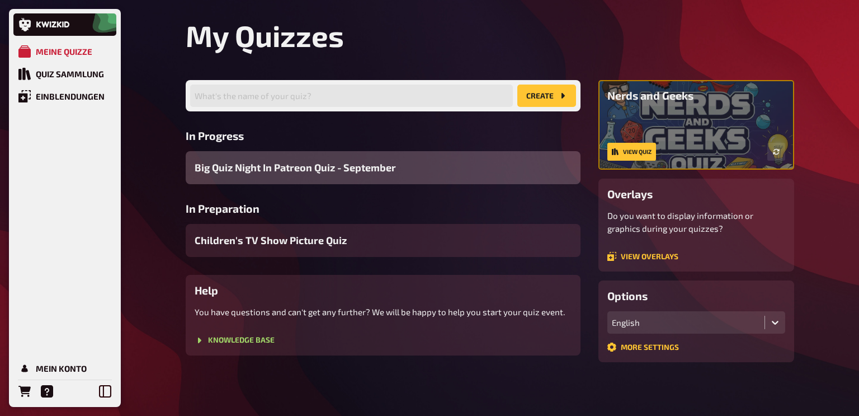
click at [337, 164] on span "Big Quiz Night In Patreon Quiz - September" at bounding box center [295, 167] width 201 height 15
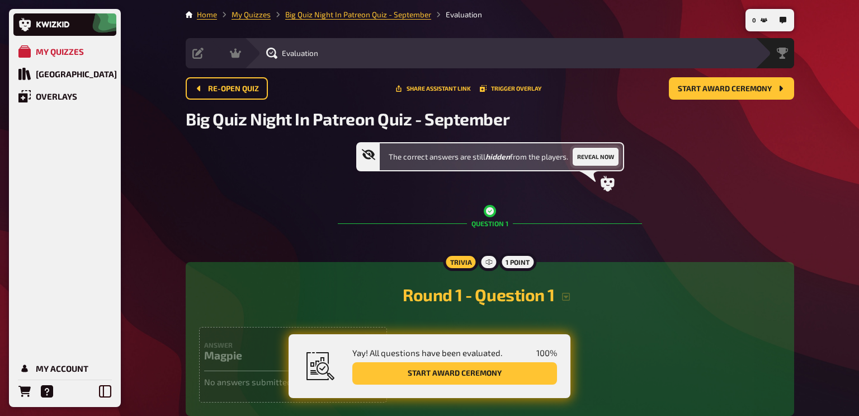
click at [590, 155] on button "Reveal now" at bounding box center [596, 157] width 46 height 18
click at [384, 371] on button "Start award ceremony" at bounding box center [454, 373] width 205 height 22
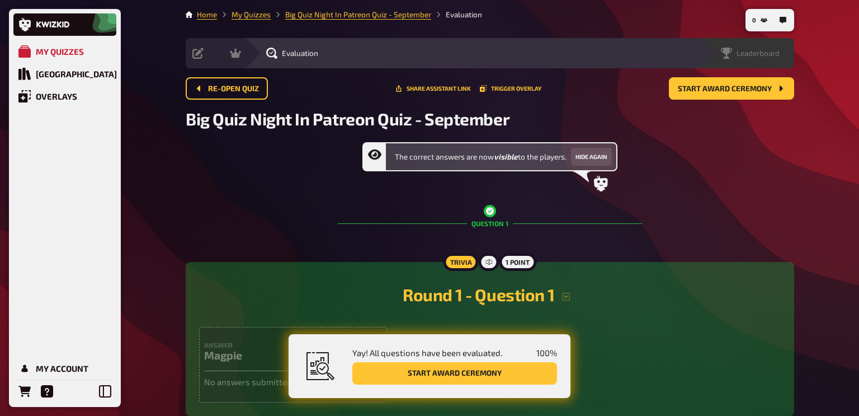
click at [772, 53] on span "Leaderboard" at bounding box center [758, 53] width 43 height 9
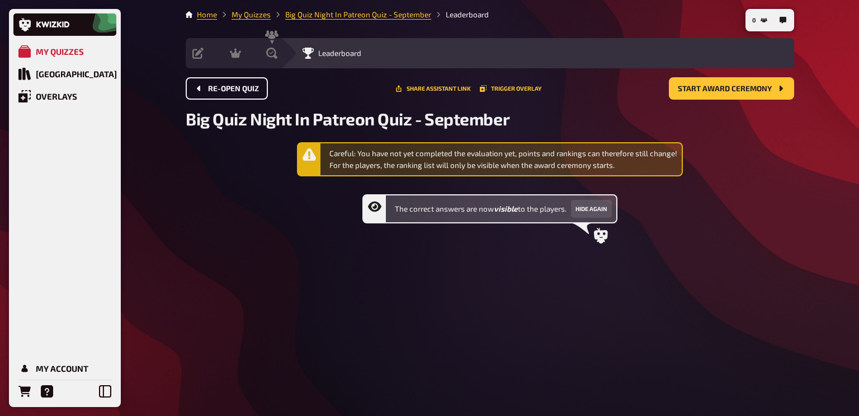
click at [223, 93] on button "Re-open Quiz" at bounding box center [227, 88] width 82 height 22
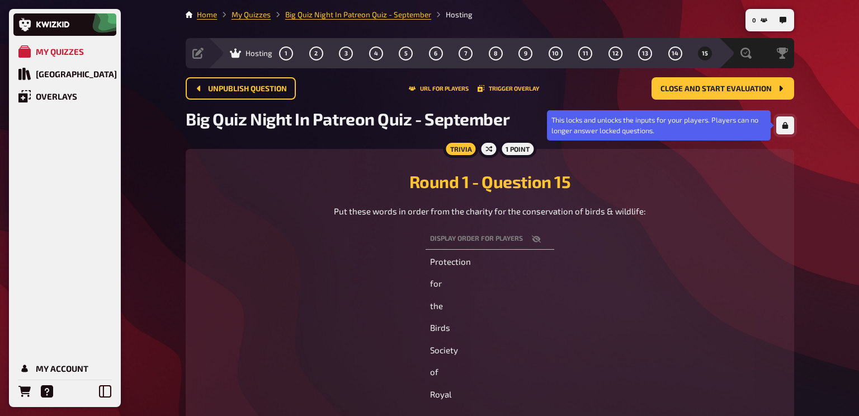
click at [784, 129] on button "button" at bounding box center [785, 125] width 18 height 18
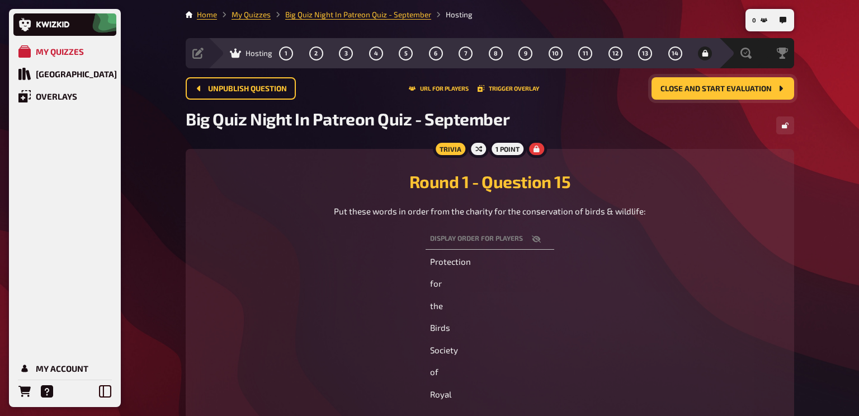
click at [704, 93] on button "Close and start evaluation" at bounding box center [723, 88] width 143 height 22
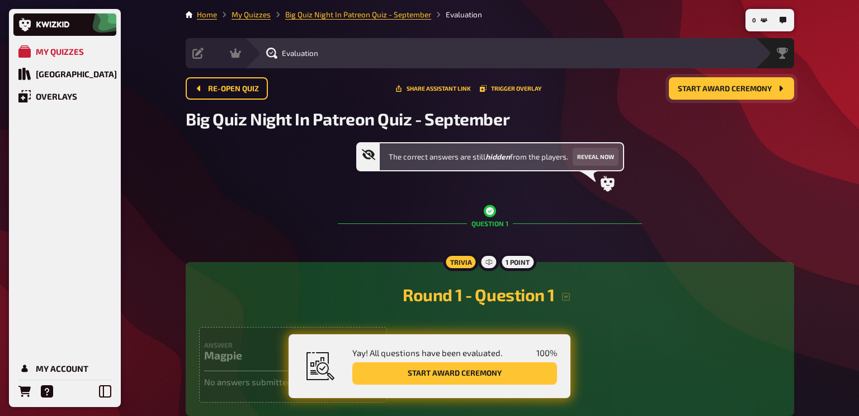
click at [696, 92] on span "Start award ceremony" at bounding box center [725, 89] width 94 height 8
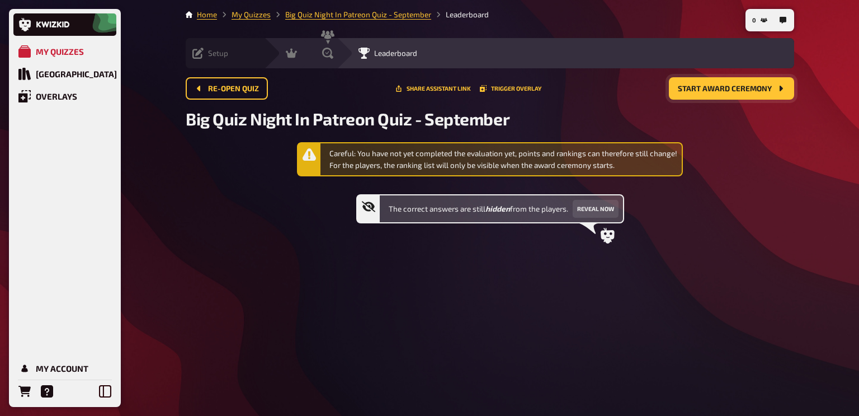
click at [201, 51] on icon at bounding box center [197, 53] width 11 height 11
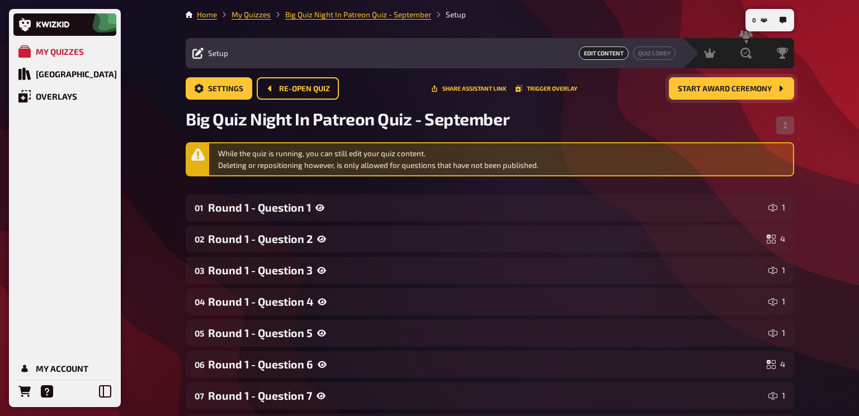
click at [719, 87] on span "Start award ceremony" at bounding box center [725, 89] width 94 height 8
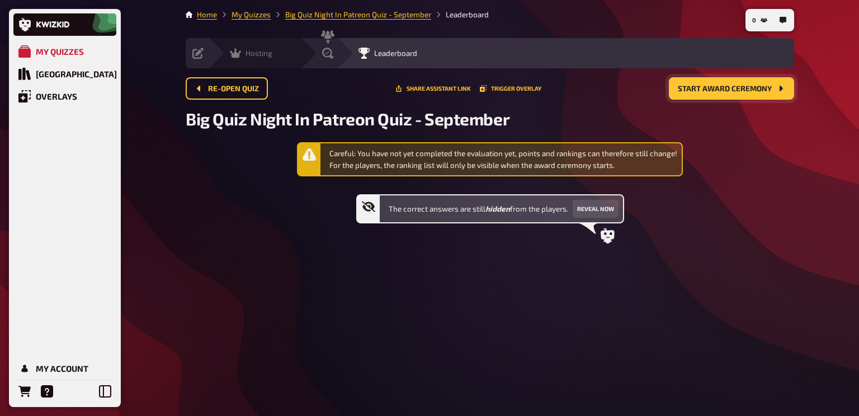
click at [242, 55] on div "Hosting" at bounding box center [251, 53] width 43 height 11
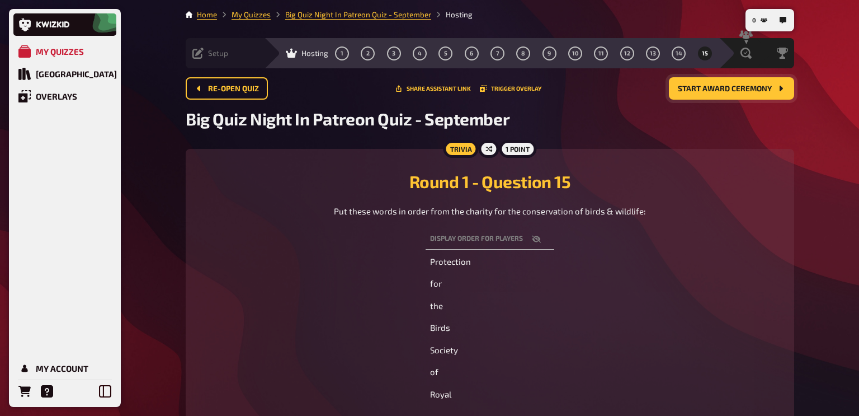
click at [201, 49] on icon at bounding box center [197, 53] width 11 height 11
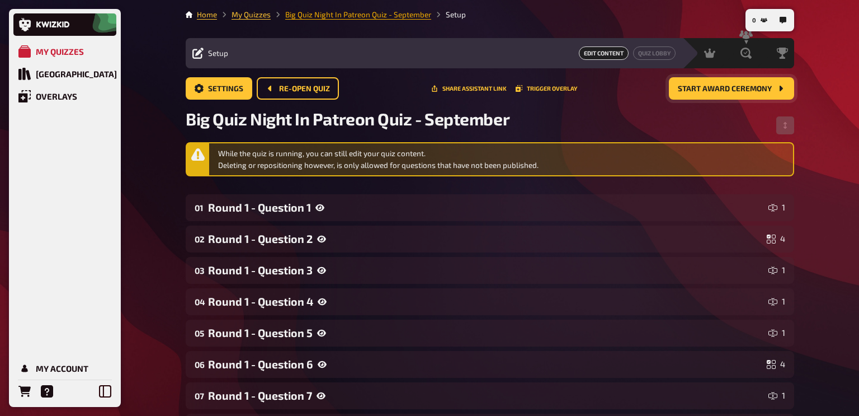
click at [372, 15] on link "Big Quiz Night In Patreon Quiz - September" at bounding box center [358, 14] width 146 height 9
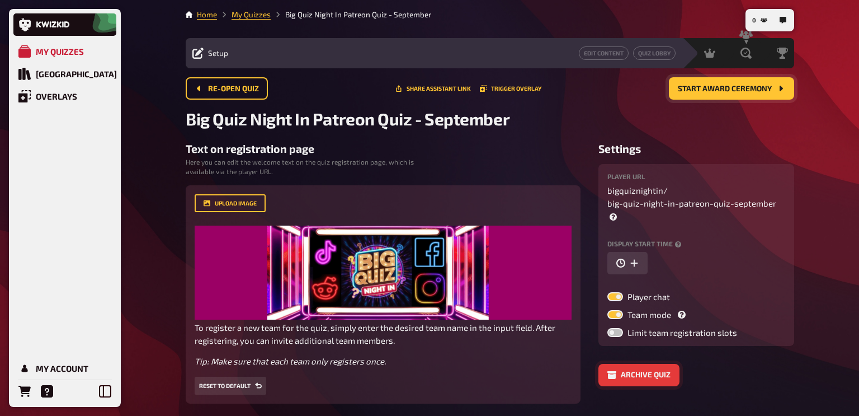
click at [629, 364] on button "Archive quiz" at bounding box center [638, 375] width 81 height 22
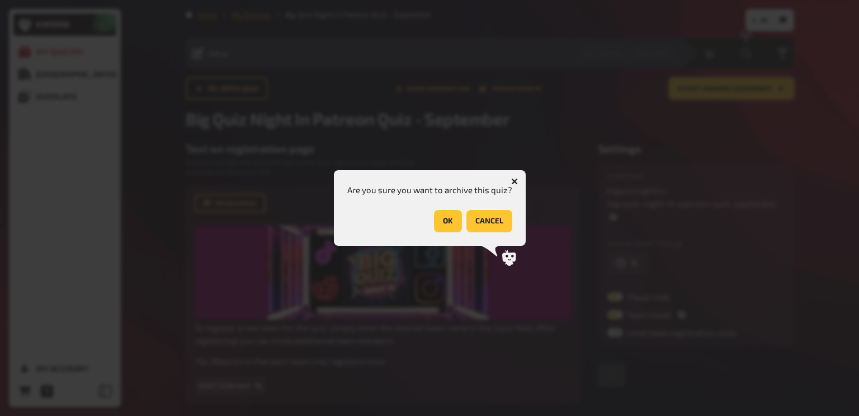
click at [480, 219] on button "cancel" at bounding box center [489, 221] width 46 height 22
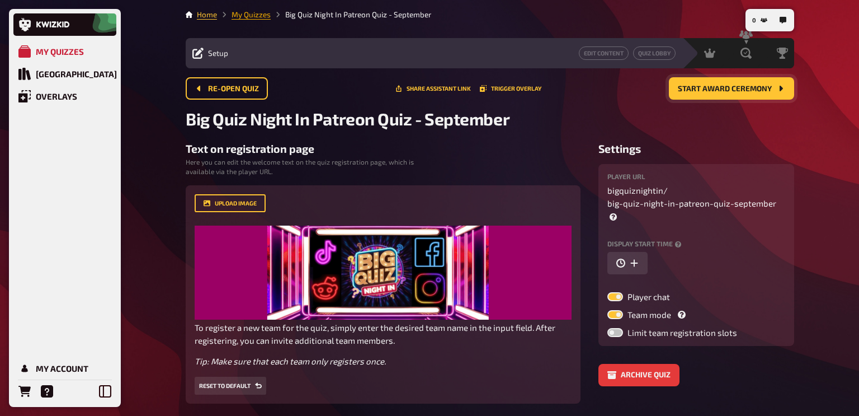
click at [245, 13] on link "My Quizzes" at bounding box center [251, 14] width 39 height 9
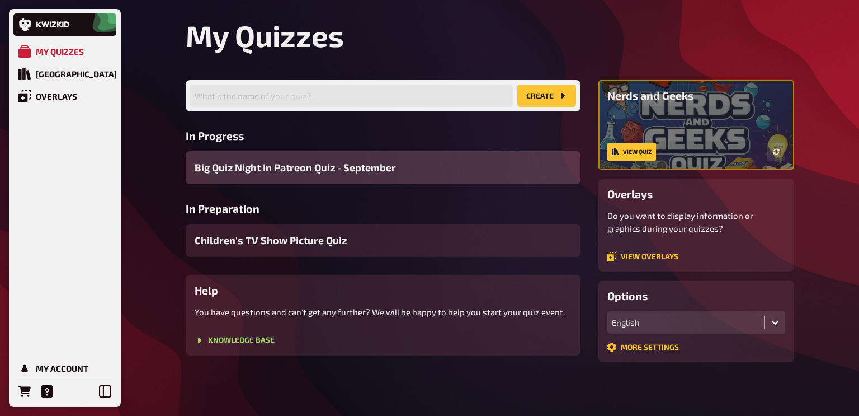
scroll to position [20, 0]
click at [221, 338] on link "Knowledge Base" at bounding box center [235, 340] width 80 height 9
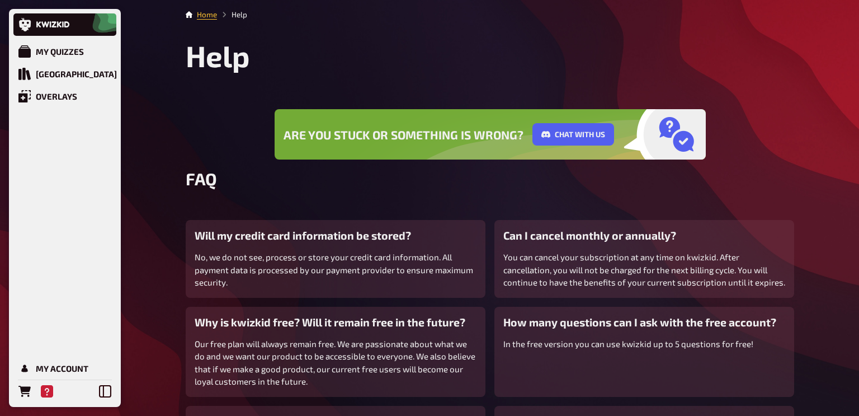
scroll to position [135, 0]
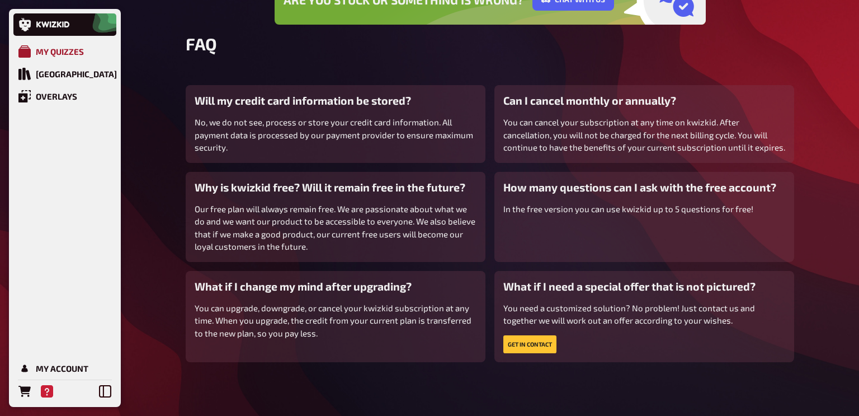
click at [54, 49] on div "My Quizzes" at bounding box center [60, 51] width 48 height 10
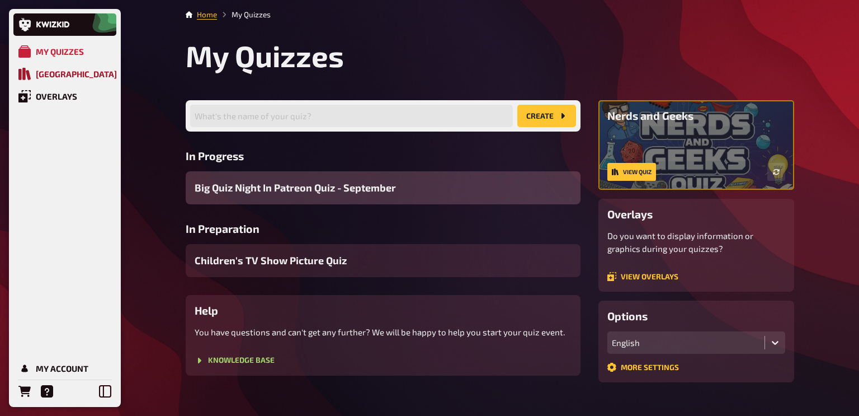
click at [55, 76] on div "[GEOGRAPHIC_DATA]" at bounding box center [76, 74] width 81 height 10
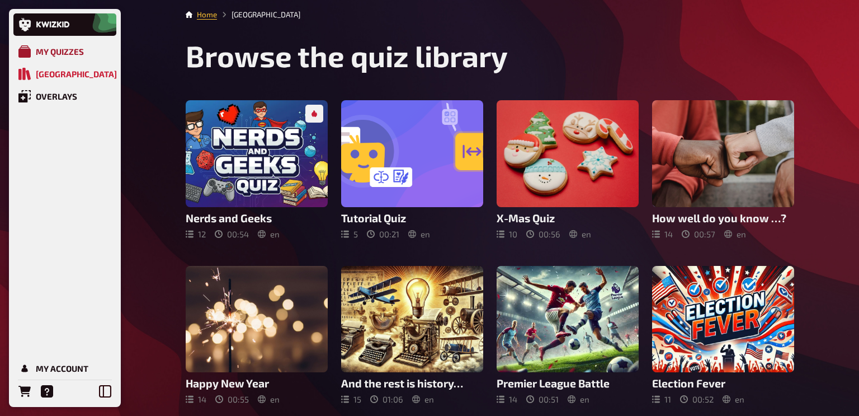
click at [58, 58] on link "My Quizzes" at bounding box center [64, 51] width 103 height 22
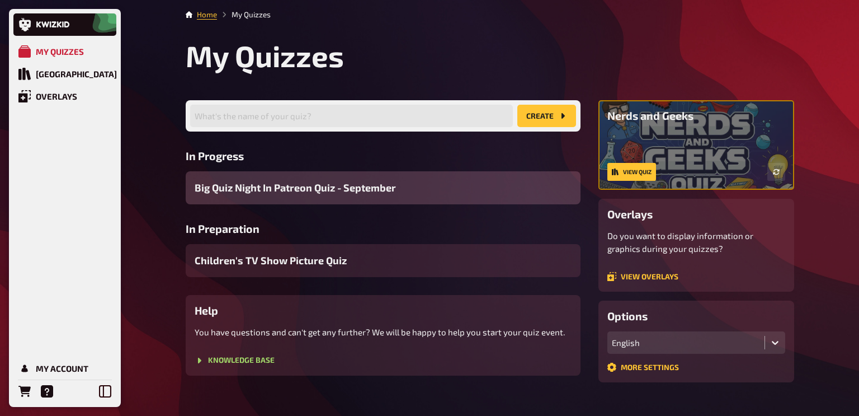
scroll to position [20, 0]
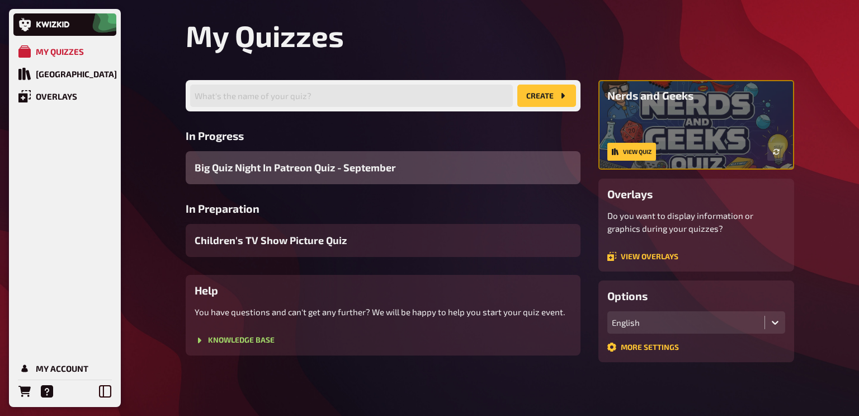
click at [326, 165] on span "Big Quiz Night In Patreon Quiz - September" at bounding box center [295, 167] width 201 height 15
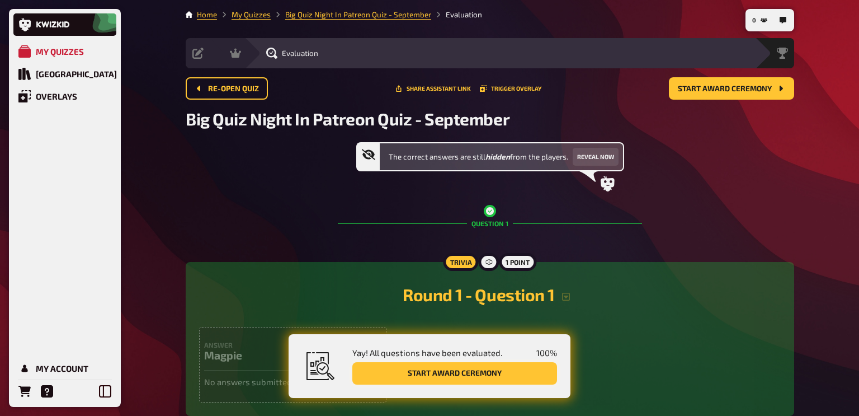
click at [402, 379] on button "Start award ceremony" at bounding box center [454, 373] width 205 height 22
click at [449, 372] on button "Start award ceremony" at bounding box center [454, 373] width 205 height 22
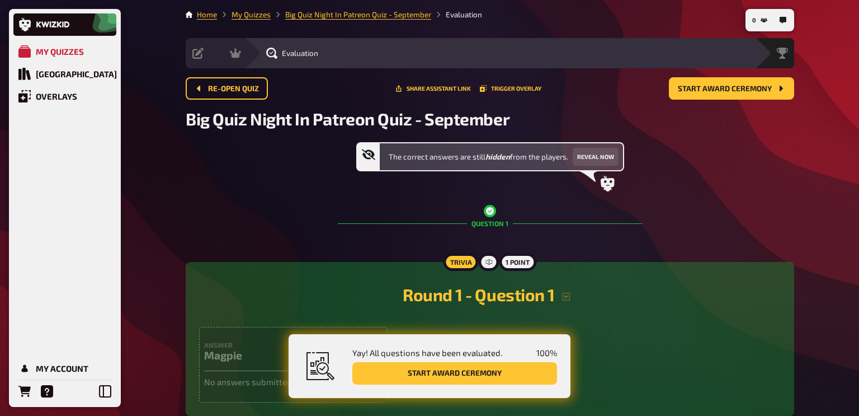
click at [449, 372] on button "Start award ceremony" at bounding box center [454, 373] width 205 height 22
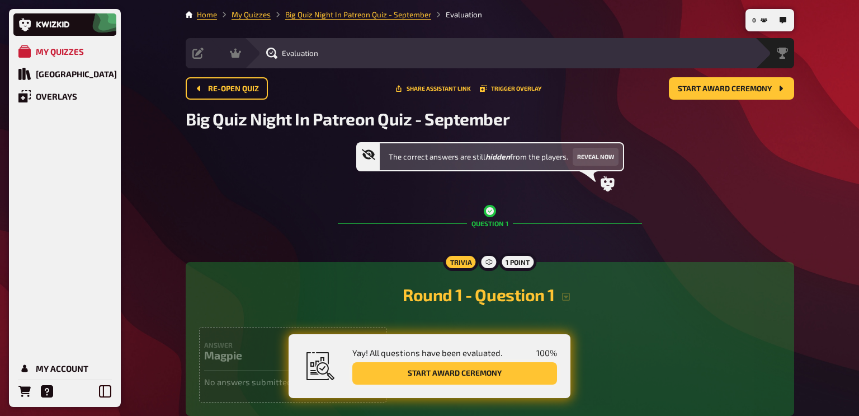
click at [449, 372] on button "Start award ceremony" at bounding box center [454, 373] width 205 height 22
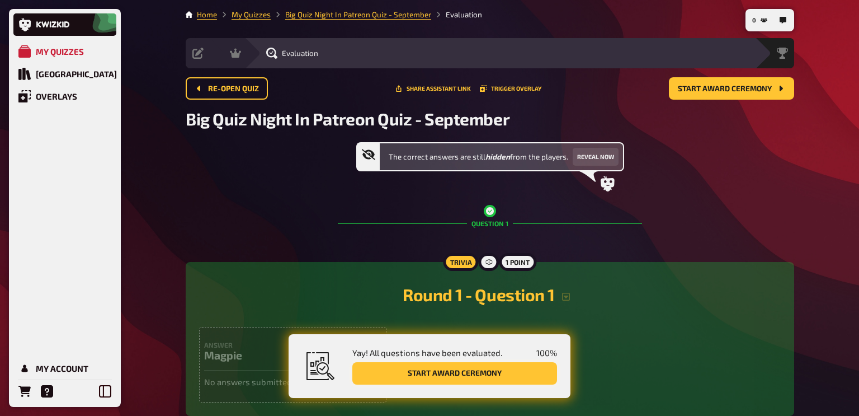
click at [449, 372] on button "Start award ceremony" at bounding box center [454, 373] width 205 height 22
